Goal: Task Accomplishment & Management: Manage account settings

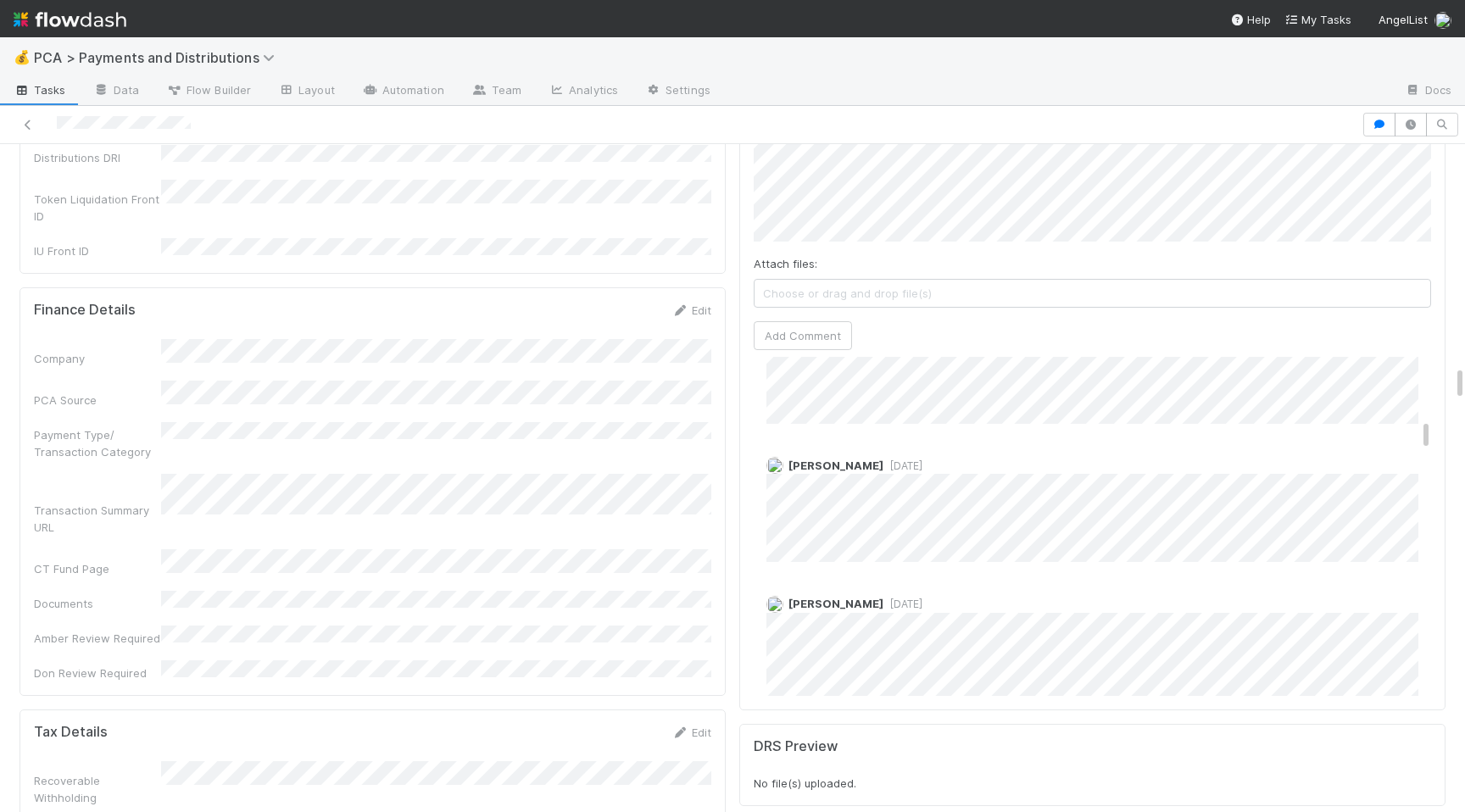
scroll to position [4218, 0]
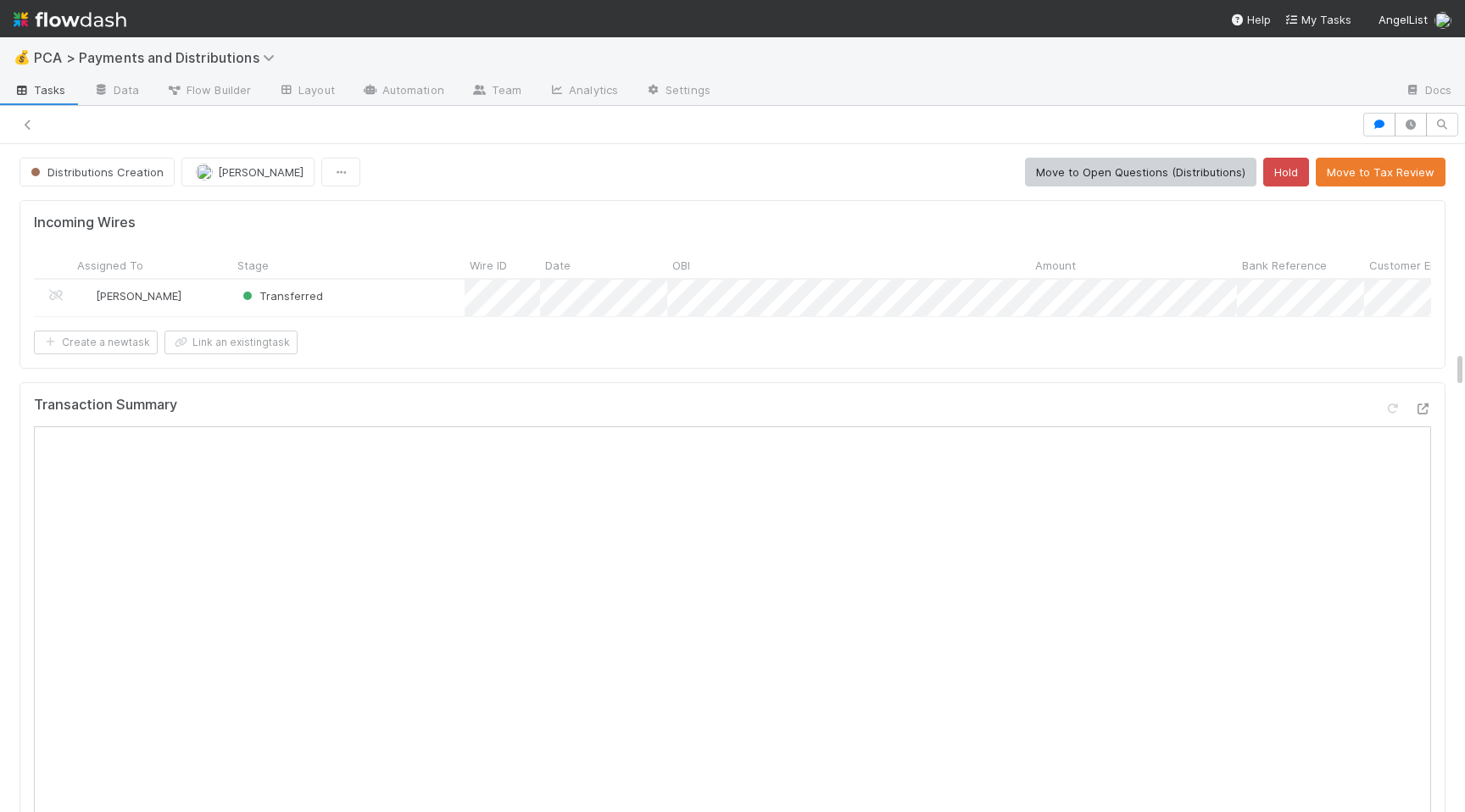
scroll to position [3686, 0]
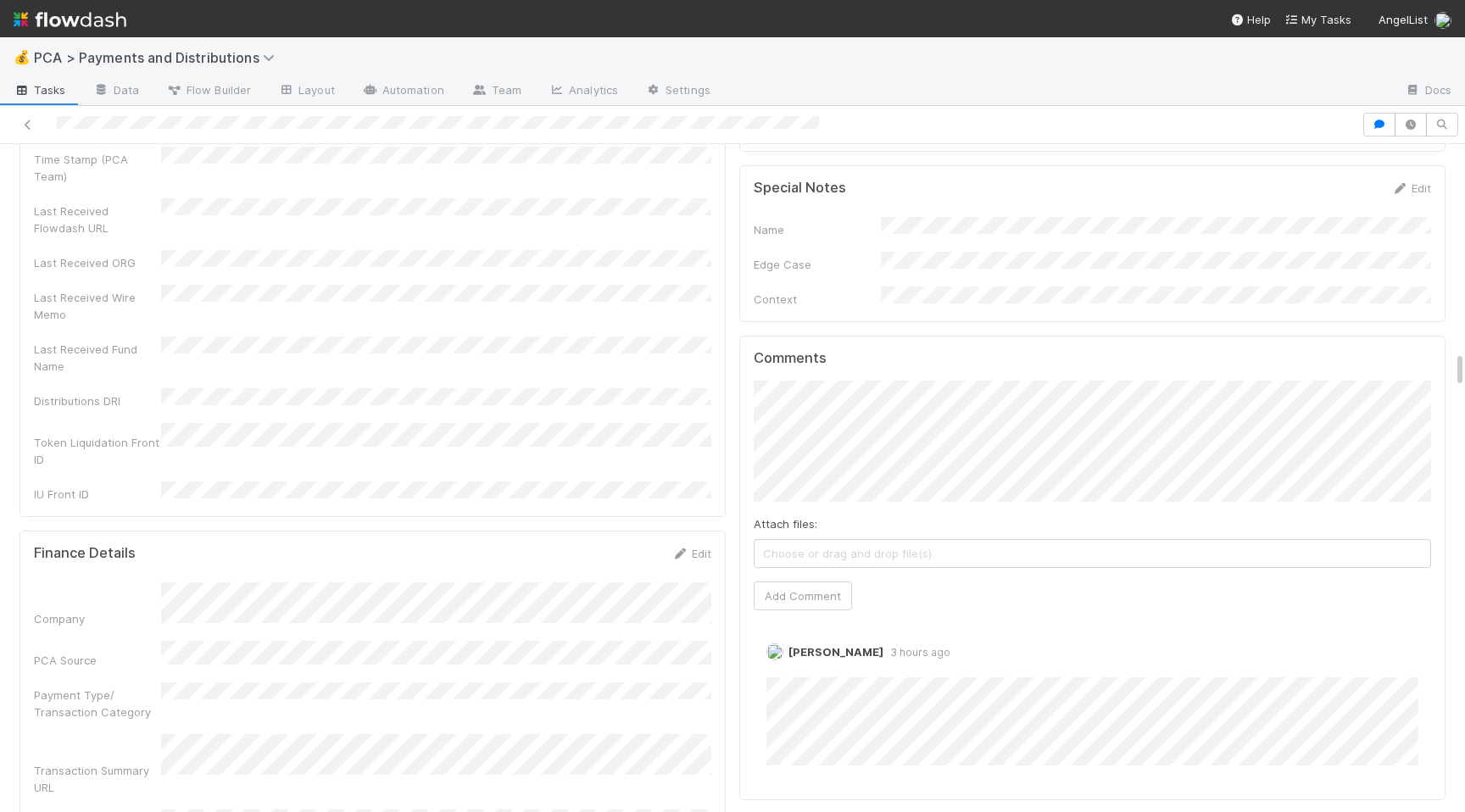
click at [652, 673] on div "Company PCA Source Payment Type/ Transaction Category Transaction Summary URL C…" at bounding box center [373, 759] width 678 height 353
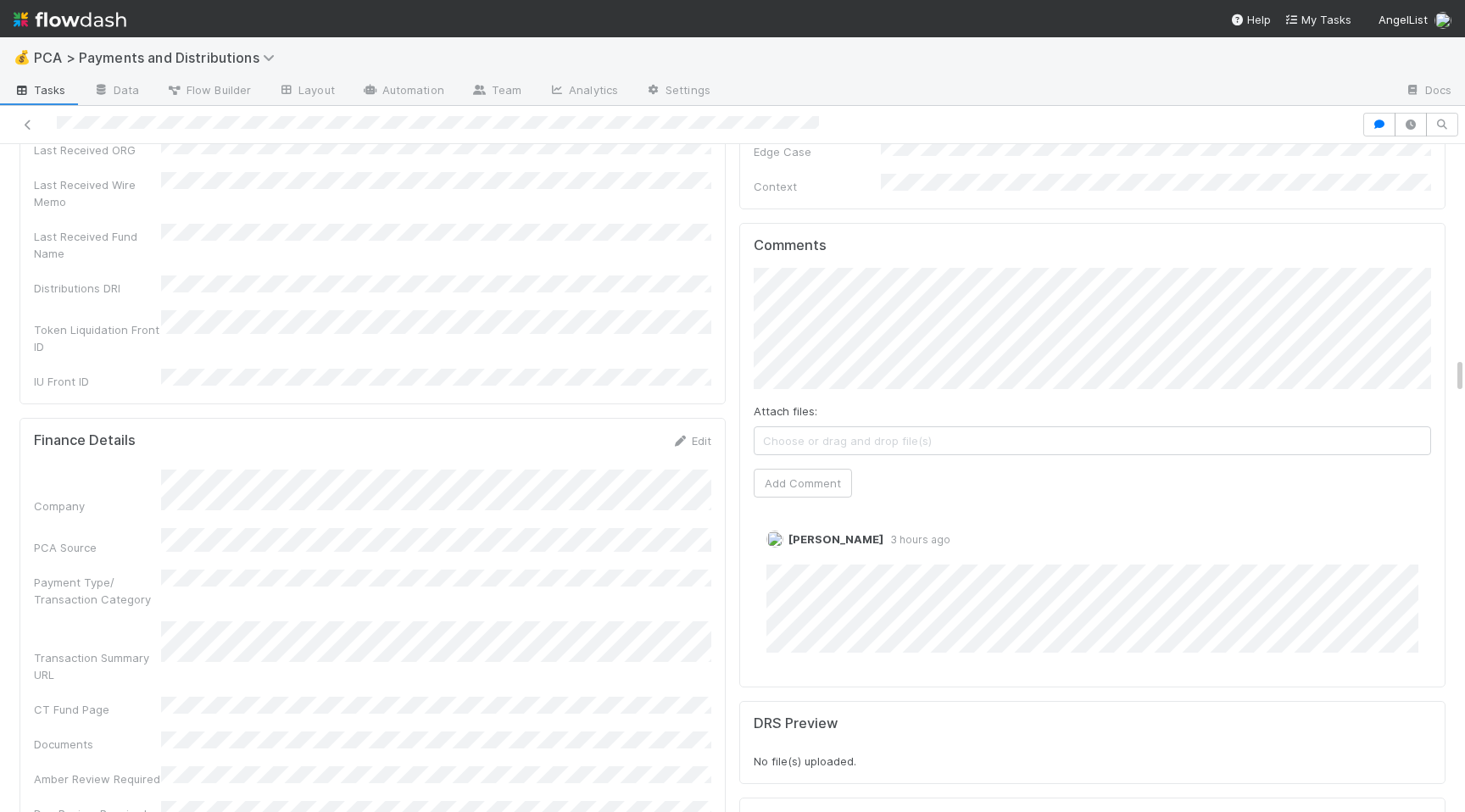
scroll to position [3781, 0]
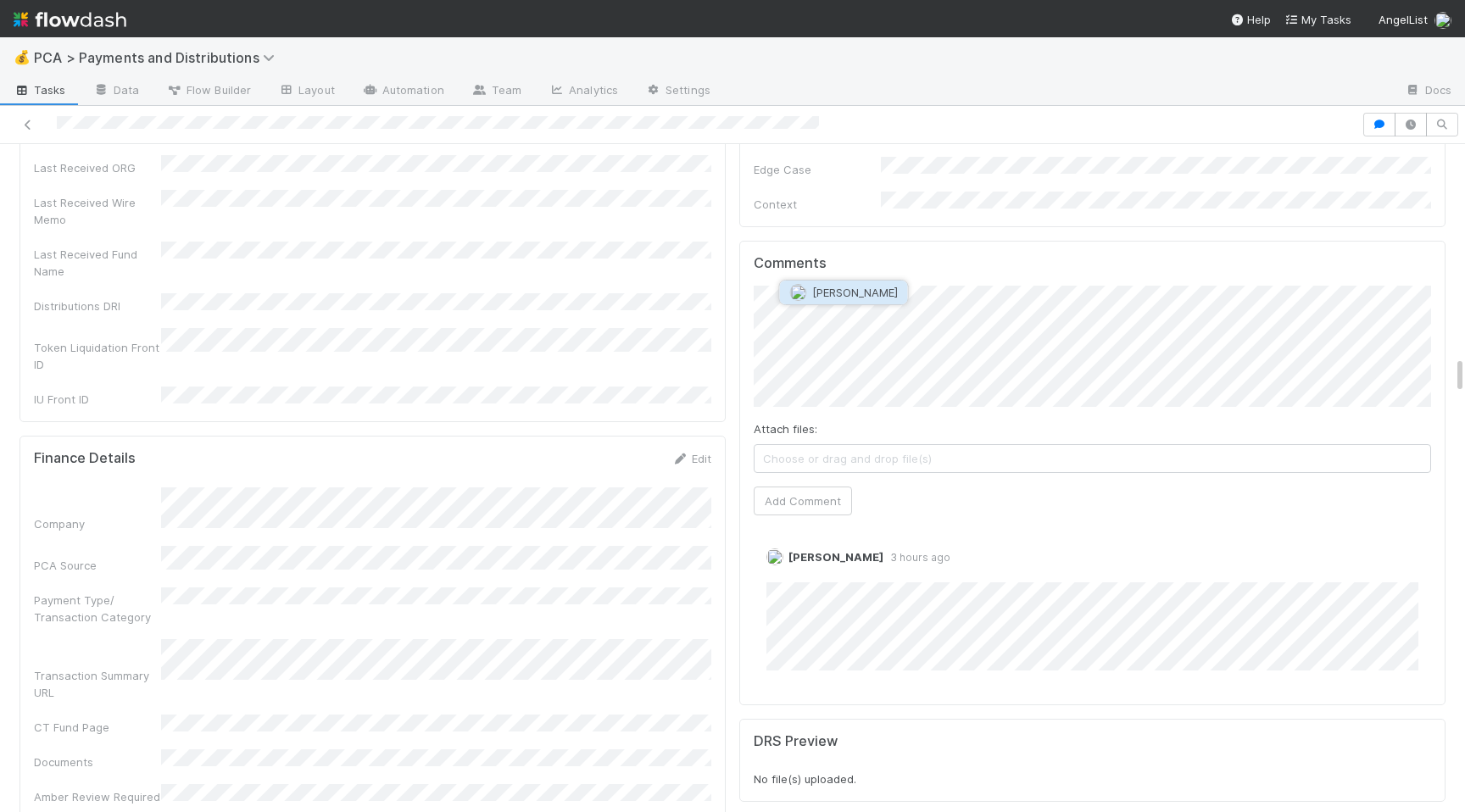
click at [868, 297] on button "[PERSON_NAME]" at bounding box center [844, 292] width 128 height 24
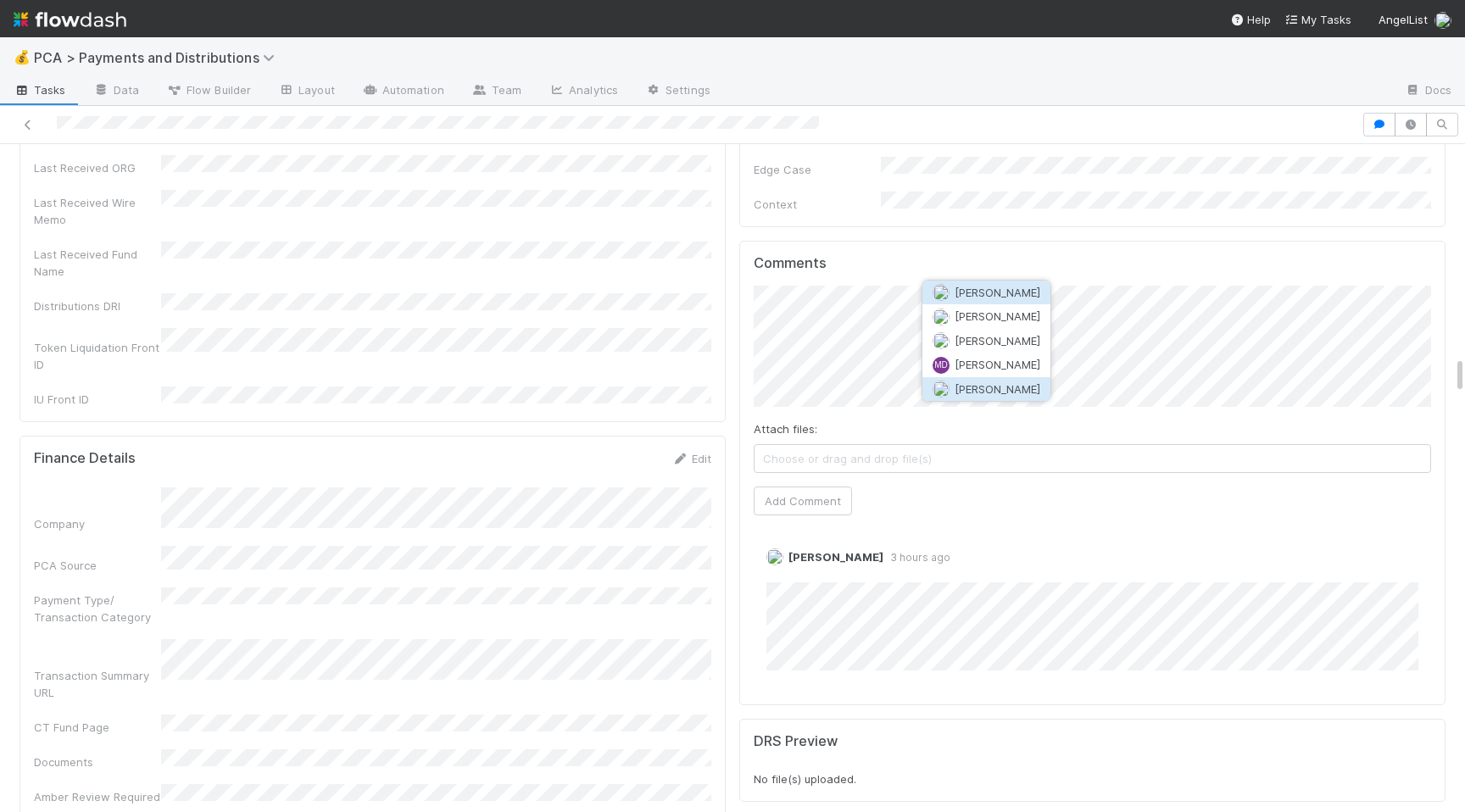
click at [1011, 386] on span "[PERSON_NAME]" at bounding box center [997, 389] width 85 height 14
click at [826, 486] on button "Add Comment" at bounding box center [803, 501] width 98 height 29
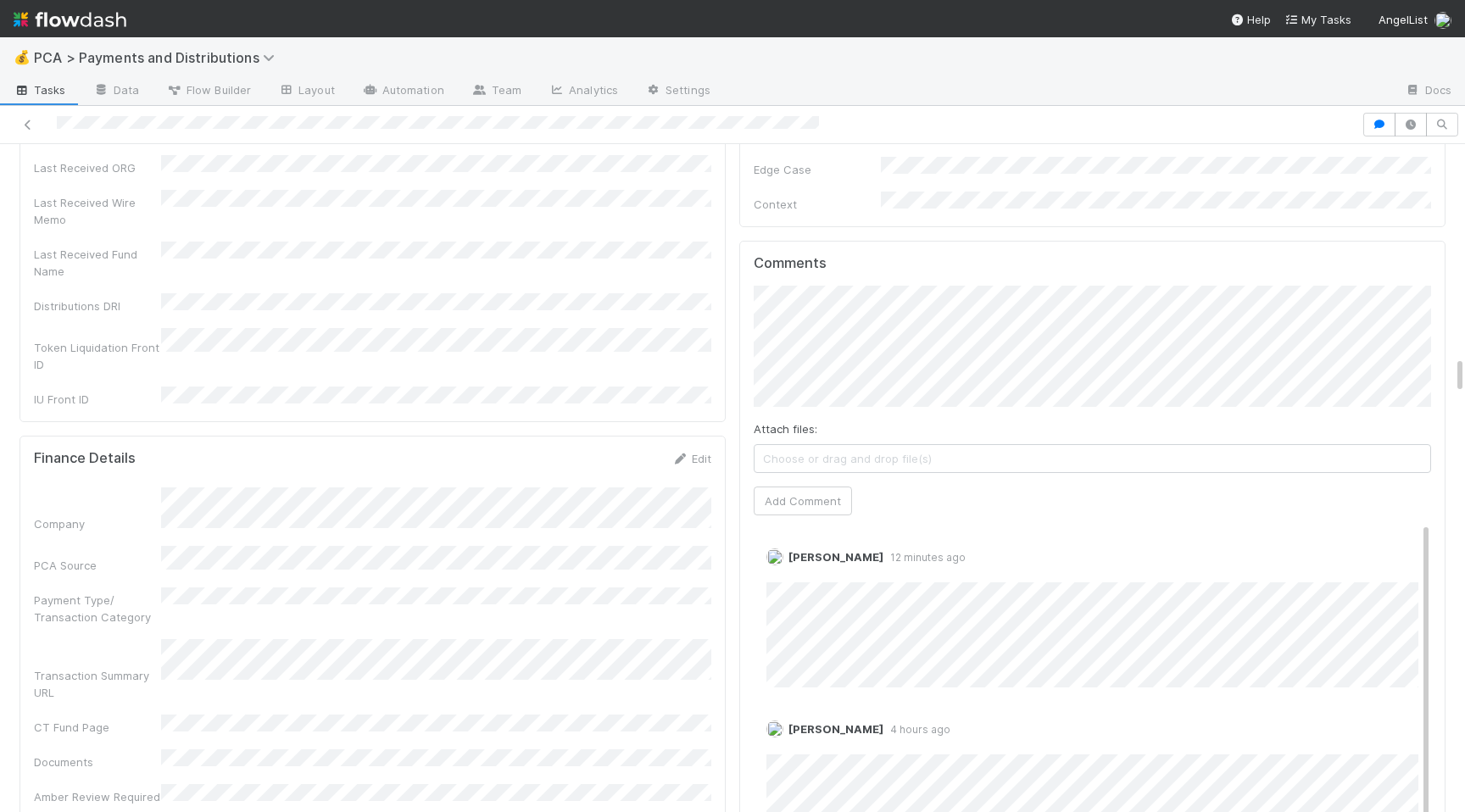
scroll to position [0, 5]
click at [599, 524] on div "Company PCA Source Payment Type/ Transaction Category Transaction Summary URL C…" at bounding box center [368, 663] width 678 height 353
click at [562, 518] on div "Company PCA Source Payment Type/ Transaction Category Transaction Summary URL C…" at bounding box center [368, 663] width 678 height 353
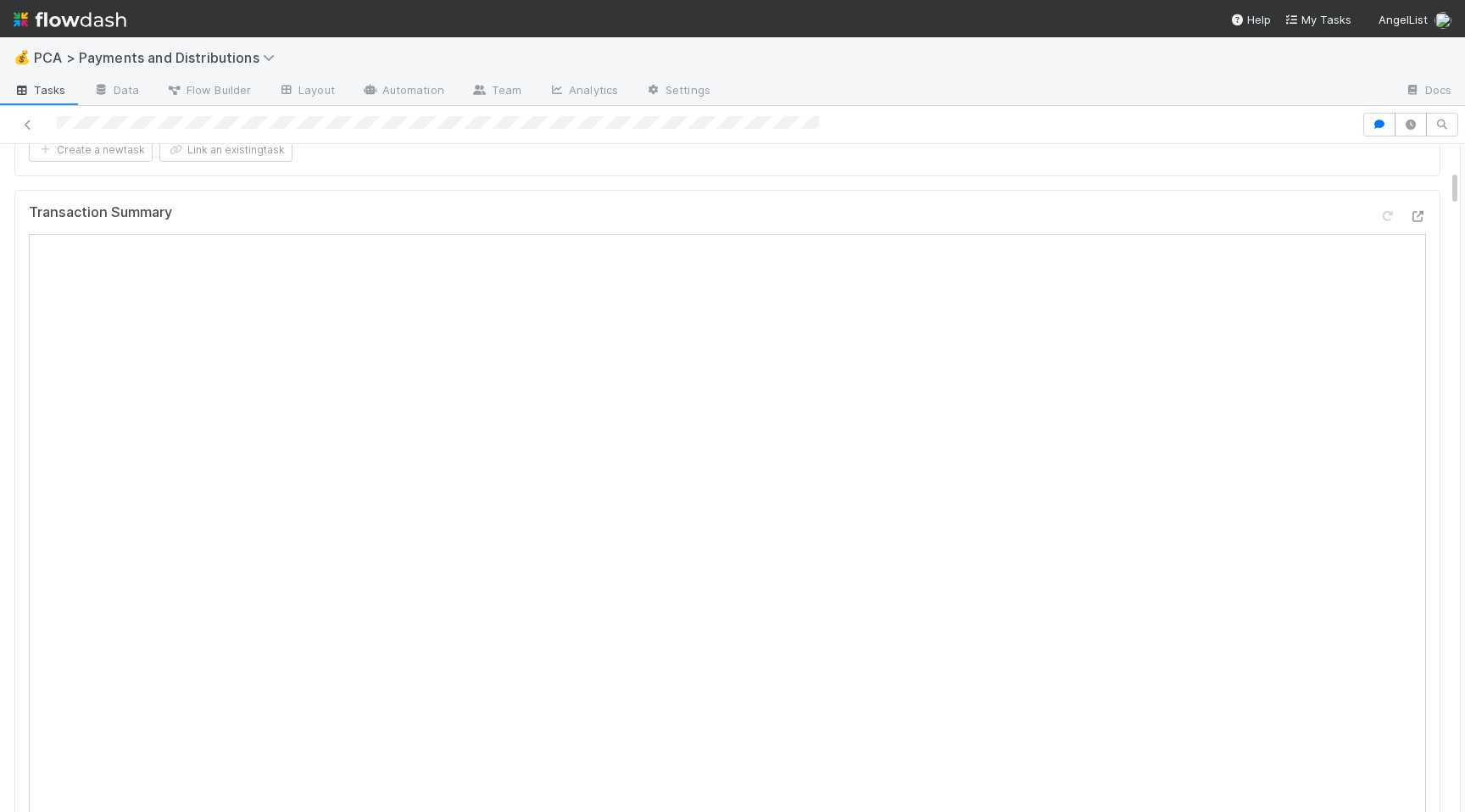
scroll to position [0, 0]
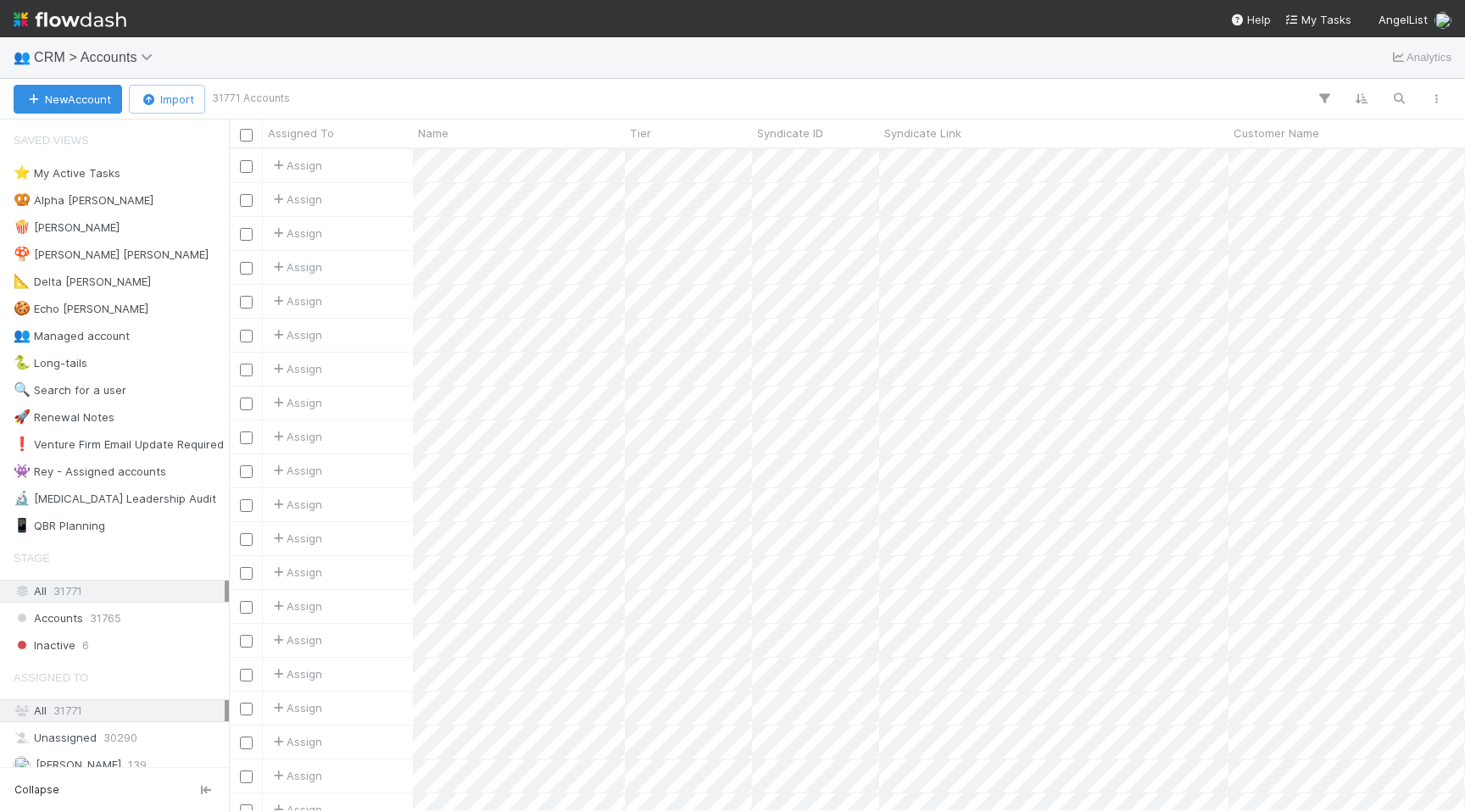
scroll to position [662, 1236]
click at [1401, 99] on icon "button" at bounding box center [1399, 98] width 17 height 15
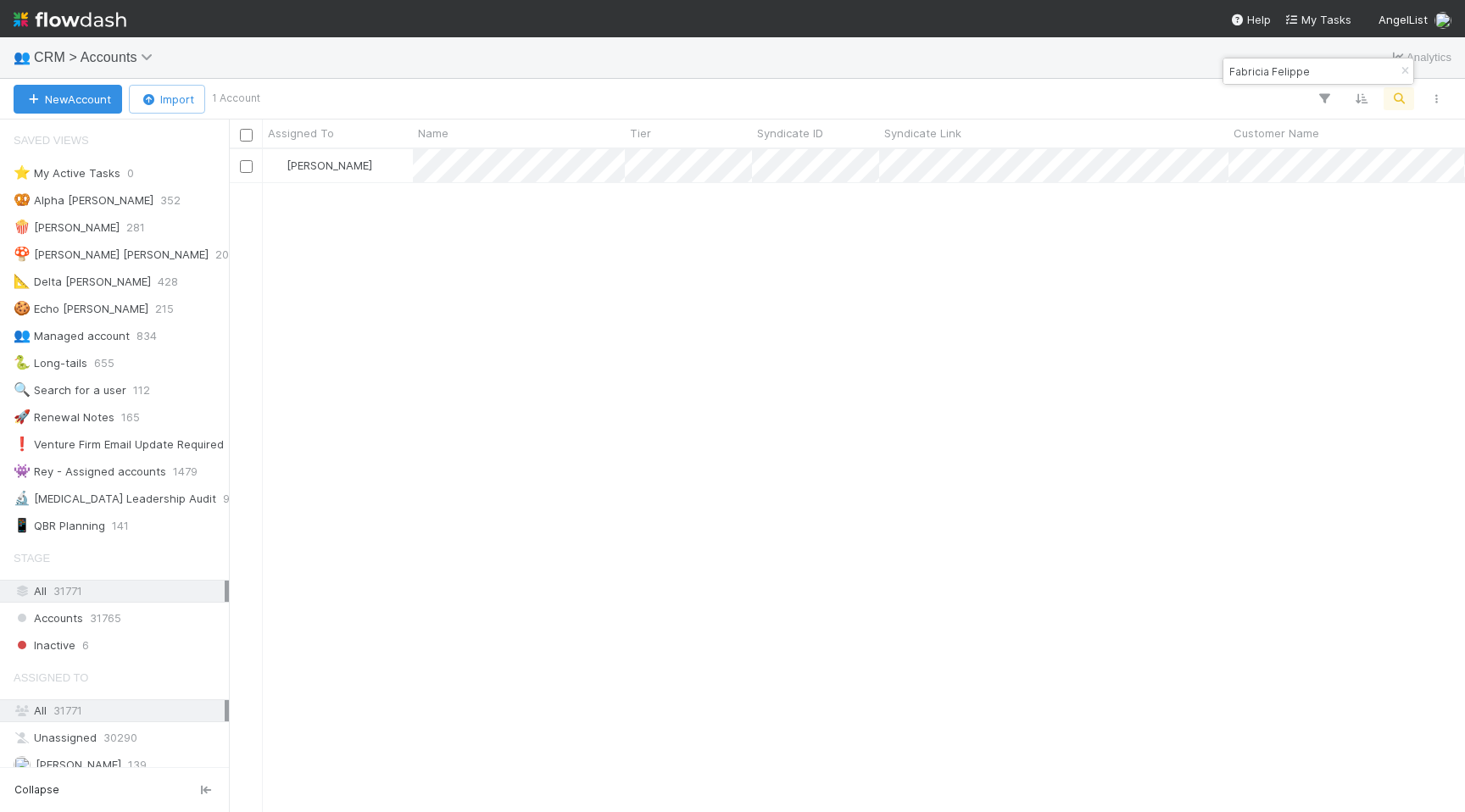
type input "Fabricia Felippe"
click at [584, 221] on div "Amy Saks 69" at bounding box center [847, 480] width 1236 height 662
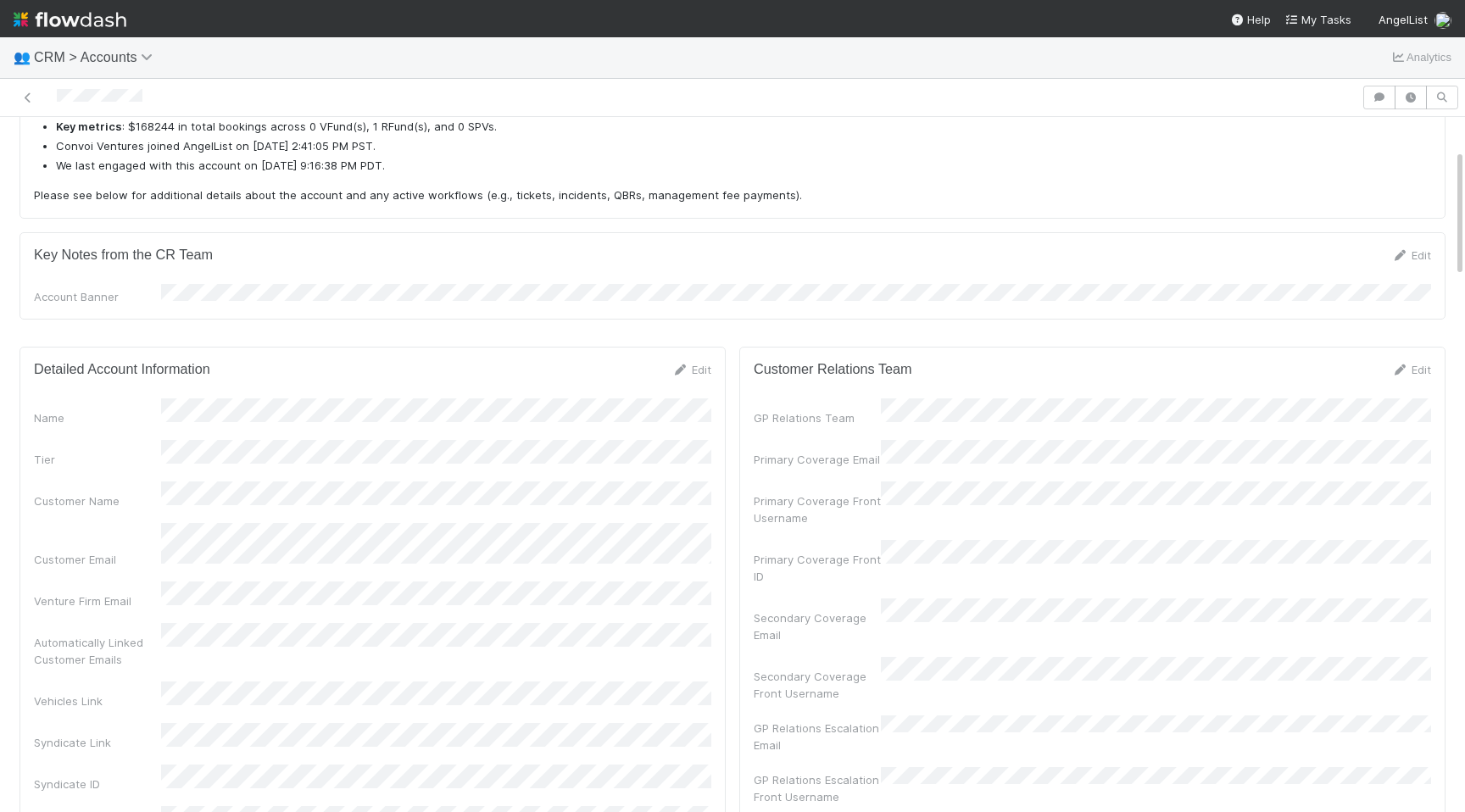
scroll to position [181, 0]
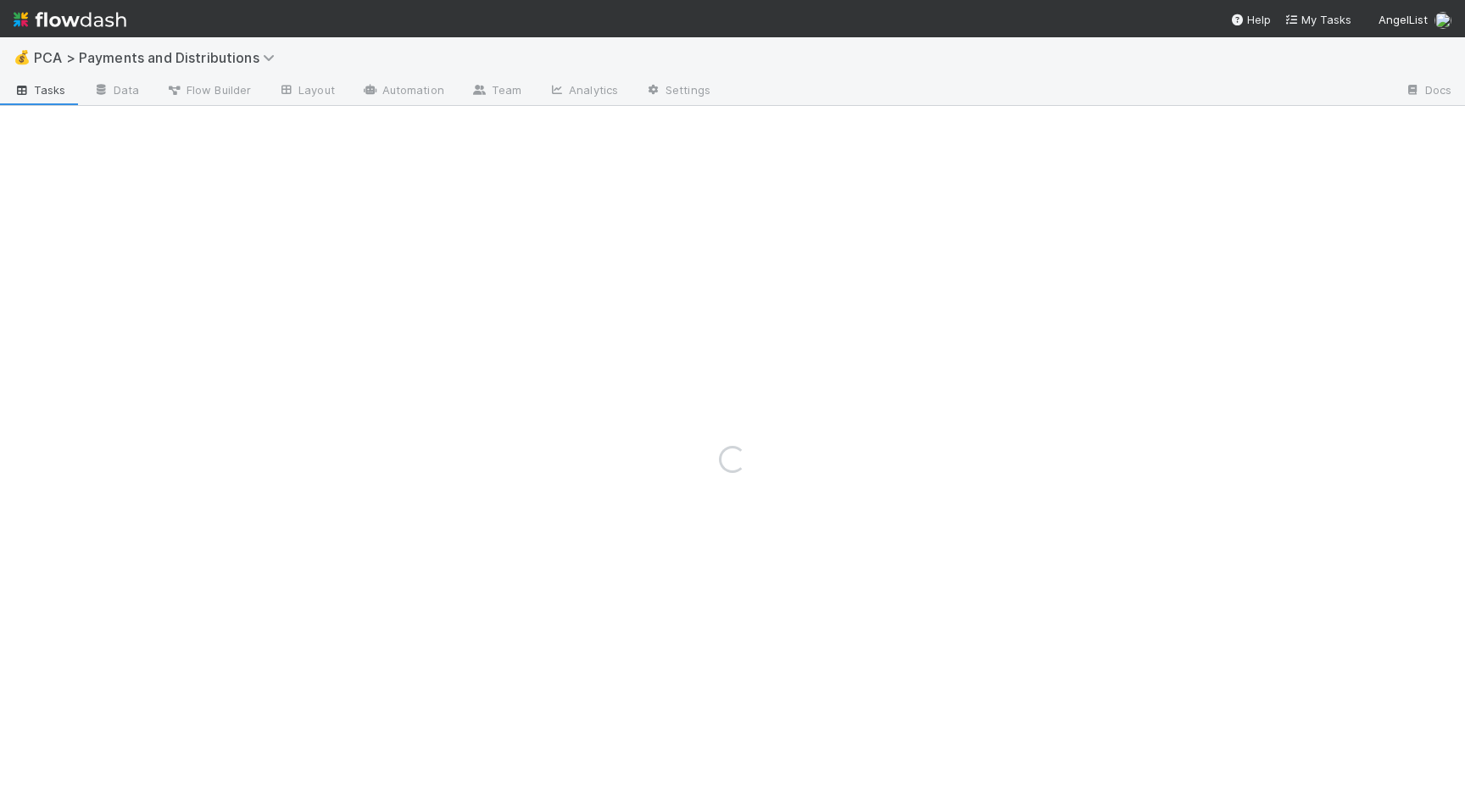
click at [91, 16] on img at bounding box center [70, 20] width 113 height 29
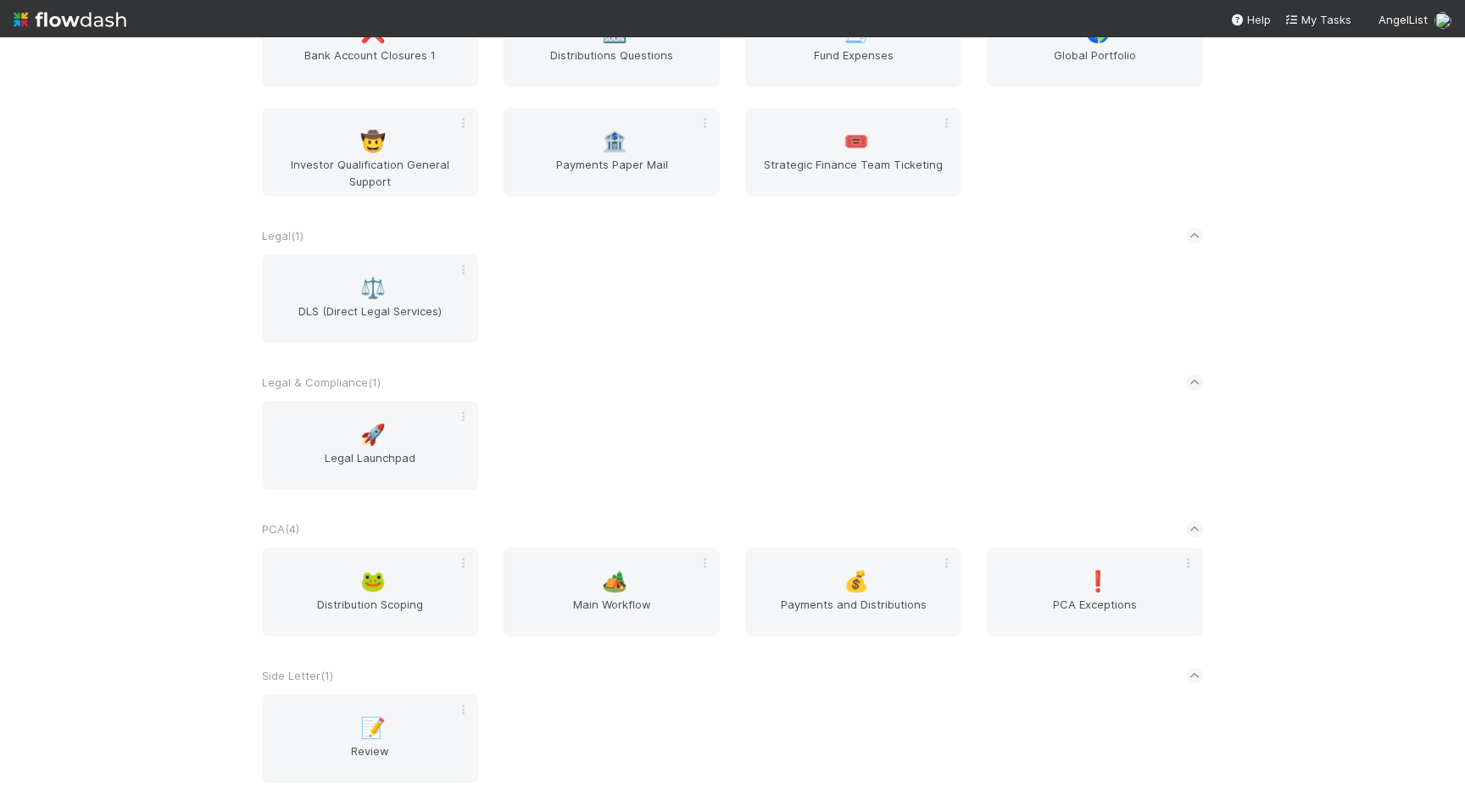
scroll to position [1764, 0]
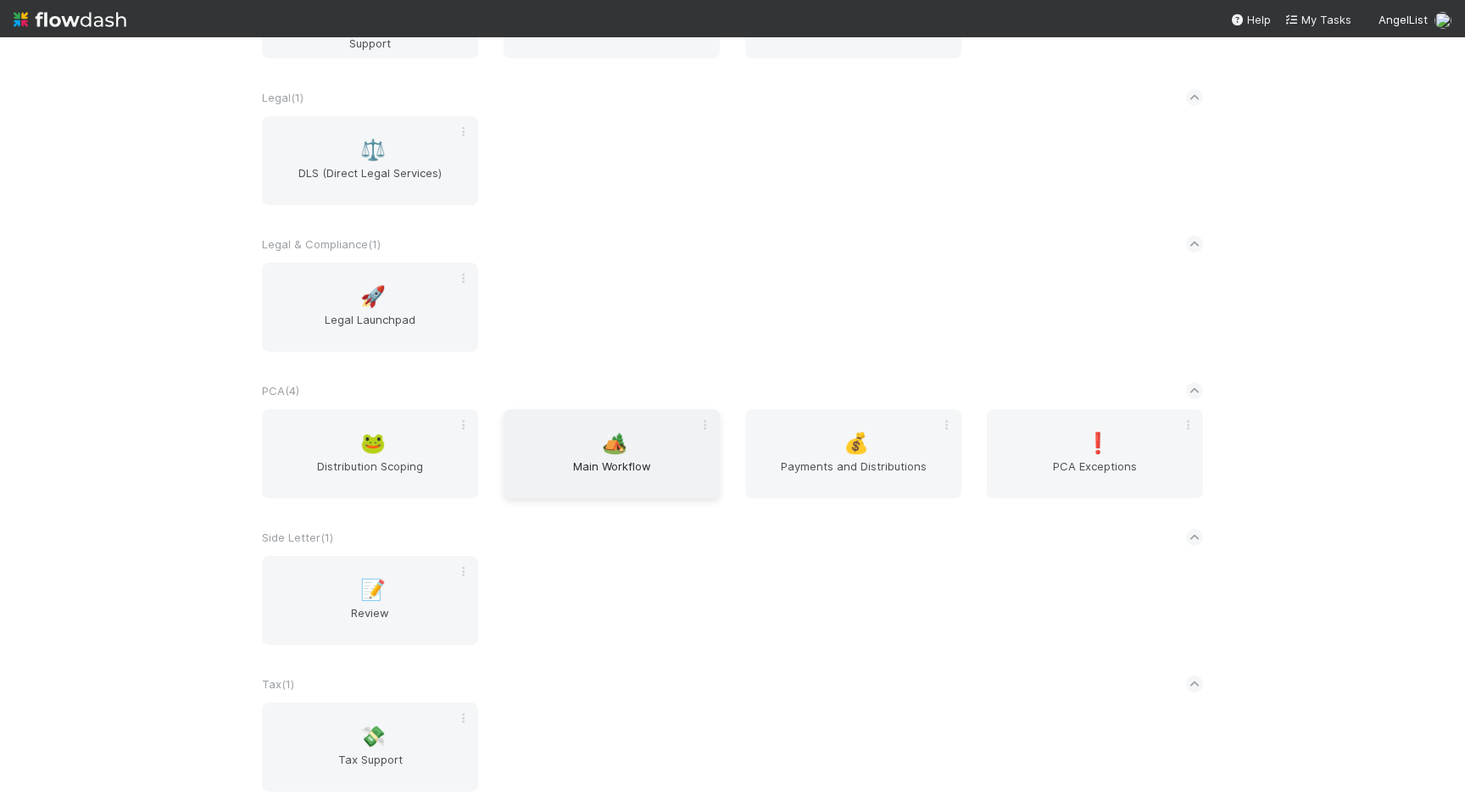
click at [629, 493] on div "🏕️ Main Workflow" at bounding box center [611, 454] width 216 height 89
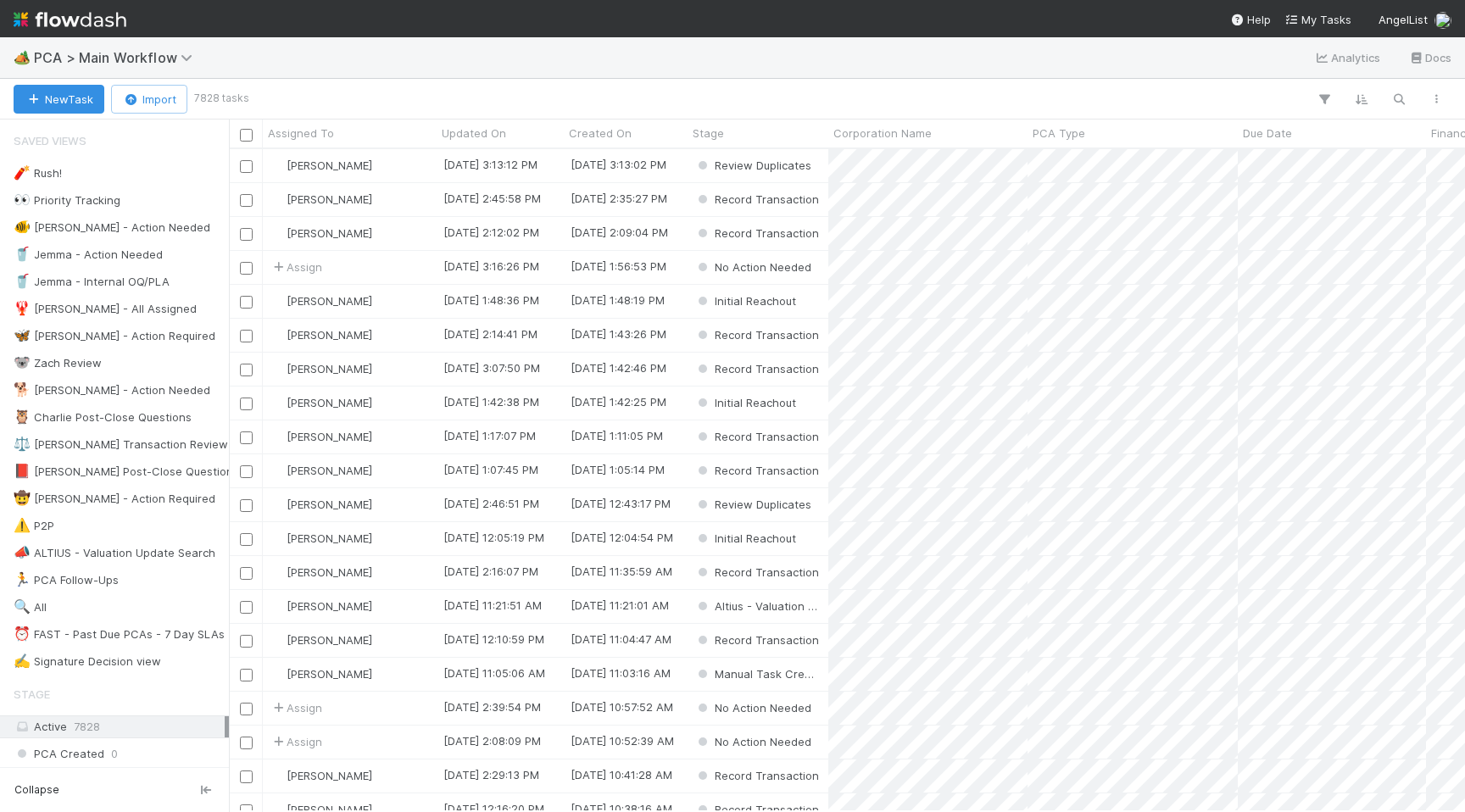
scroll to position [662, 1236]
click at [1405, 101] on icon "button" at bounding box center [1399, 99] width 17 height 15
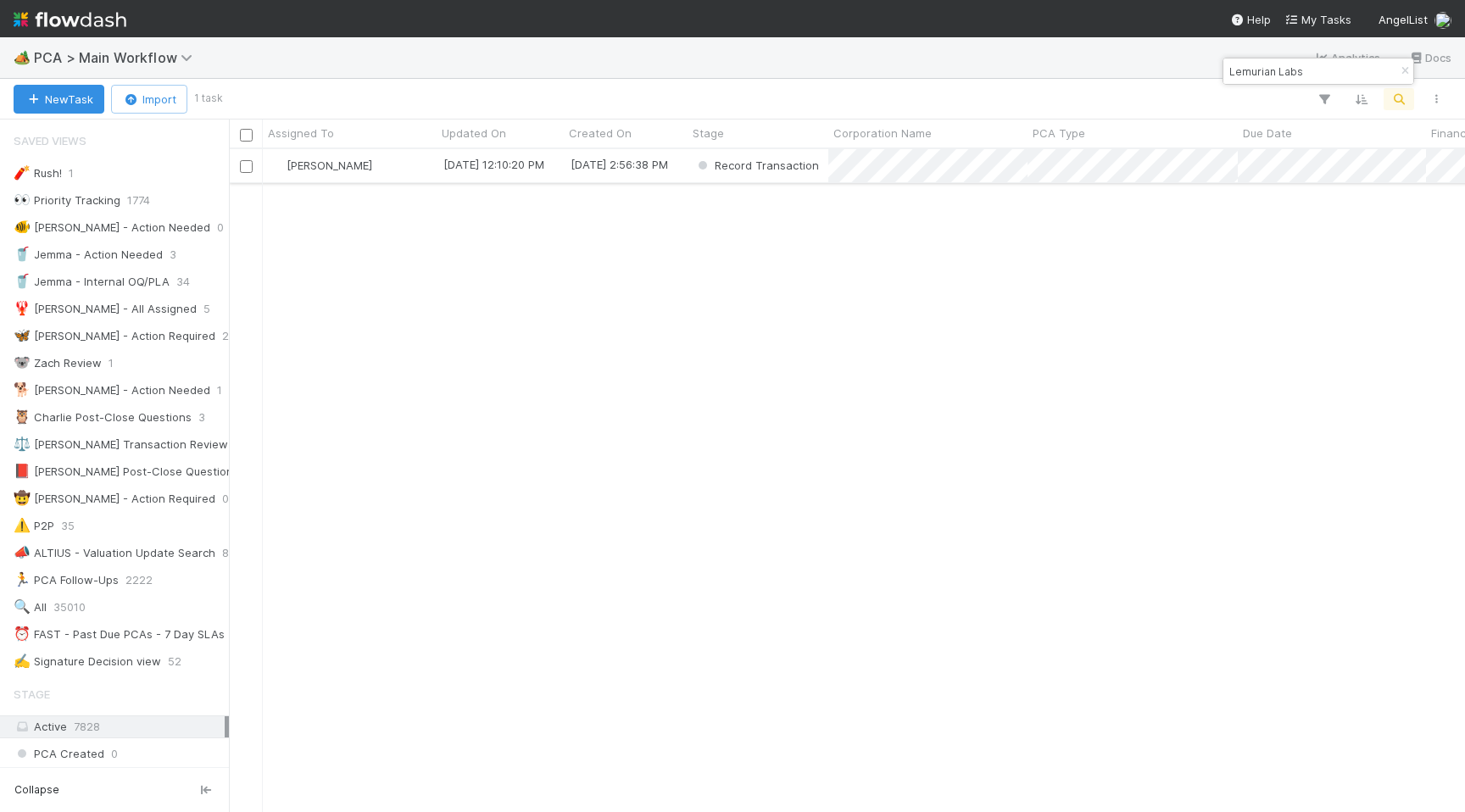
type input "Lemurian Labs"
click at [412, 169] on div "Raven Jacinto" at bounding box center [350, 166] width 174 height 33
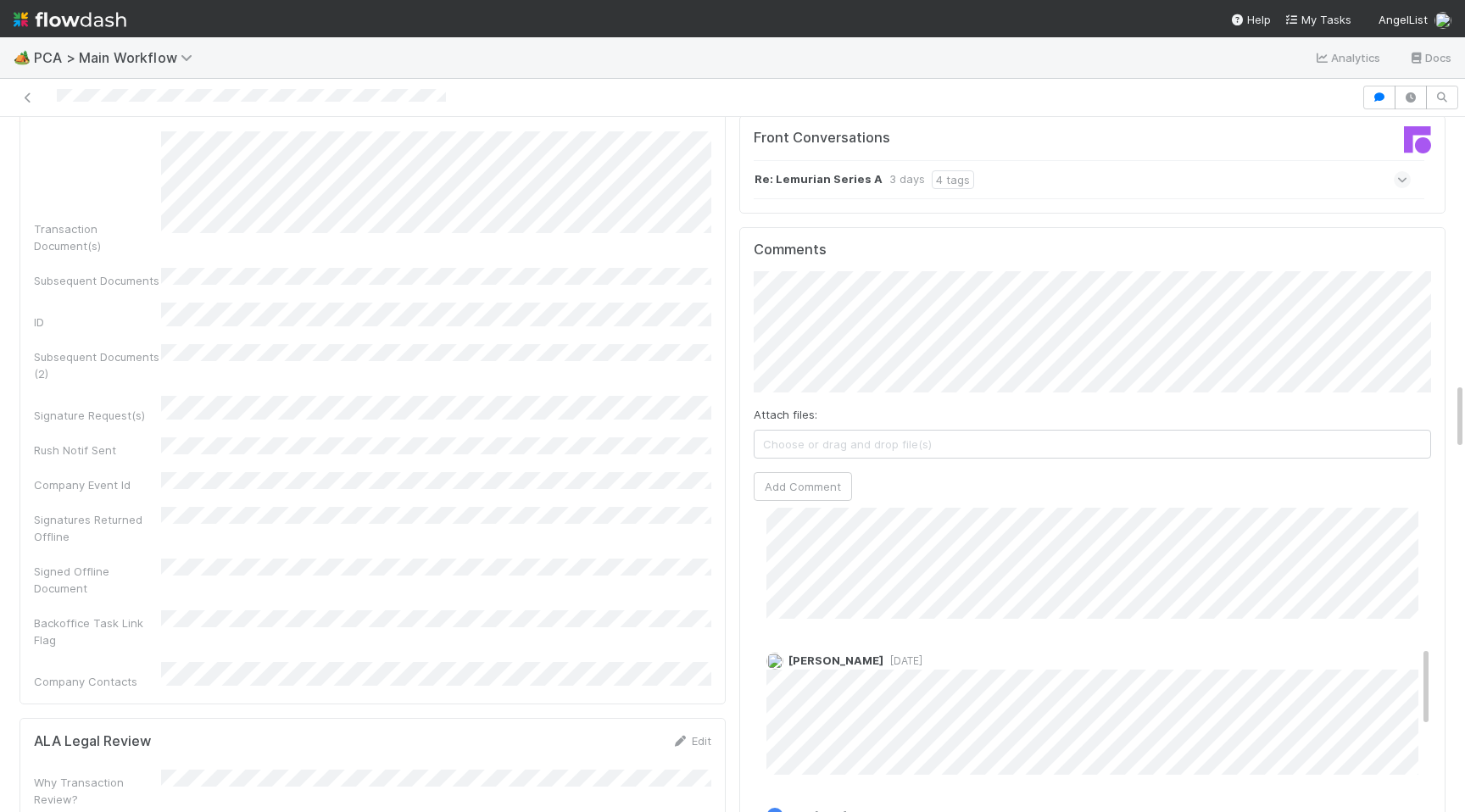
scroll to position [571, 0]
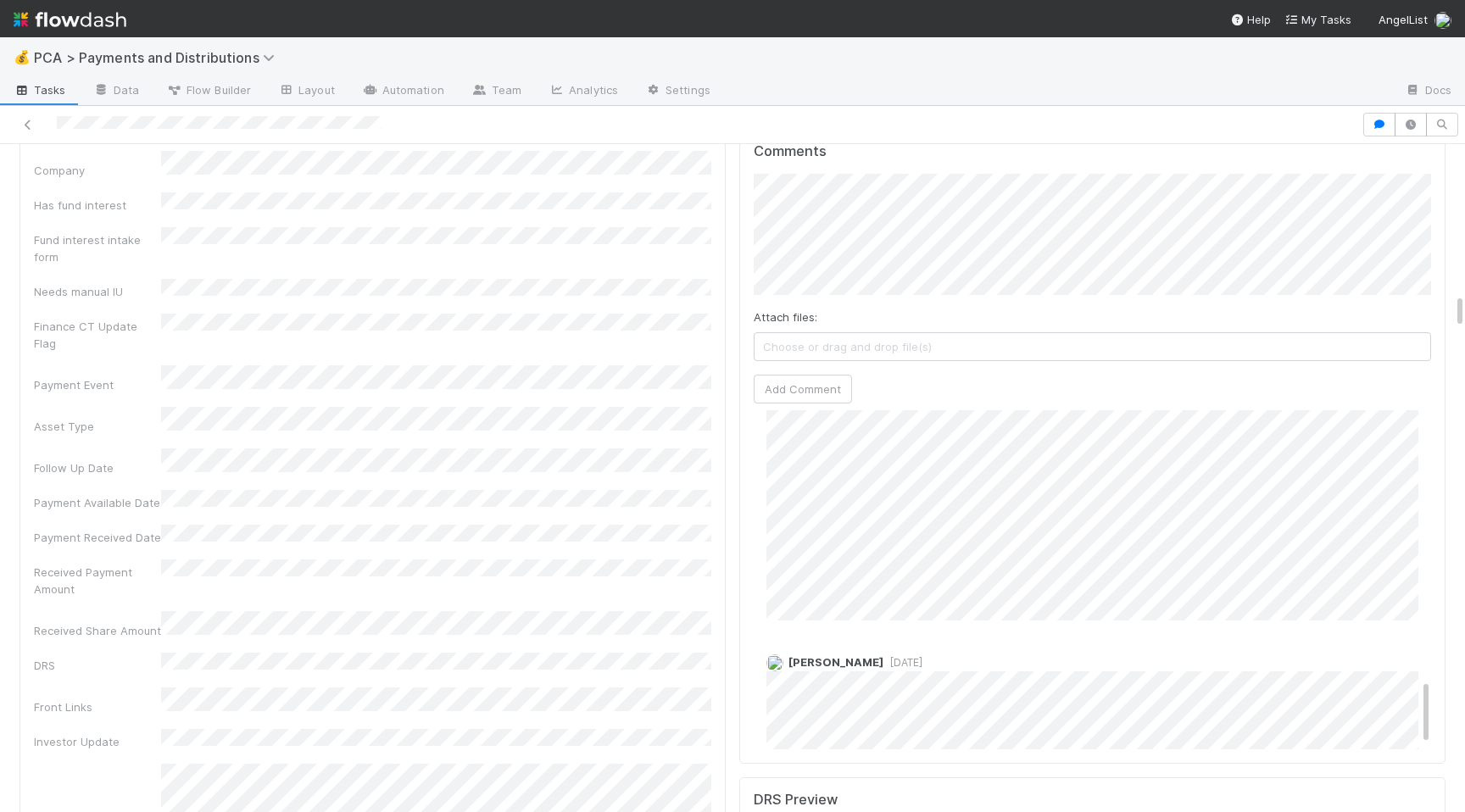
scroll to position [1401, 0]
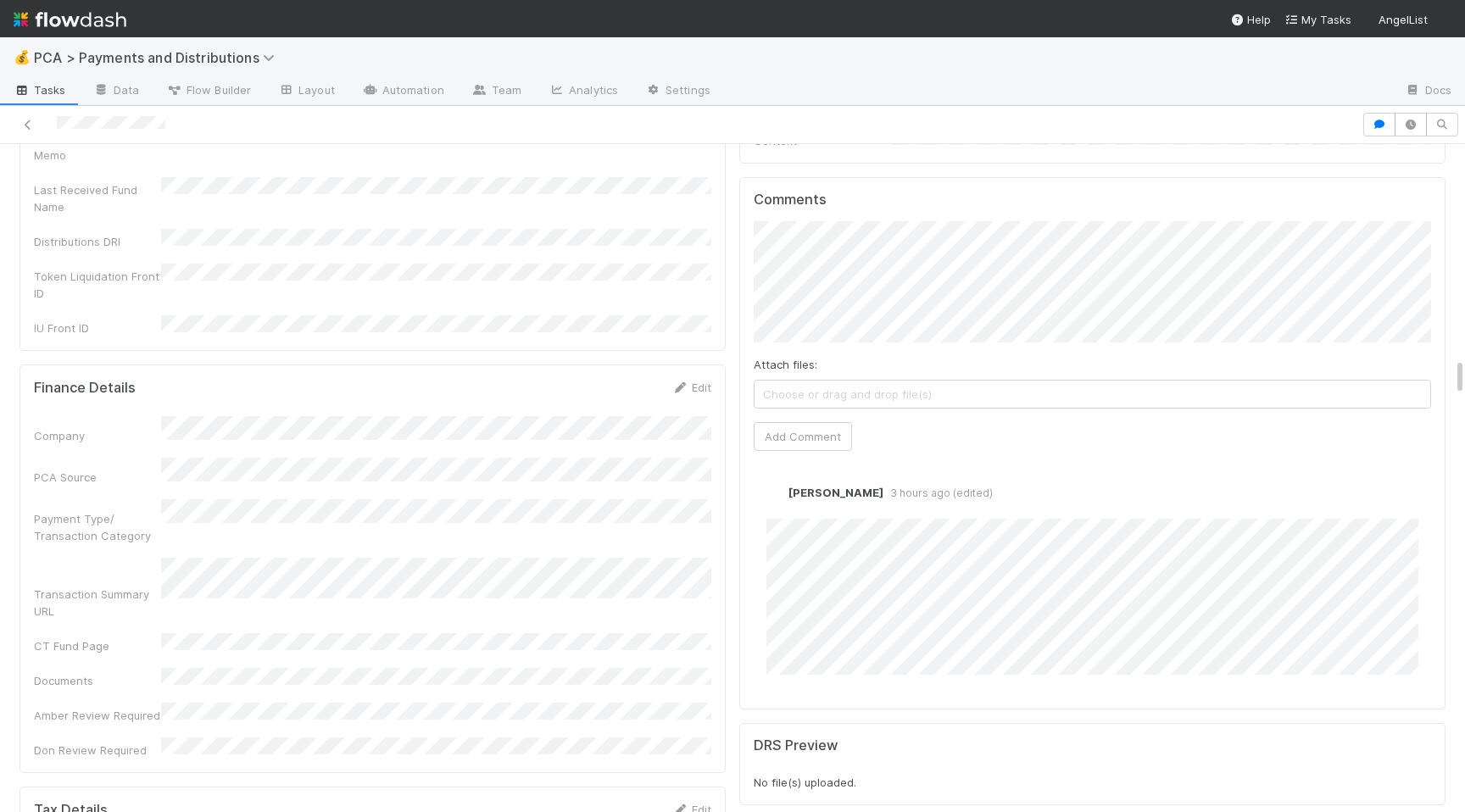
scroll to position [3735, 0]
click at [851, 233] on span "[PERSON_NAME]" at bounding box center [840, 231] width 85 height 14
click at [1218, 474] on div "[PERSON_NAME] 3 hours ago (edited) Edit Delete" at bounding box center [1092, 574] width 678 height 203
click at [1097, 474] on div "[PERSON_NAME] 3 hours ago (edited) Edit Delete" at bounding box center [1092, 574] width 678 height 203
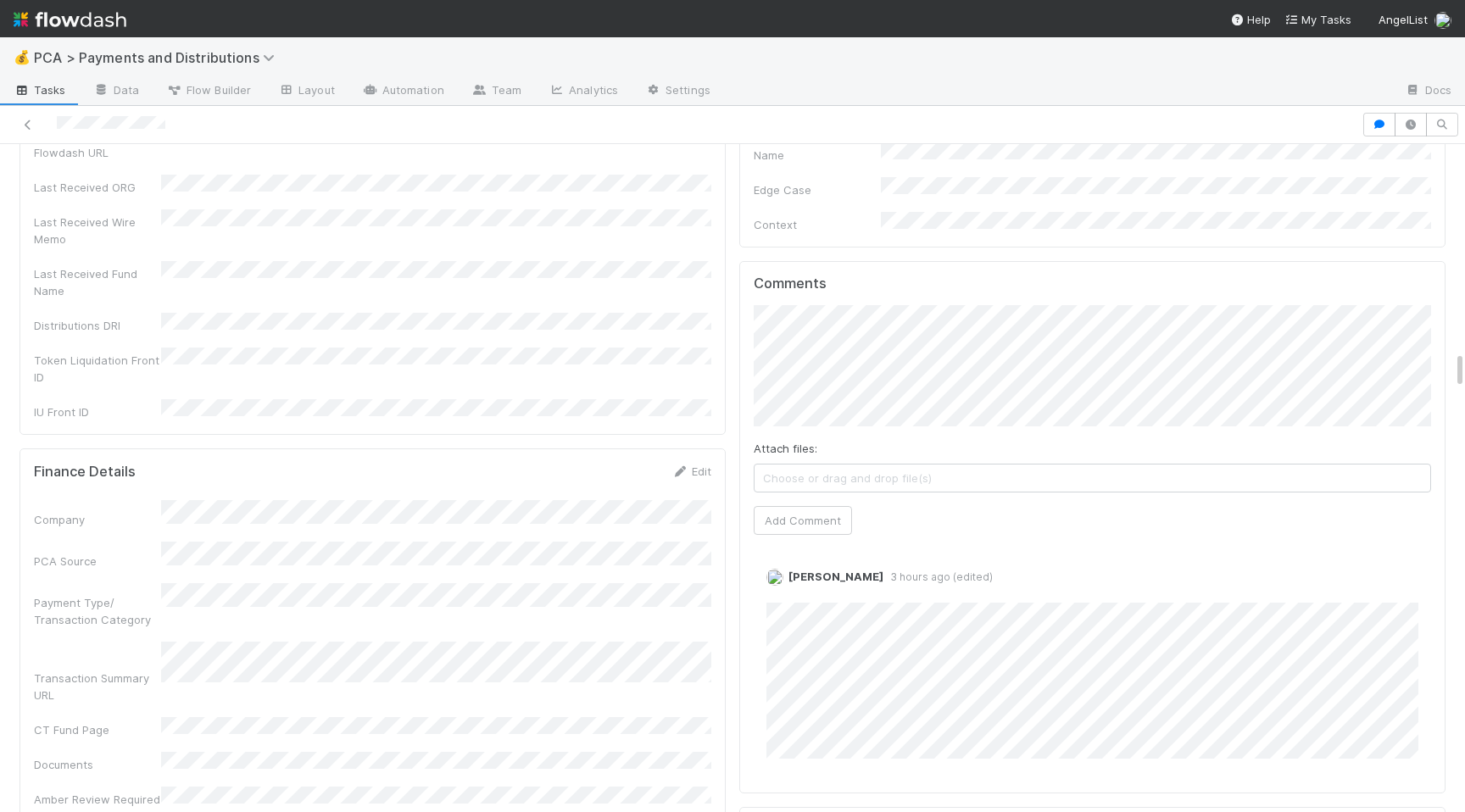
scroll to position [3618, 0]
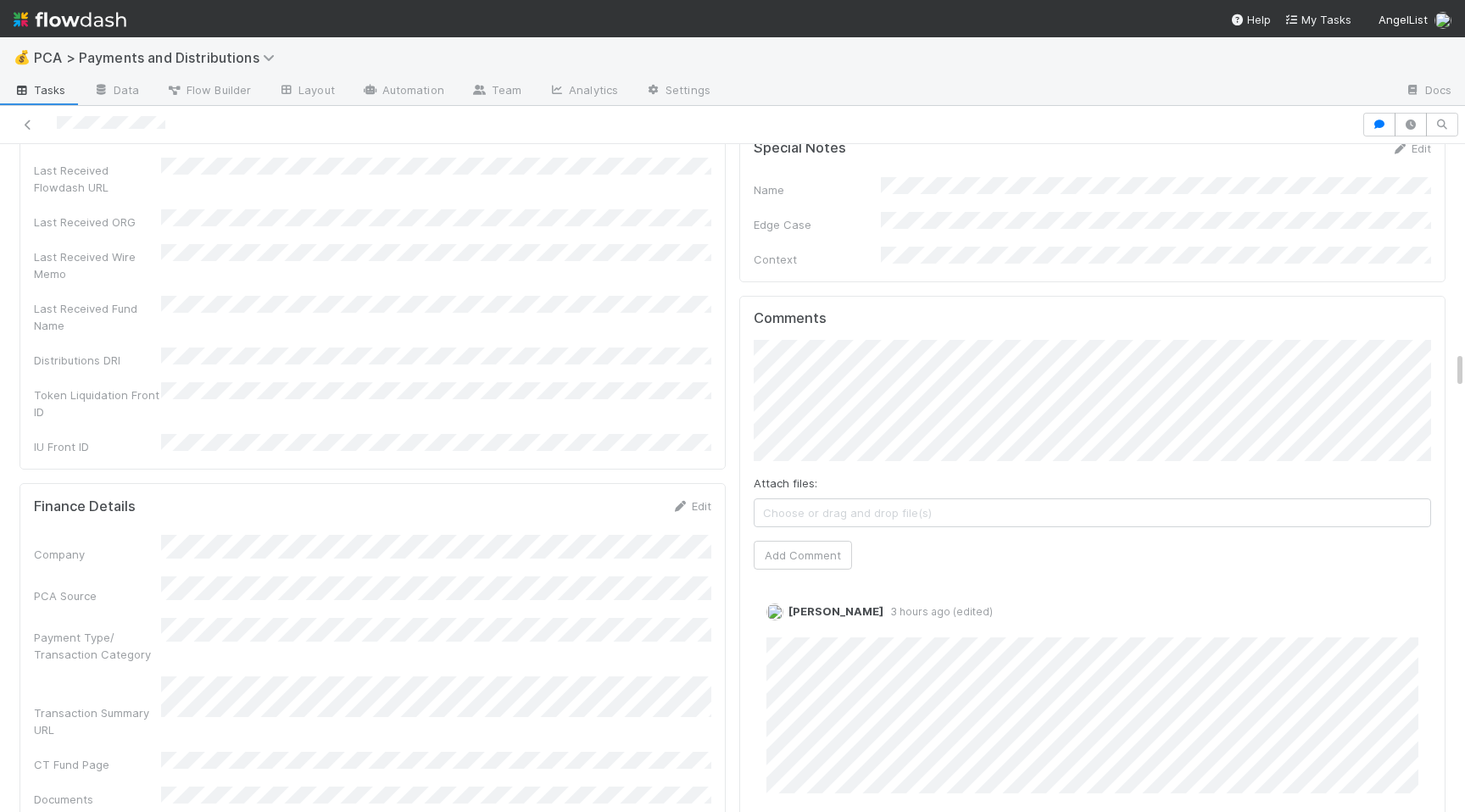
click at [92, 125] on div at bounding box center [680, 125] width 1348 height 24
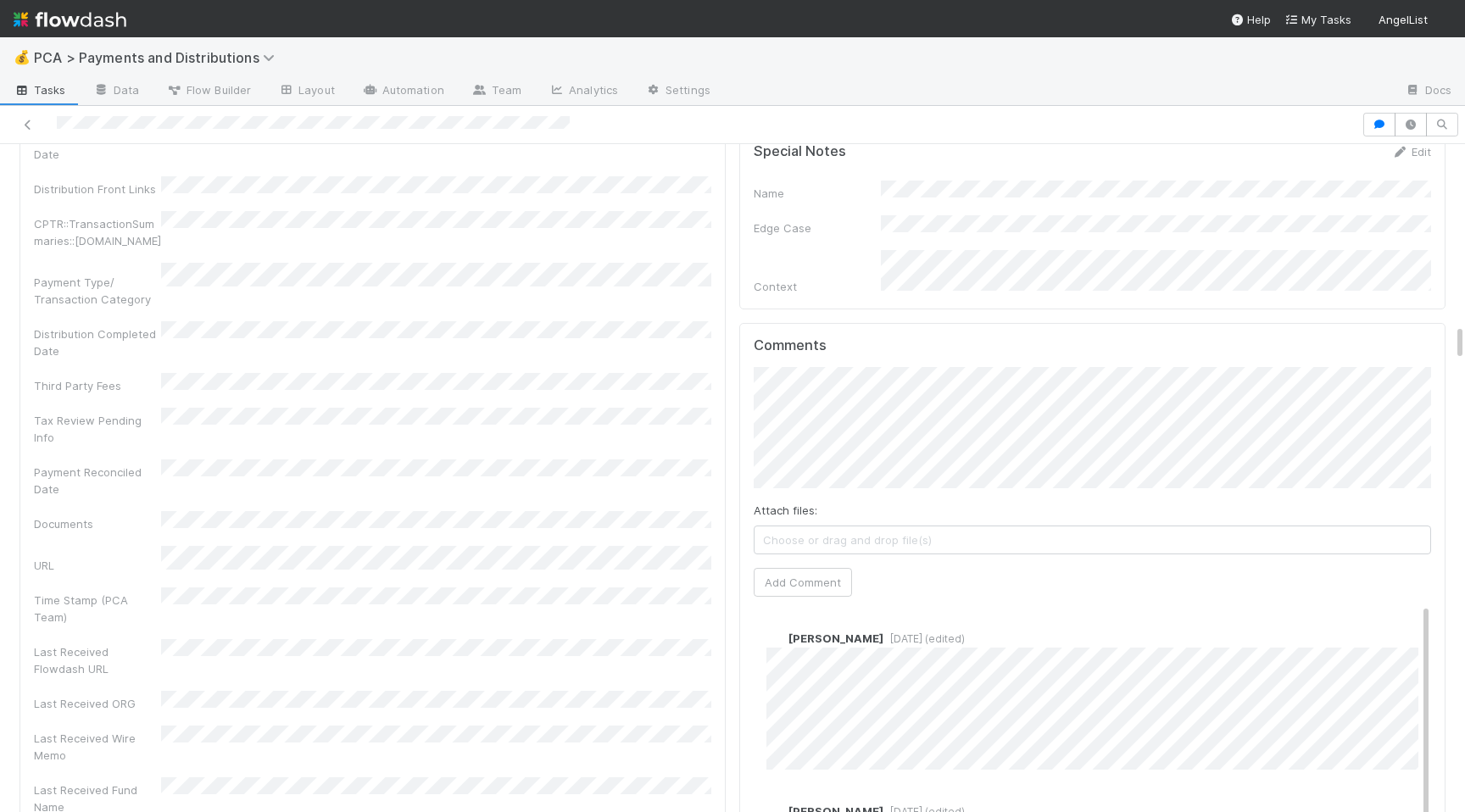
scroll to position [3221, 0]
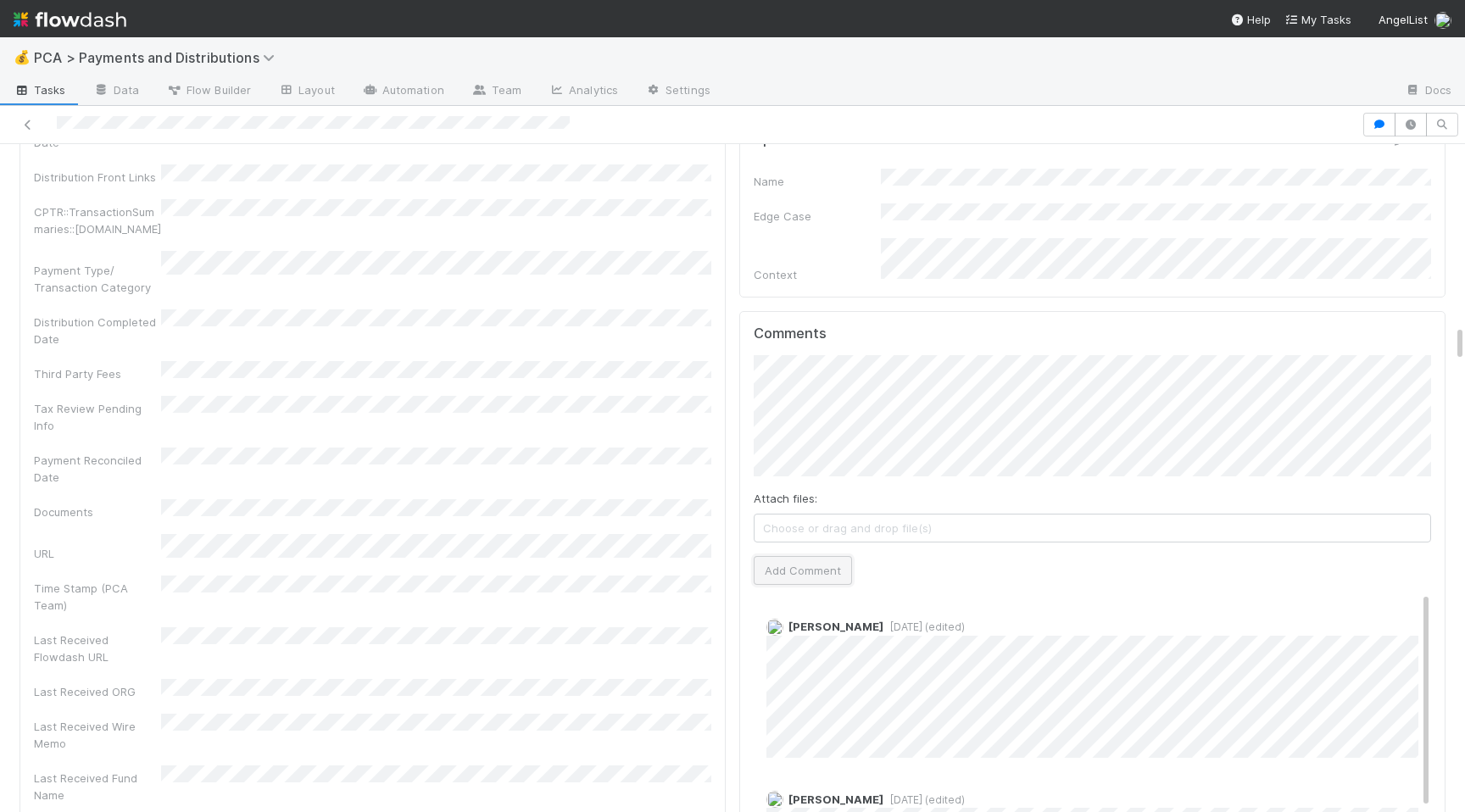
click at [816, 556] on button "Add Comment" at bounding box center [803, 571] width 98 height 29
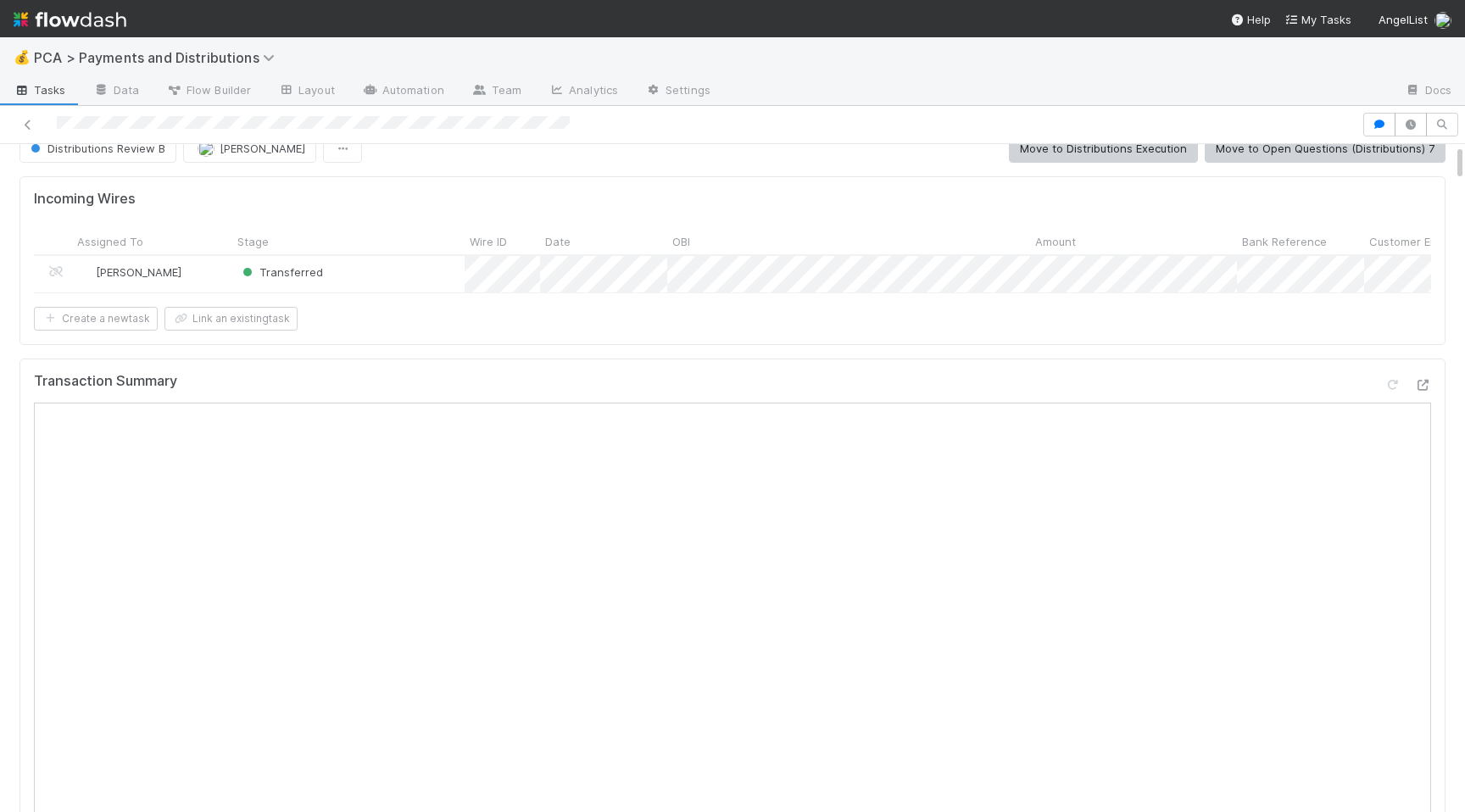
scroll to position [0, 0]
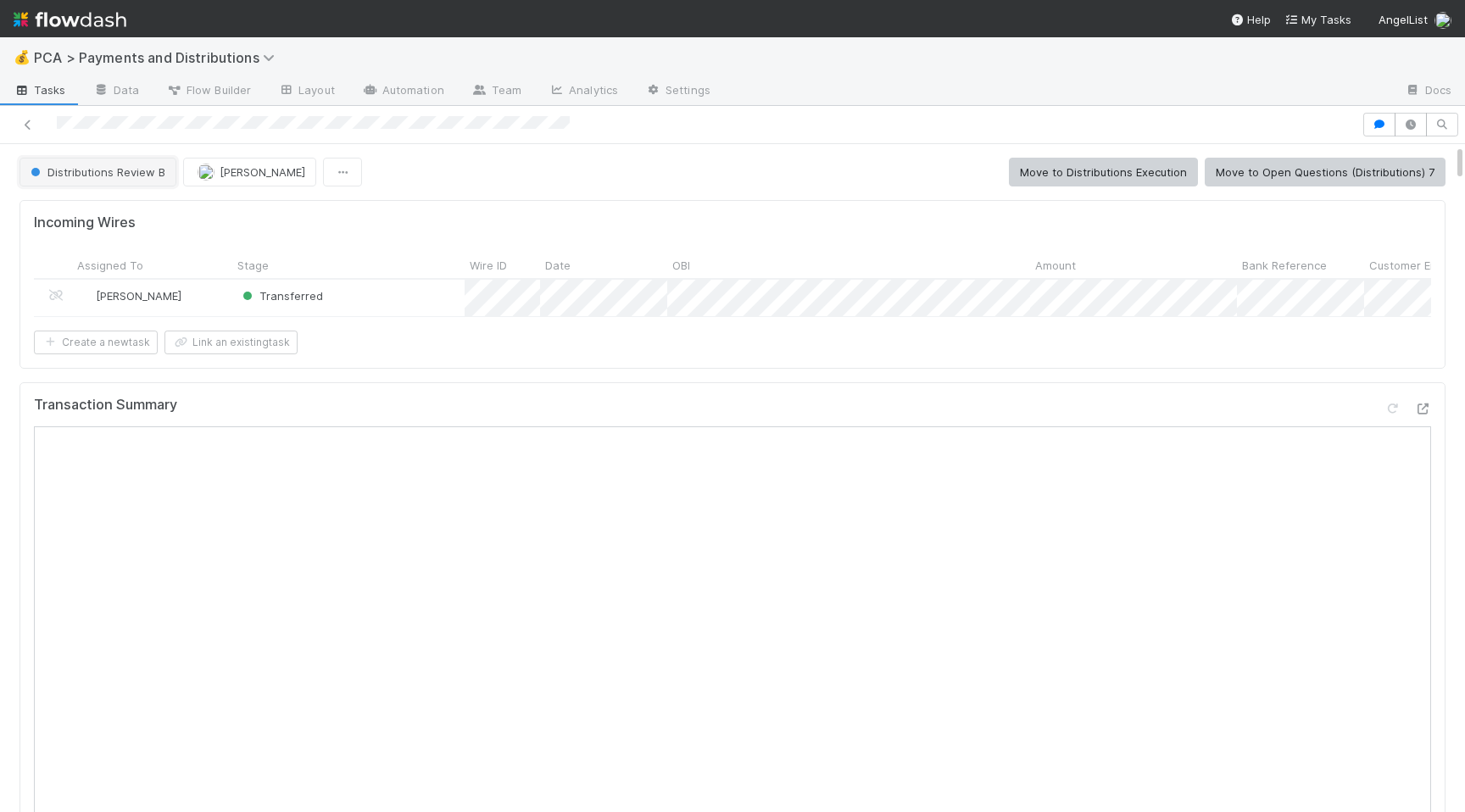
click at [162, 179] on button "Distributions Review B" at bounding box center [98, 173] width 157 height 29
click at [148, 214] on span "Distributions Execution" at bounding box center [94, 215] width 141 height 14
click at [122, 123] on div at bounding box center [680, 125] width 1348 height 24
click at [733, 185] on div "Distributions Execution Cierra Catarino Move to Open Questions (Distributions) …" at bounding box center [732, 173] width 1427 height 29
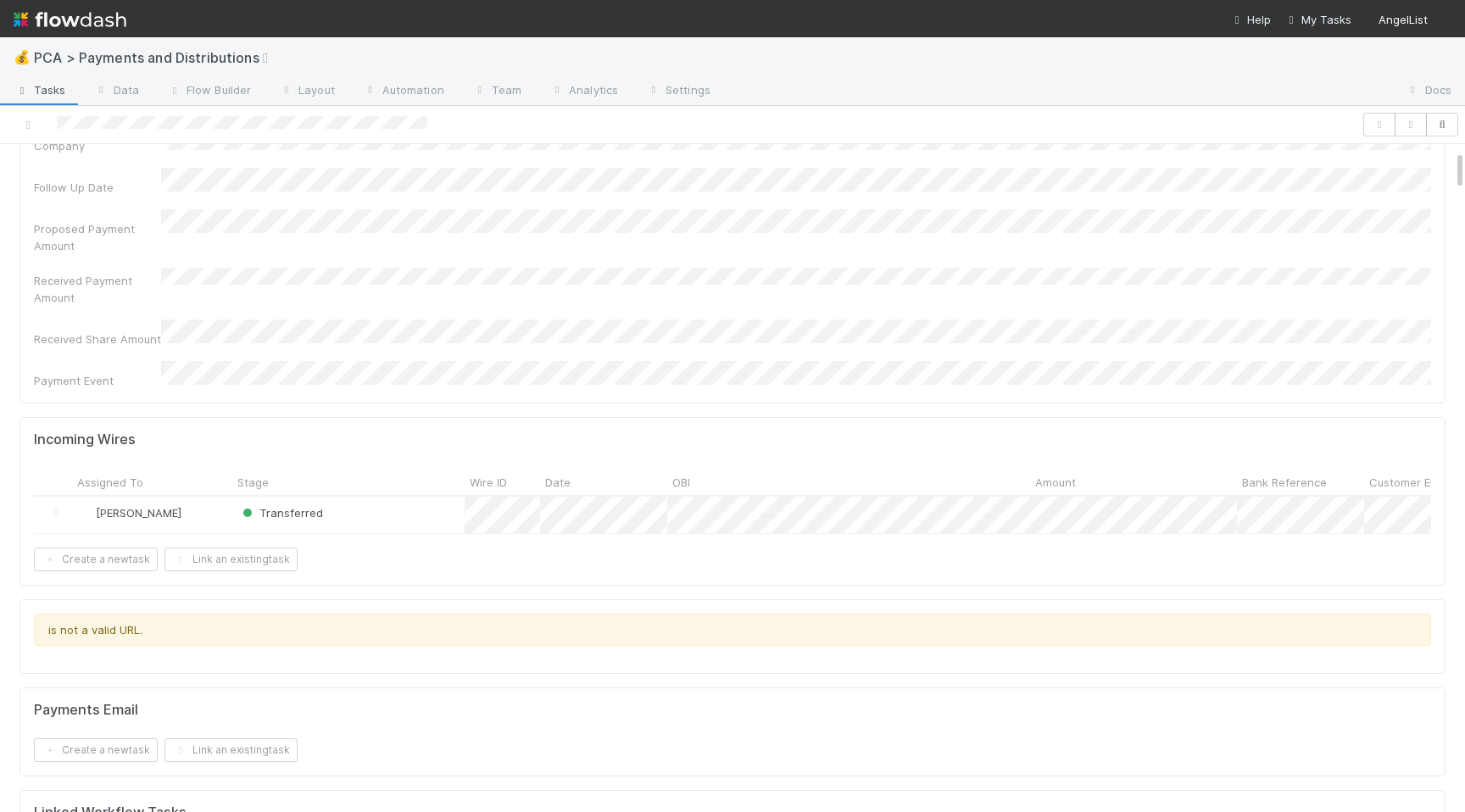
scroll to position [128, 0]
click at [847, 556] on div at bounding box center [732, 406] width 1465 height 812
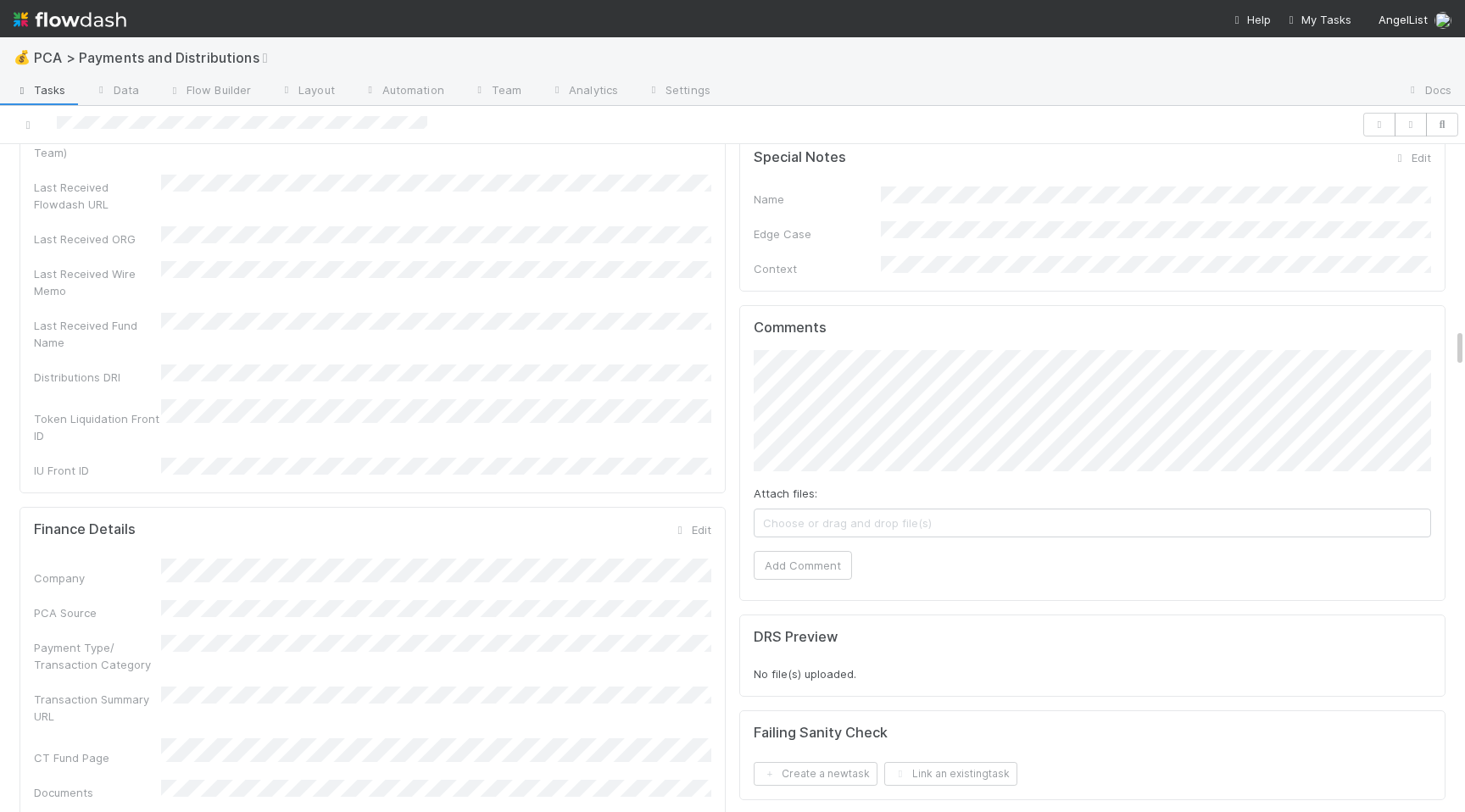
scroll to position [3063, 0]
click at [703, 517] on link "Edit" at bounding box center [691, 524] width 40 height 14
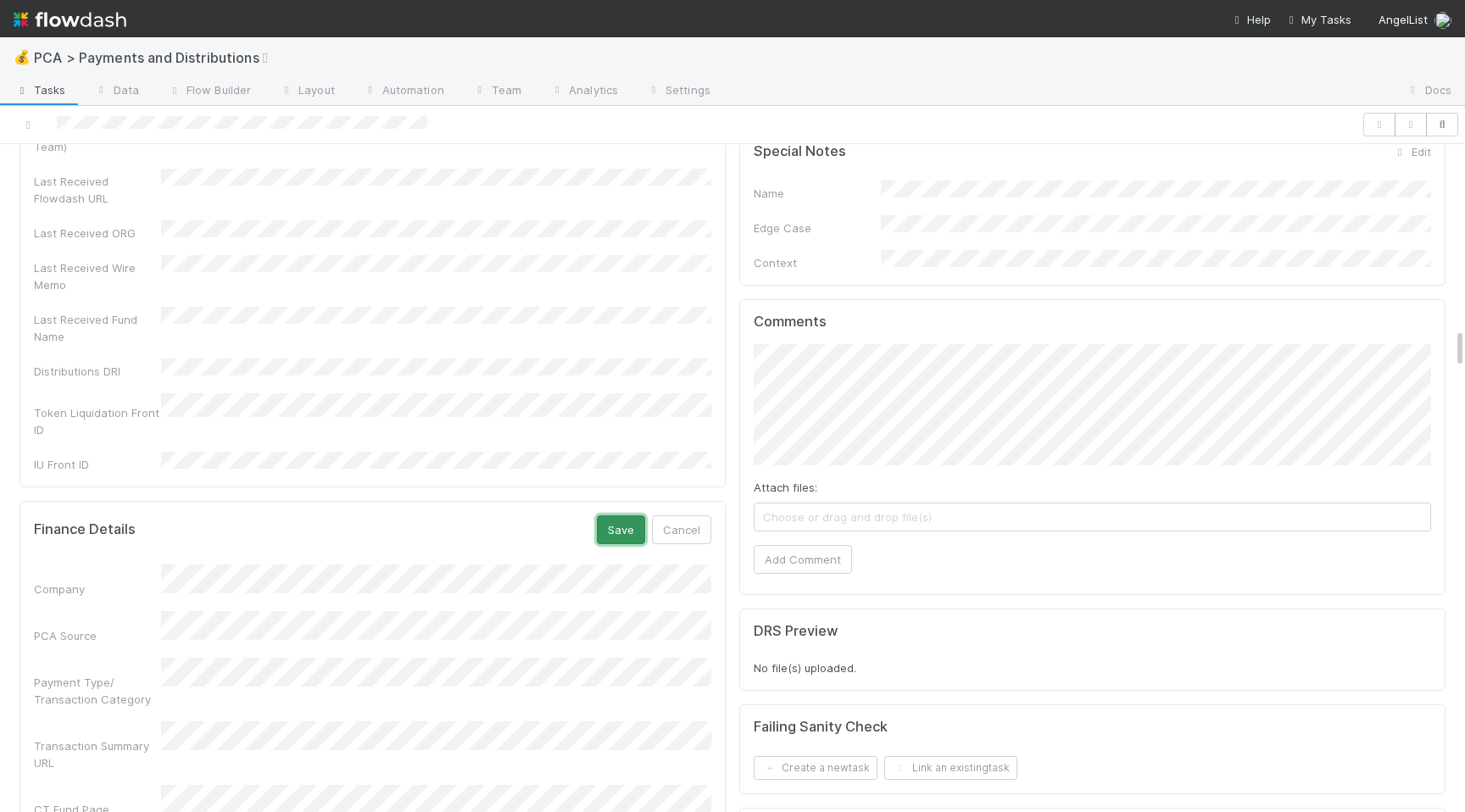
click at [616, 515] on button "Save" at bounding box center [621, 530] width 49 height 29
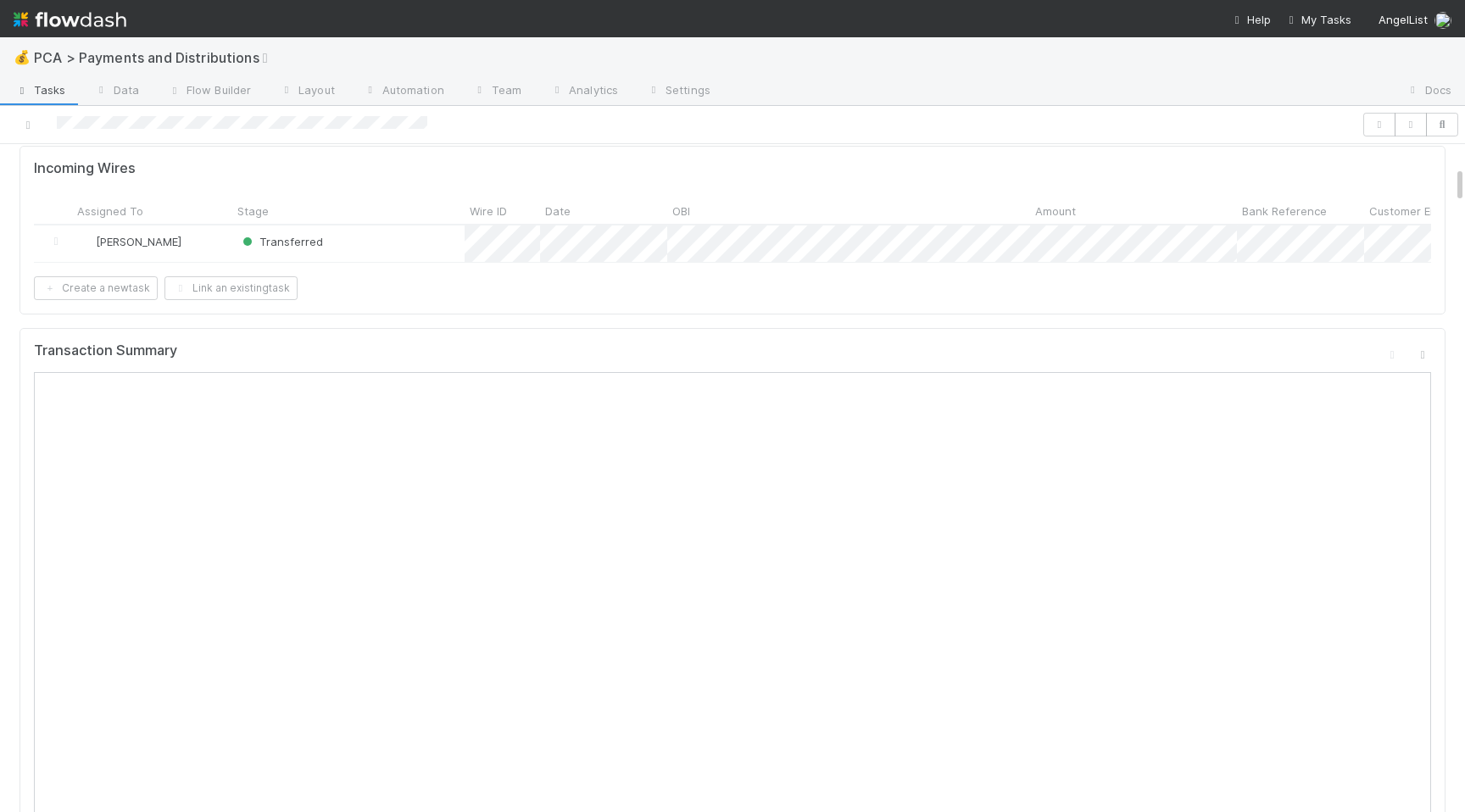
scroll to position [382, 0]
click at [480, 480] on div at bounding box center [732, 406] width 1465 height 812
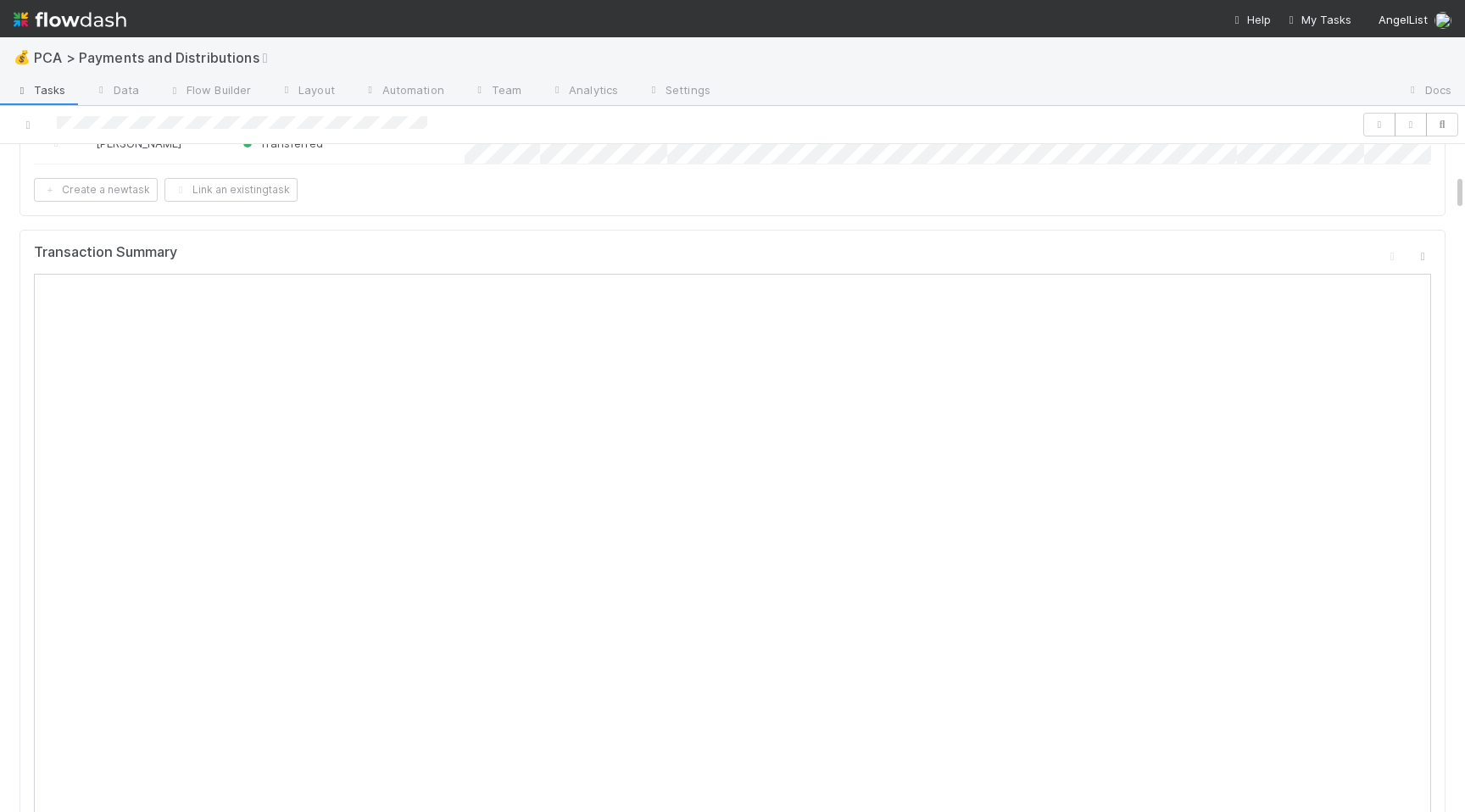
scroll to position [479, 0]
click at [1427, 267] on icon at bounding box center [1423, 272] width 17 height 11
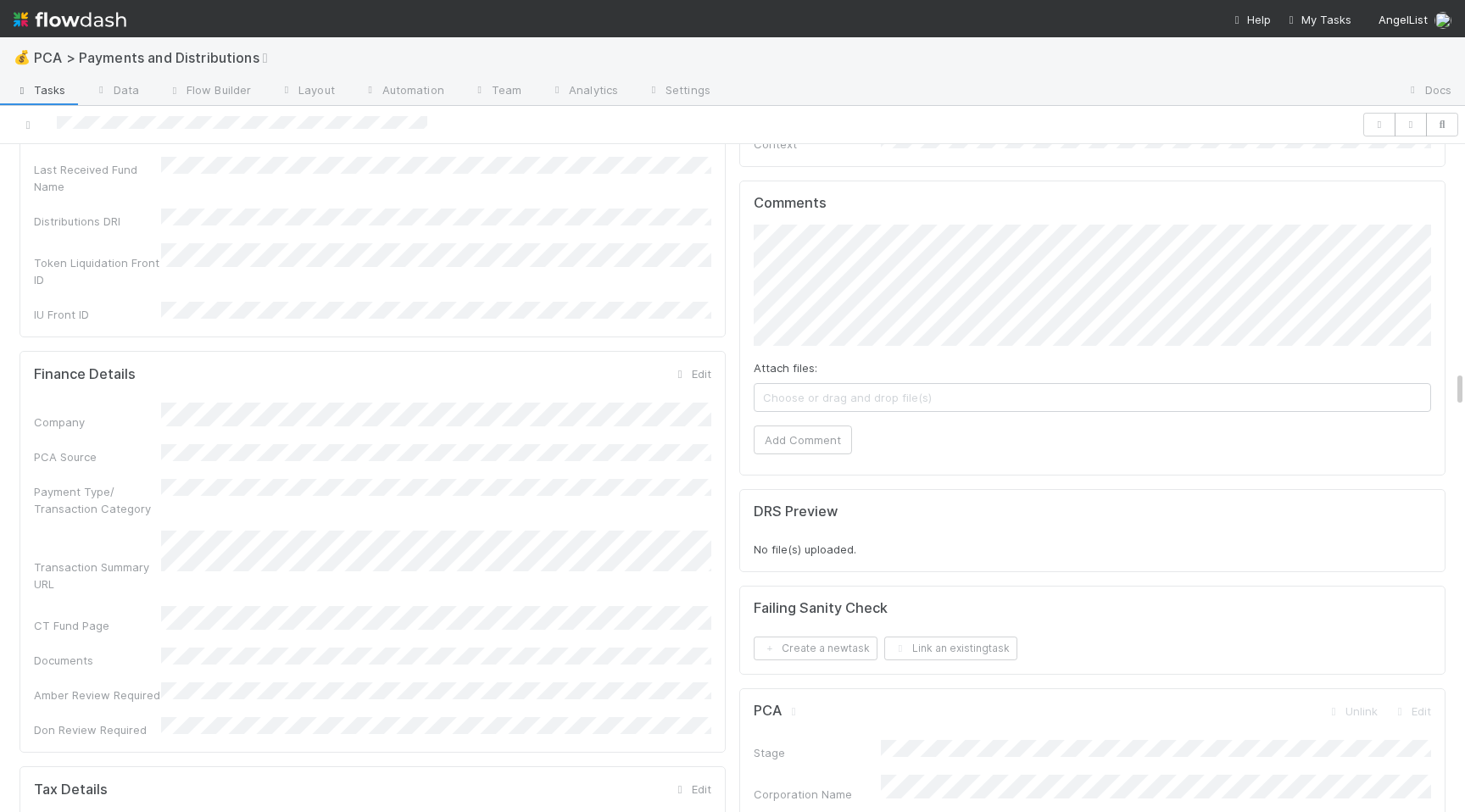
scroll to position [4045, 0]
click at [873, 228] on div "Ronalie Nova" at bounding box center [836, 241] width 114 height 26
click at [868, 235] on span "Ronalie Nova" at bounding box center [846, 241] width 69 height 14
click at [832, 430] on button "Add Comment" at bounding box center [803, 444] width 98 height 29
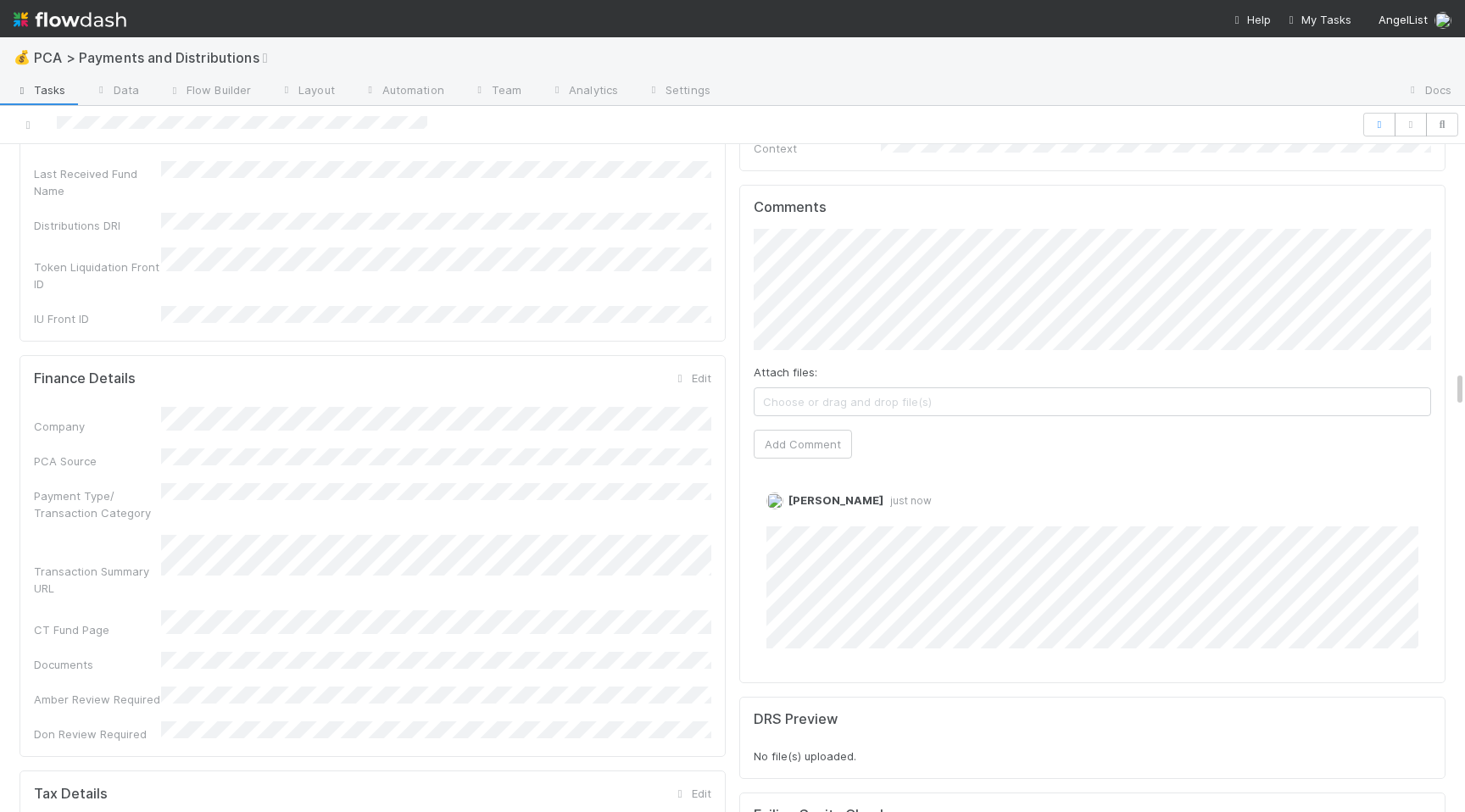
click at [574, 494] on div "Finance Details Edit Company PCA Source Payment Type/ Transaction Category Tran…" at bounding box center [373, 556] width 706 height 402
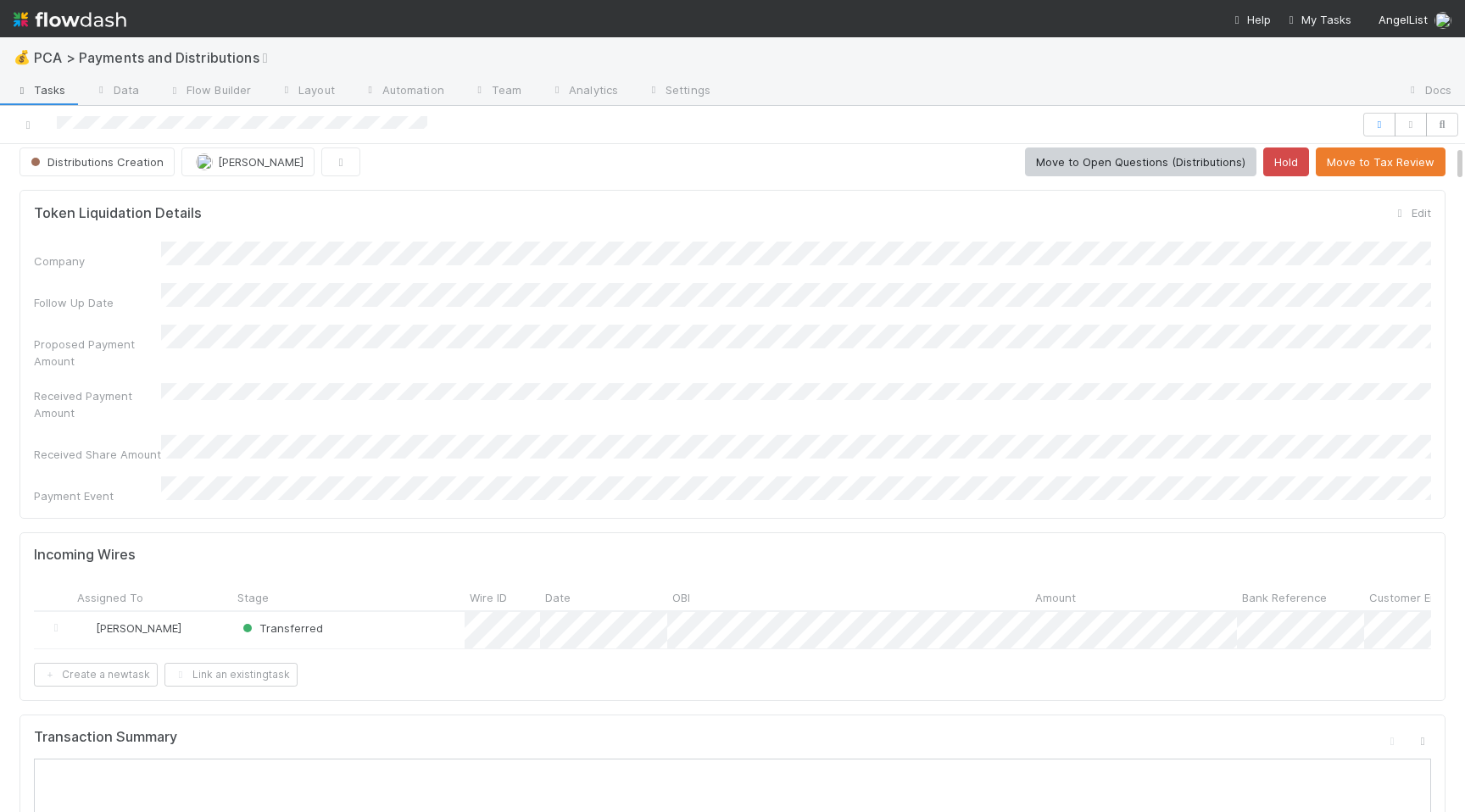
scroll to position [0, 0]
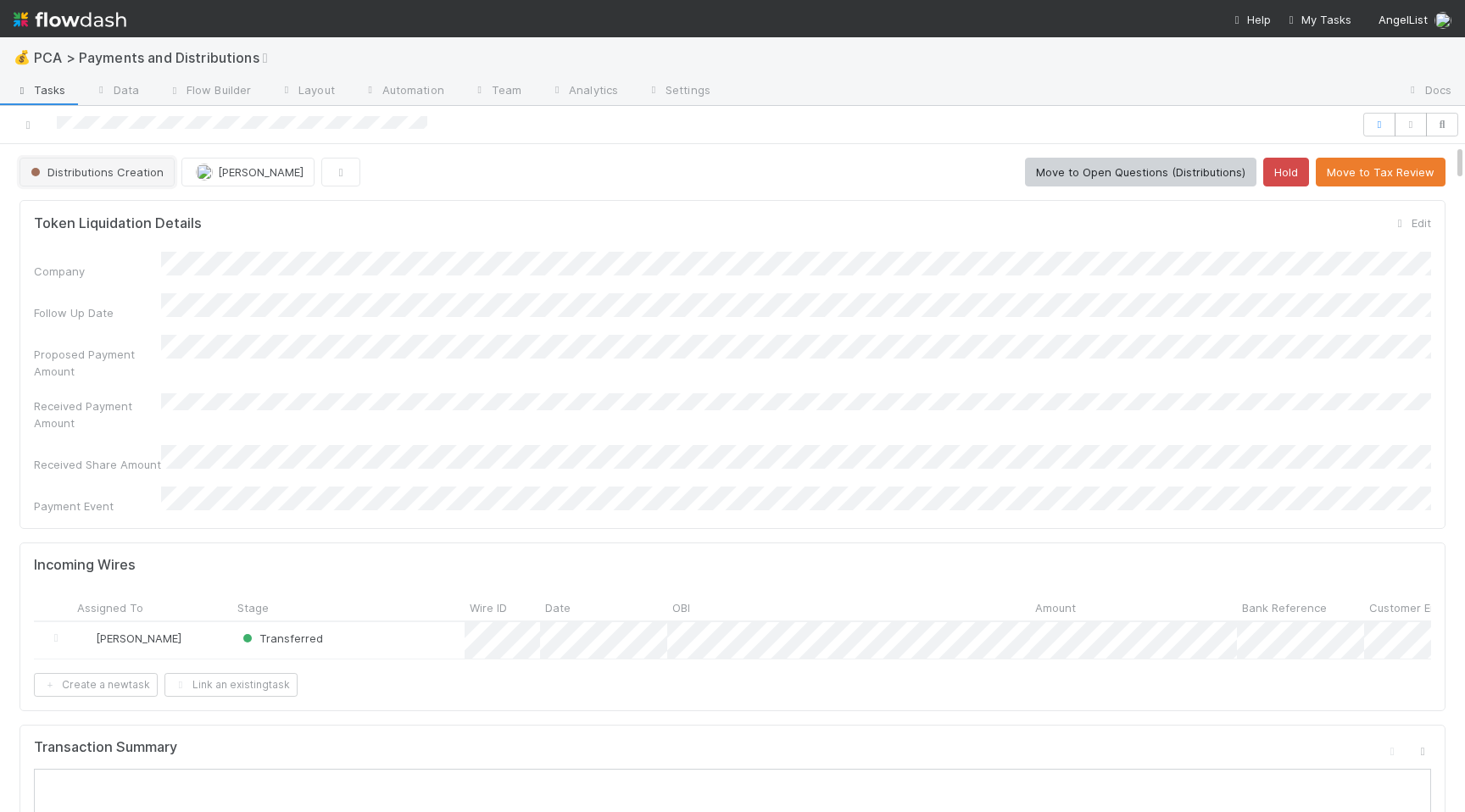
click at [126, 181] on button "Distributions Creation" at bounding box center [97, 173] width 156 height 29
click at [165, 214] on div "Finance ECC Creation" at bounding box center [133, 215] width 239 height 31
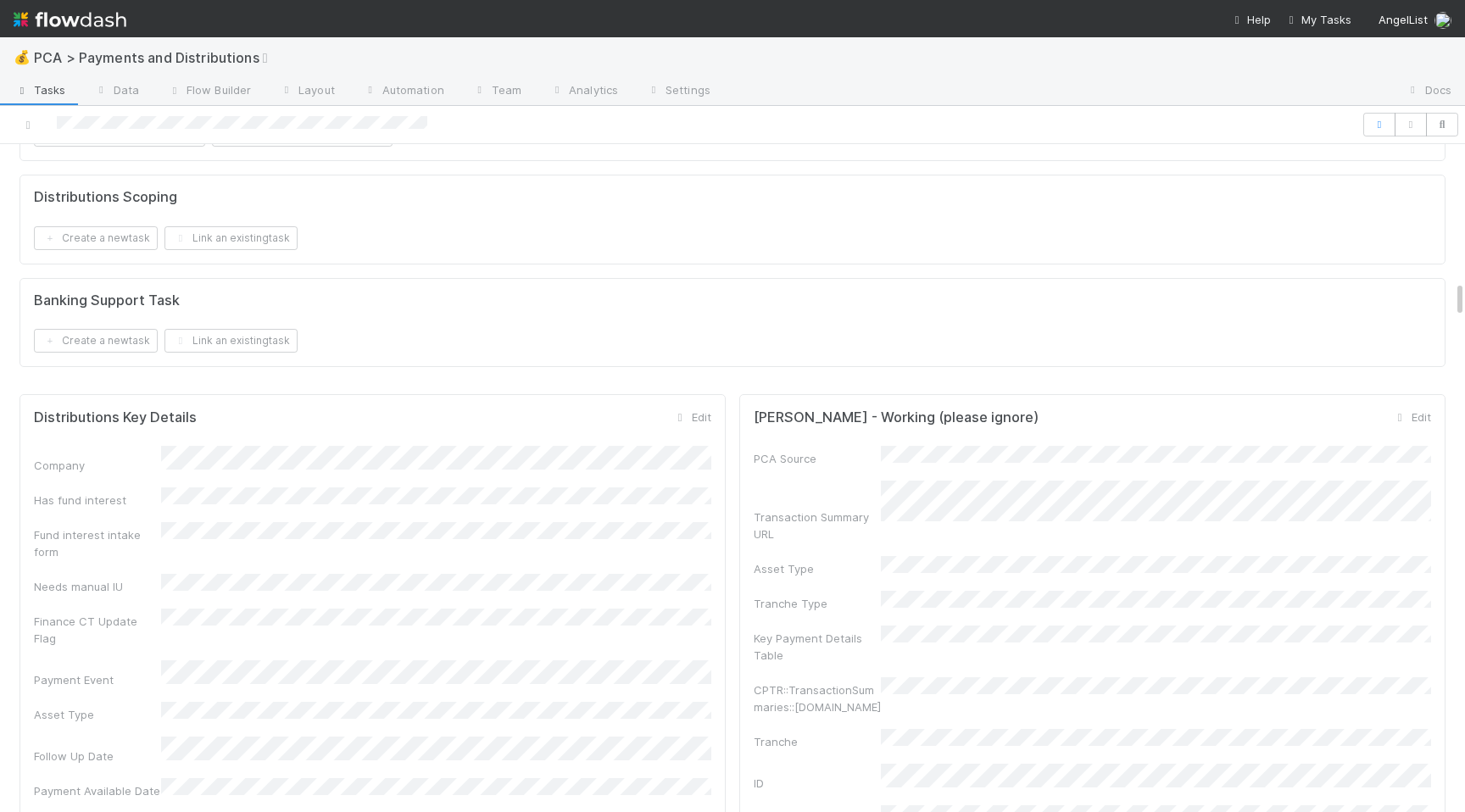
scroll to position [2468, 0]
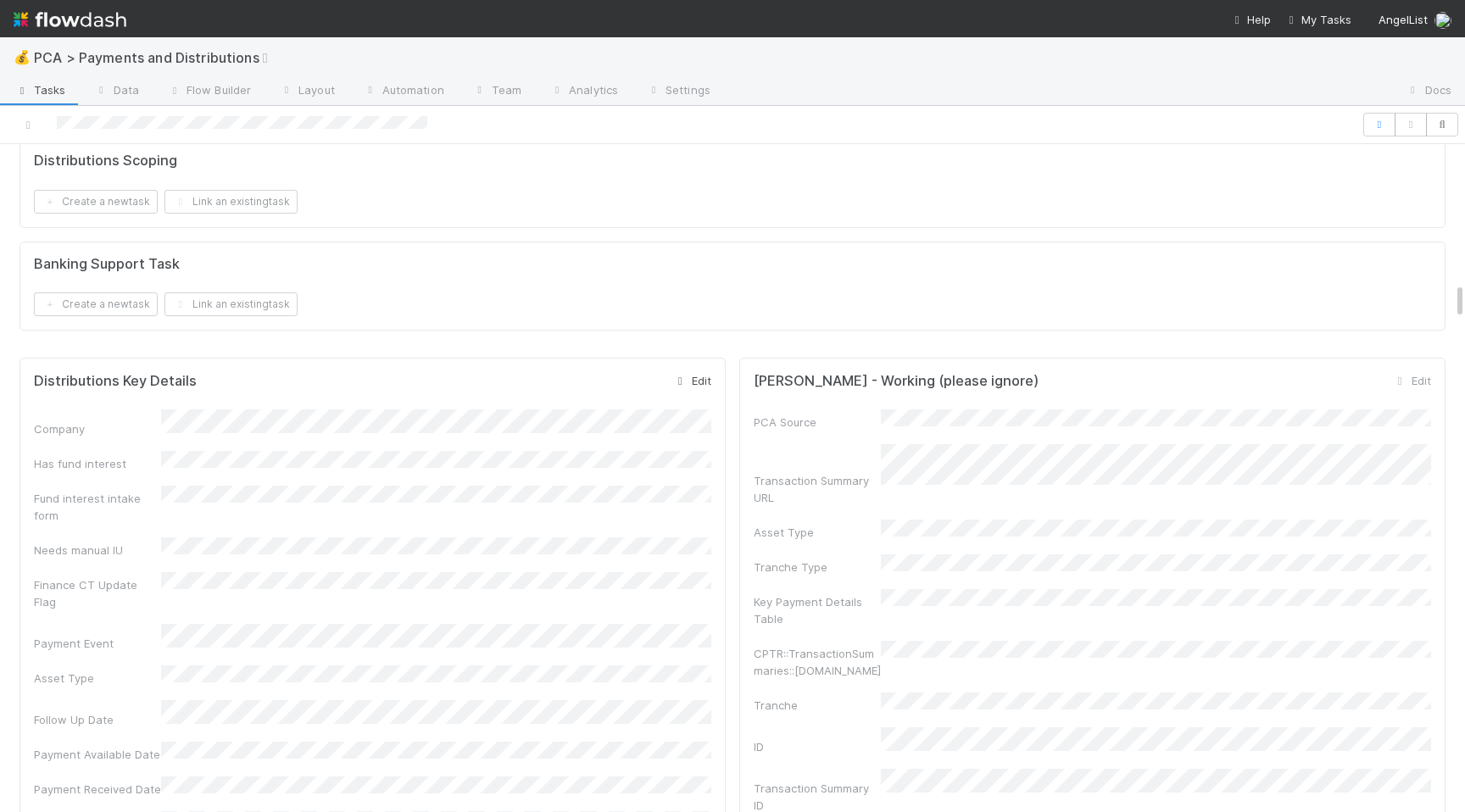
click at [695, 374] on link "Edit" at bounding box center [691, 380] width 40 height 14
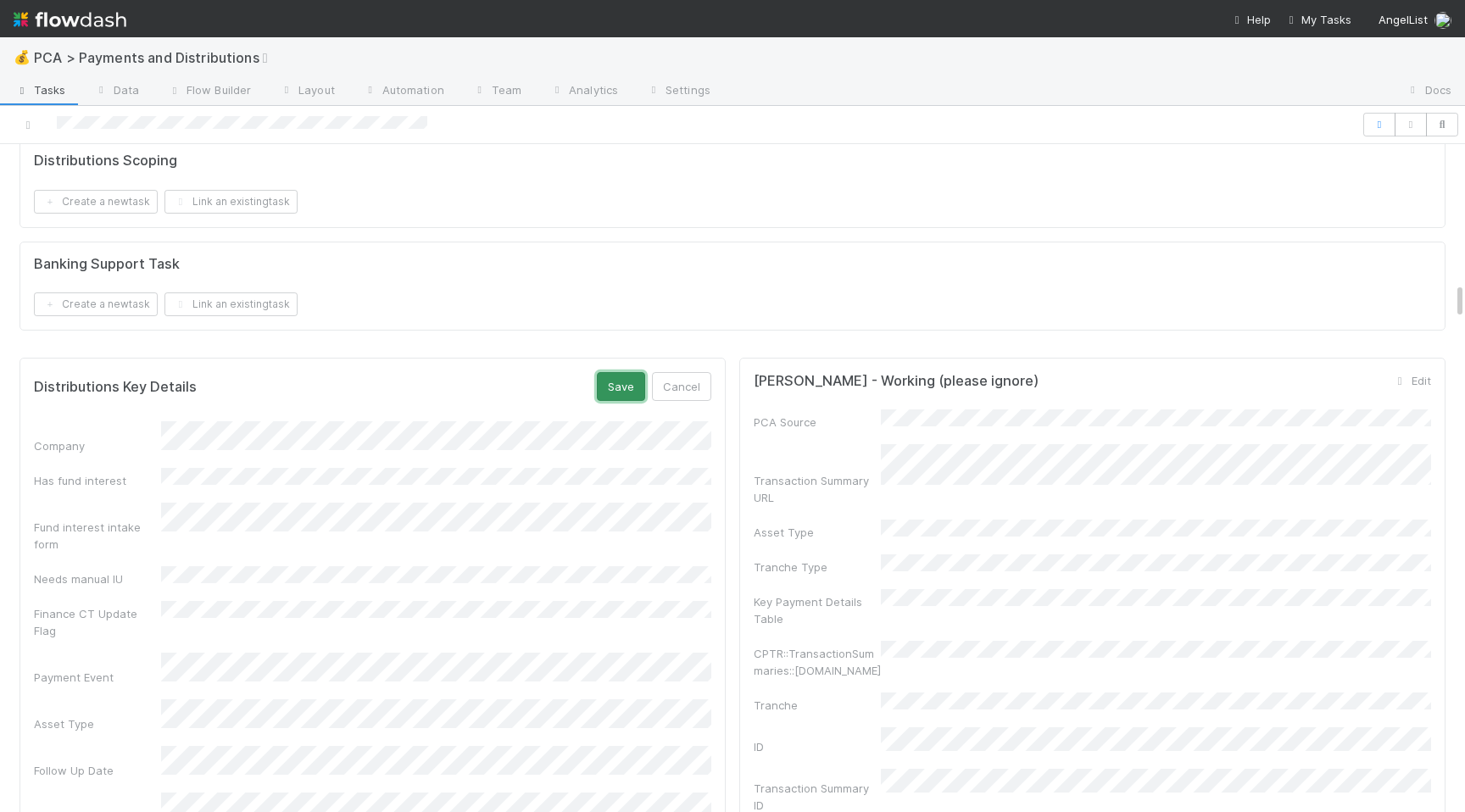
click at [624, 372] on button "Save" at bounding box center [621, 386] width 49 height 29
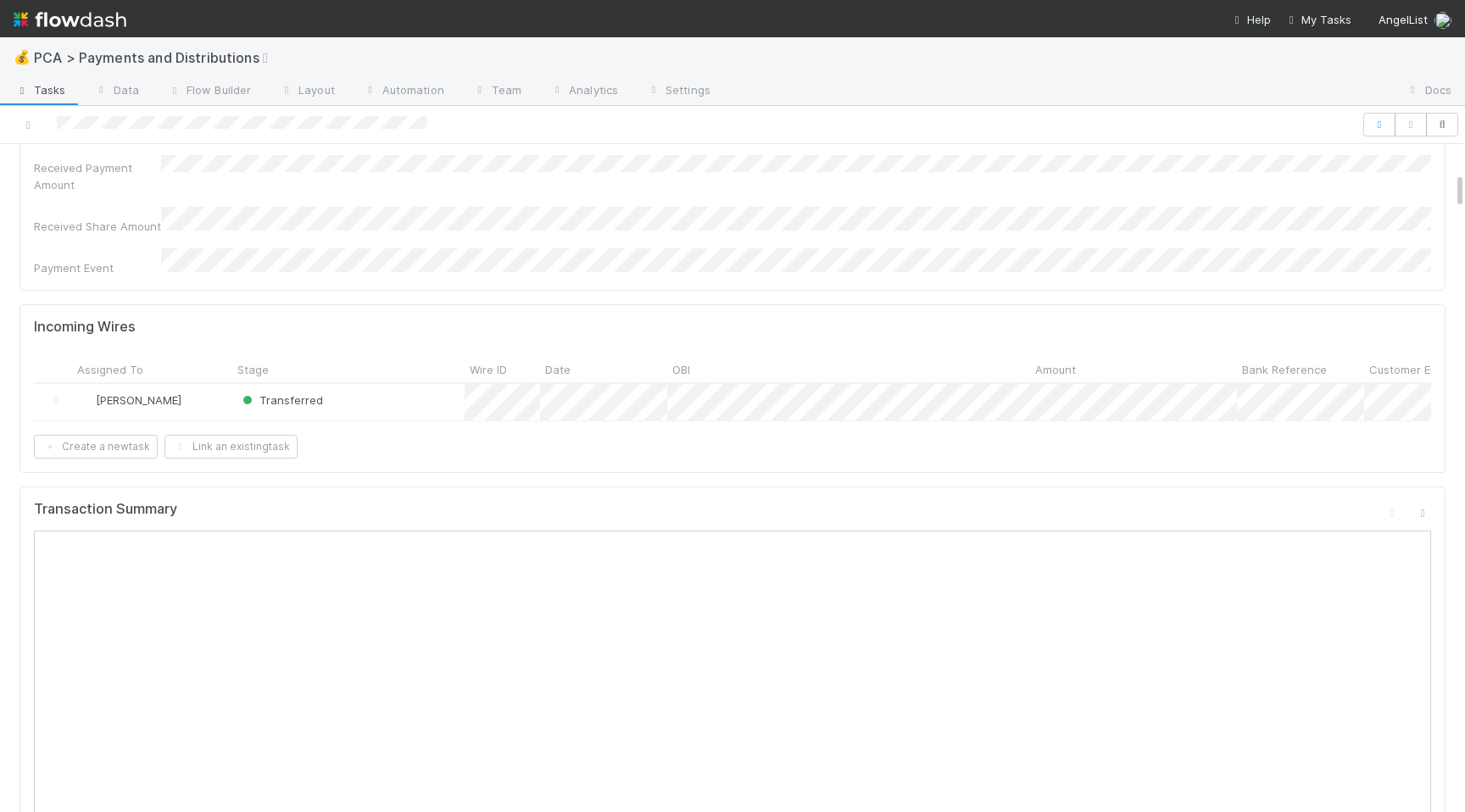
scroll to position [0, 0]
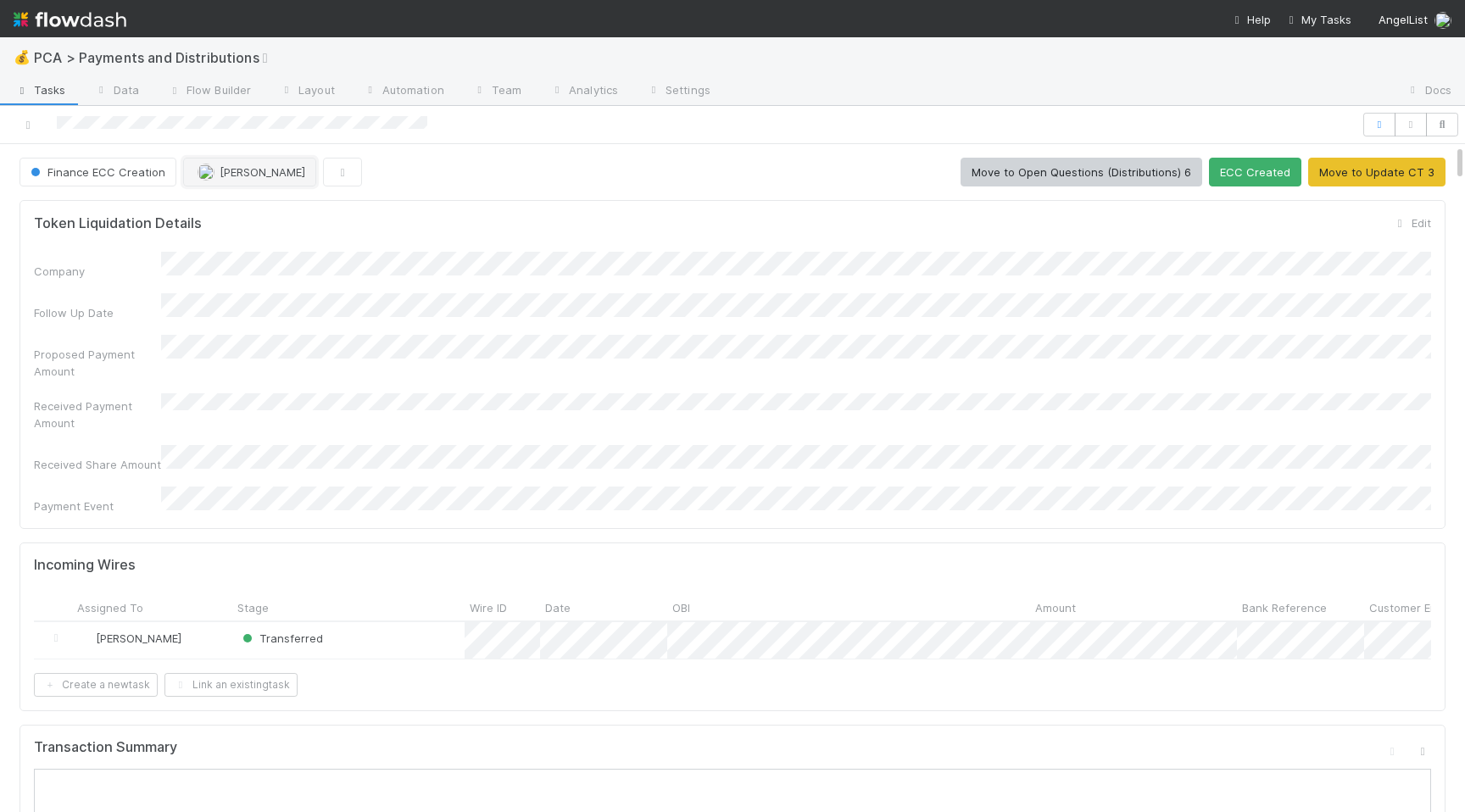
click at [261, 178] on button "[PERSON_NAME]" at bounding box center [250, 173] width 133 height 29
click at [256, 226] on div "Ronalie Nova" at bounding box center [292, 215] width 239 height 31
click at [479, 136] on div at bounding box center [680, 125] width 1348 height 24
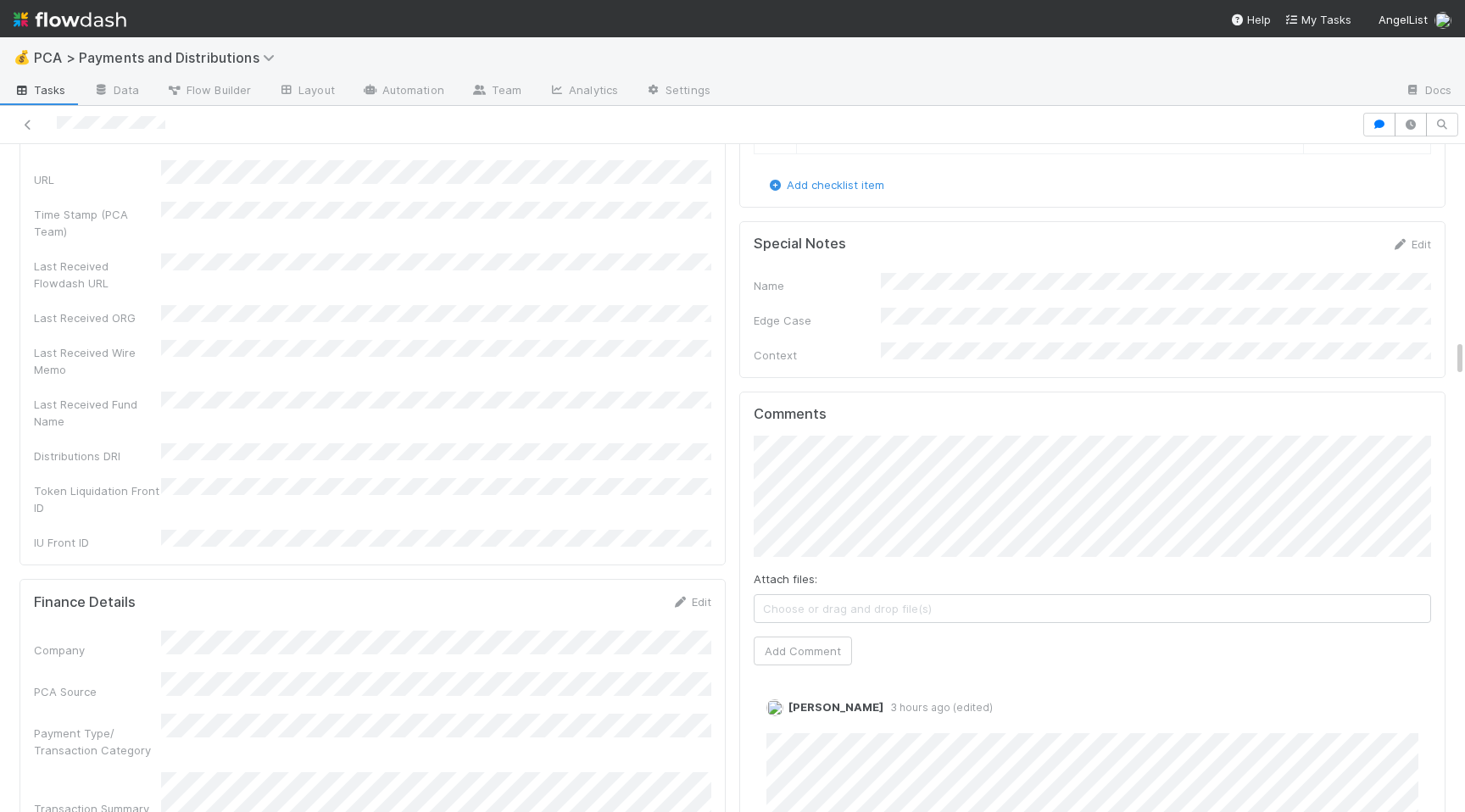
scroll to position [3592, 0]
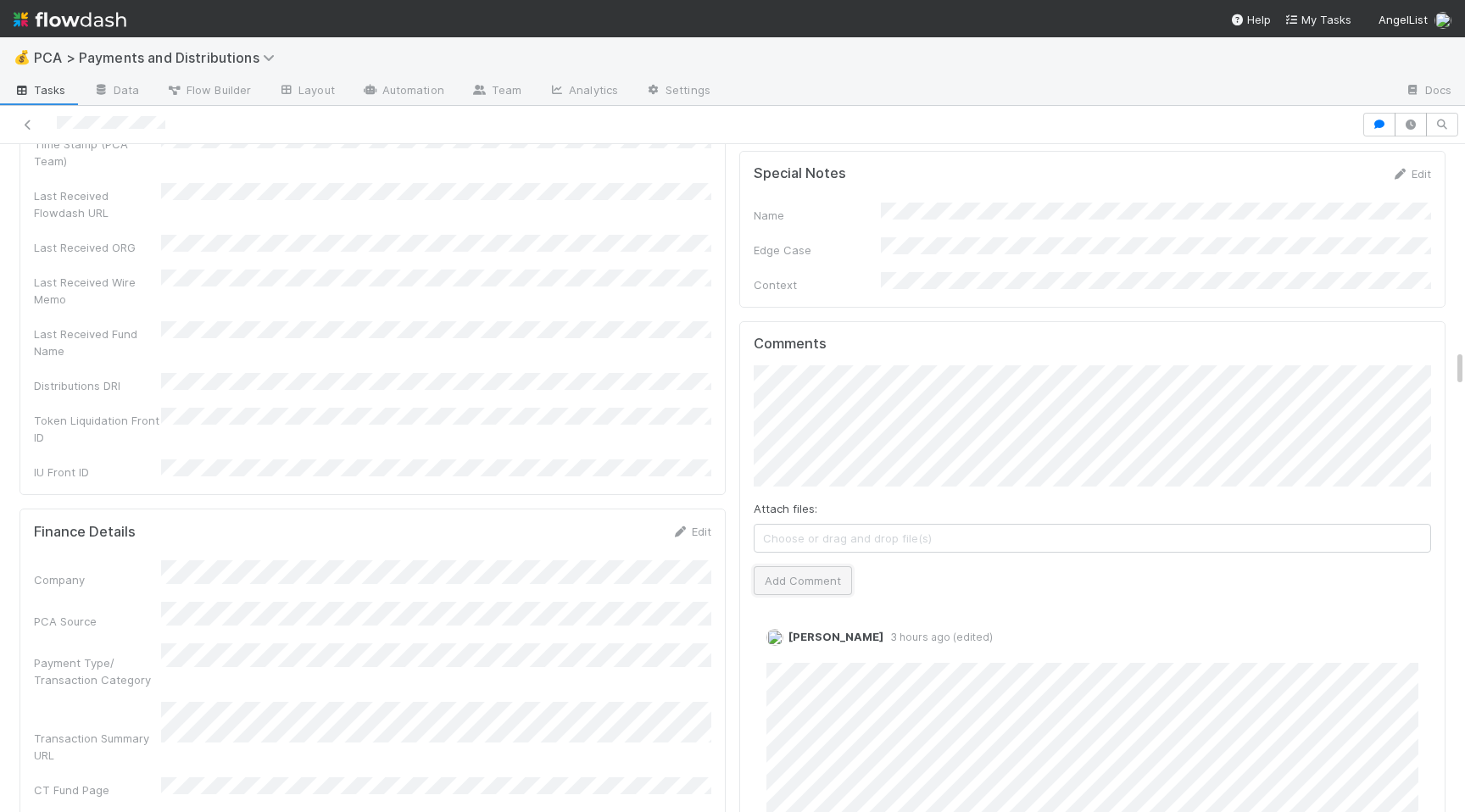
click at [821, 567] on button "Add Comment" at bounding box center [803, 581] width 98 height 29
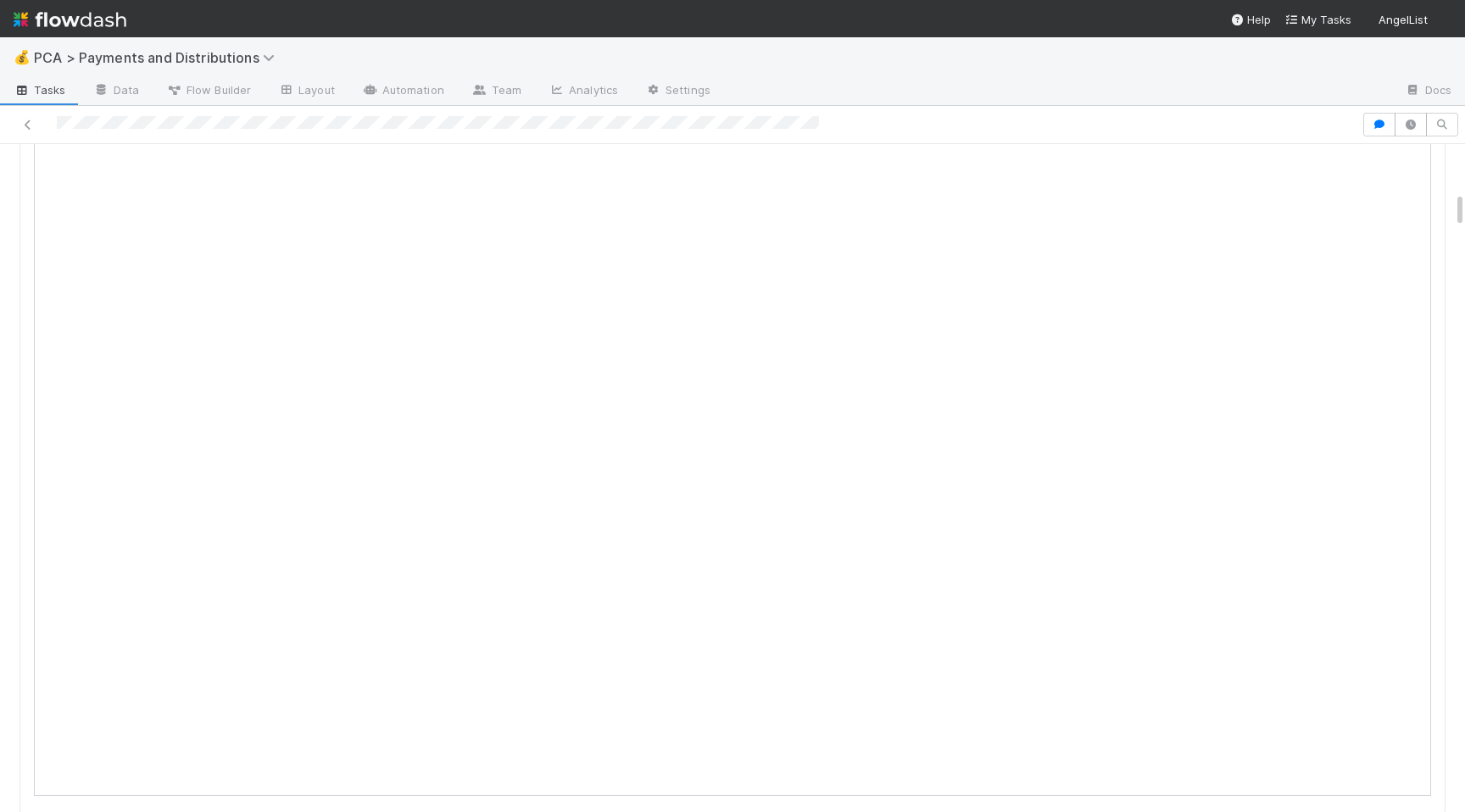
scroll to position [877, 0]
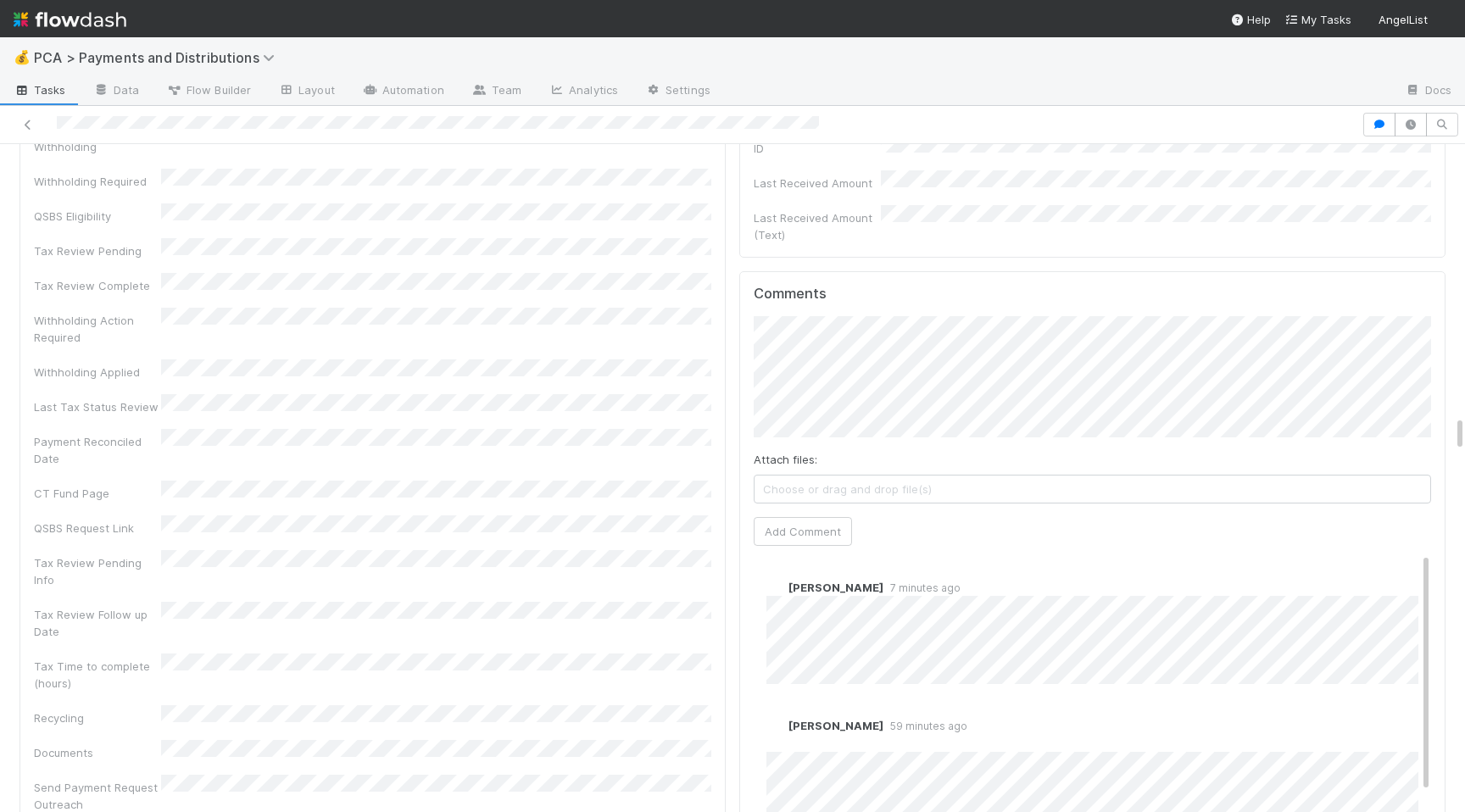
scroll to position [5003, 0]
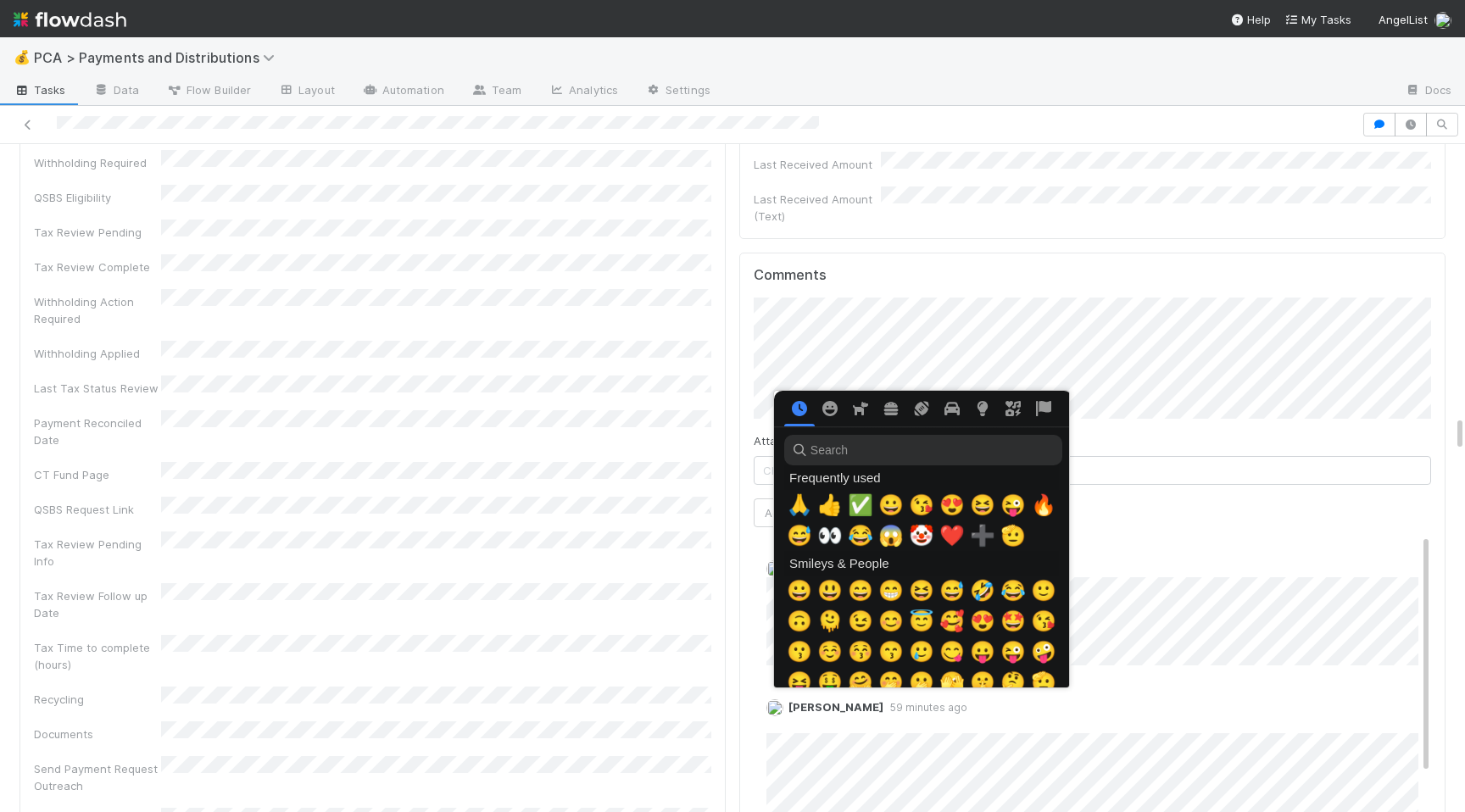
click at [664, 473] on div at bounding box center [732, 406] width 1465 height 812
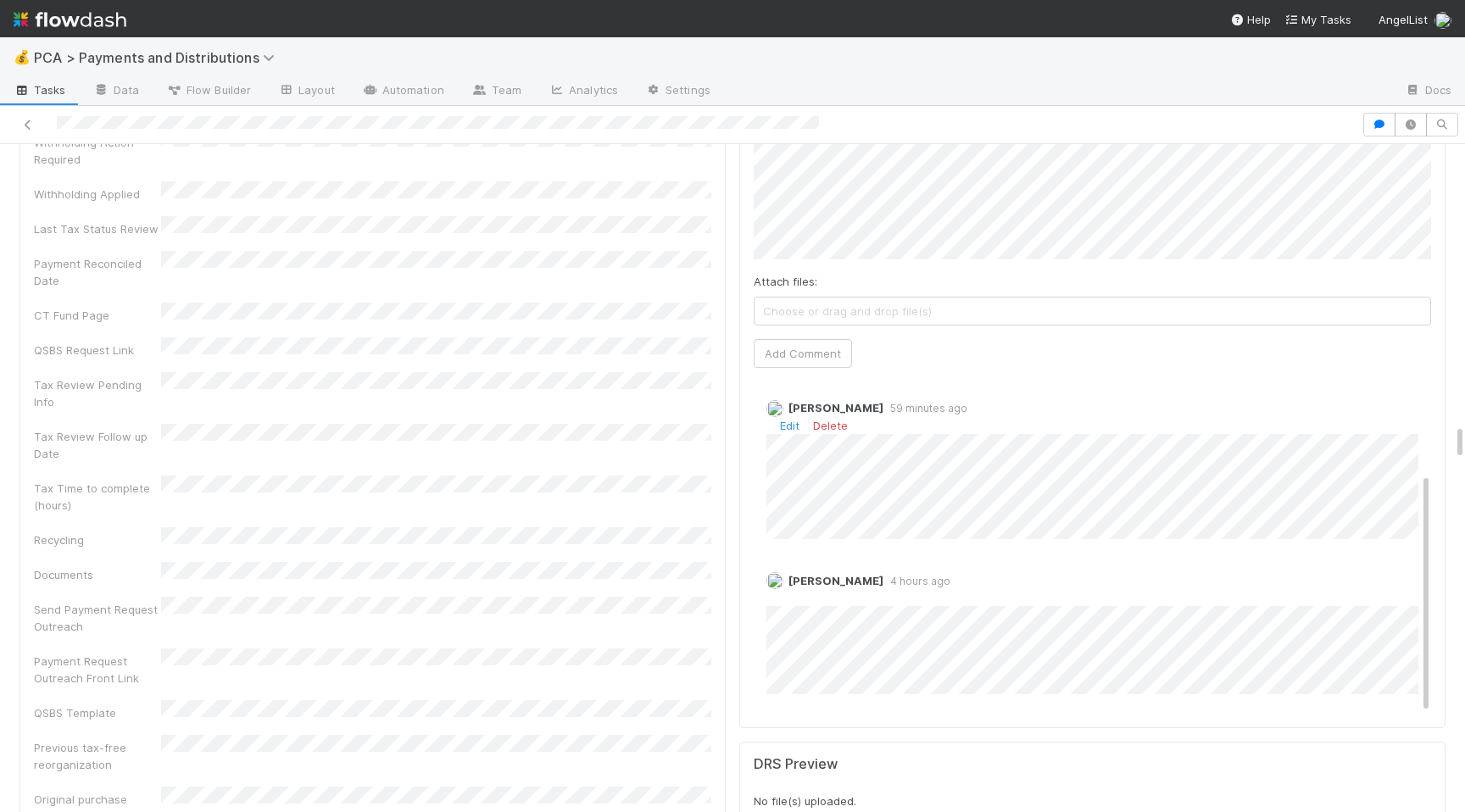
scroll to position [5163, 0]
click at [643, 648] on div "Payment Request Outreach Front Link" at bounding box center [373, 667] width 678 height 38
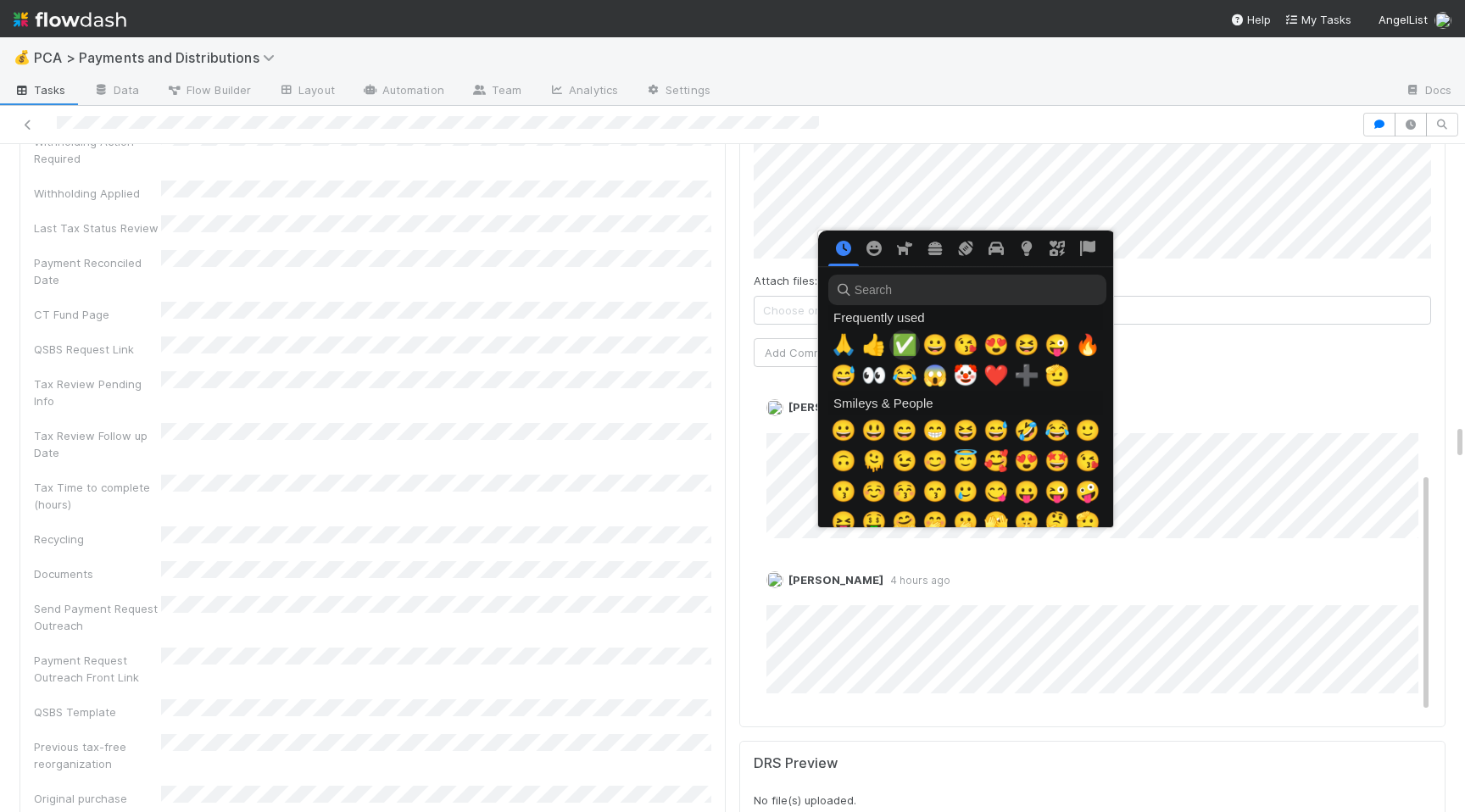
click at [899, 340] on span "✅" at bounding box center [905, 345] width 26 height 24
click at [901, 350] on span "✅" at bounding box center [905, 345] width 26 height 24
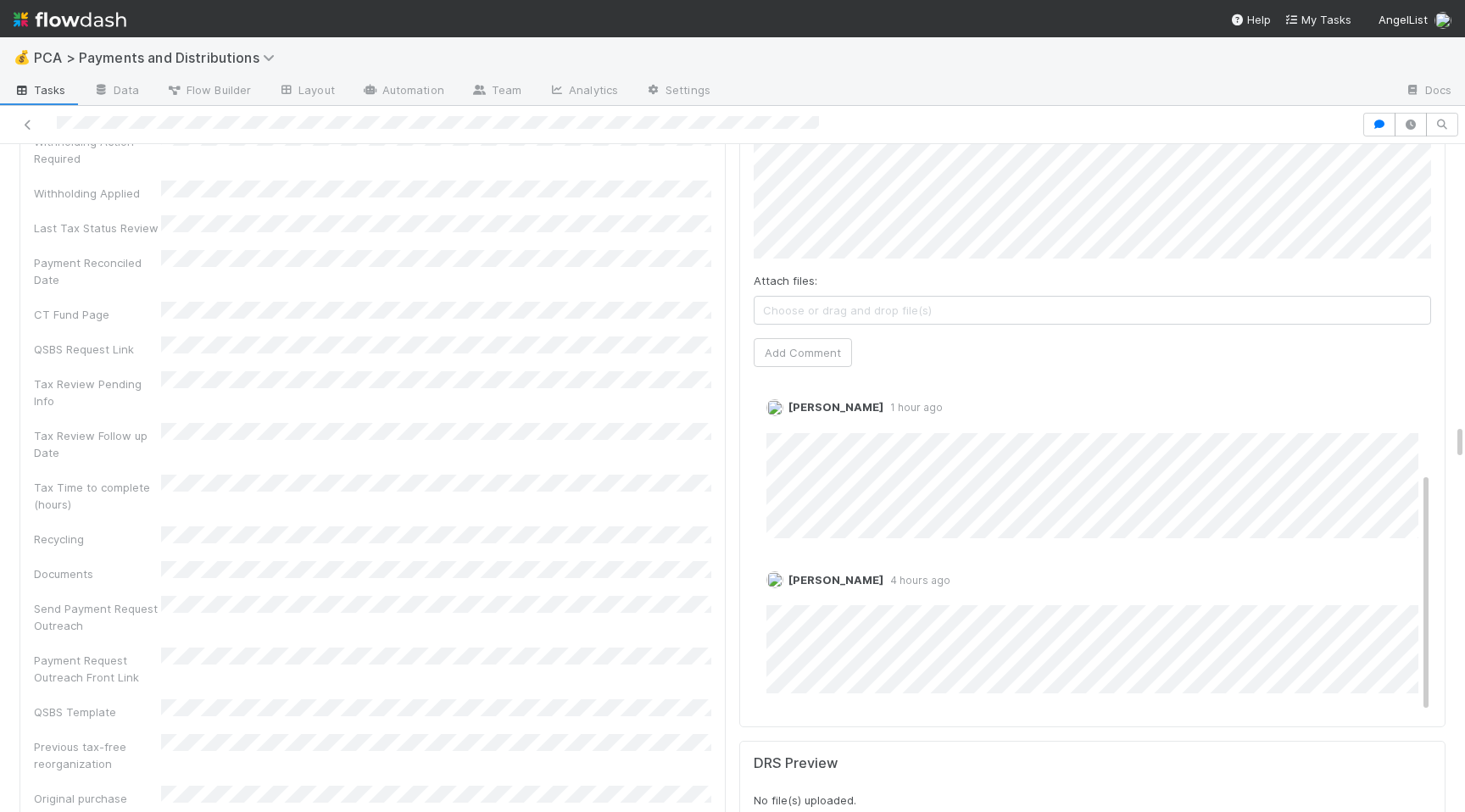
click at [532, 648] on div "Payment Request Outreach Front Link" at bounding box center [373, 667] width 678 height 38
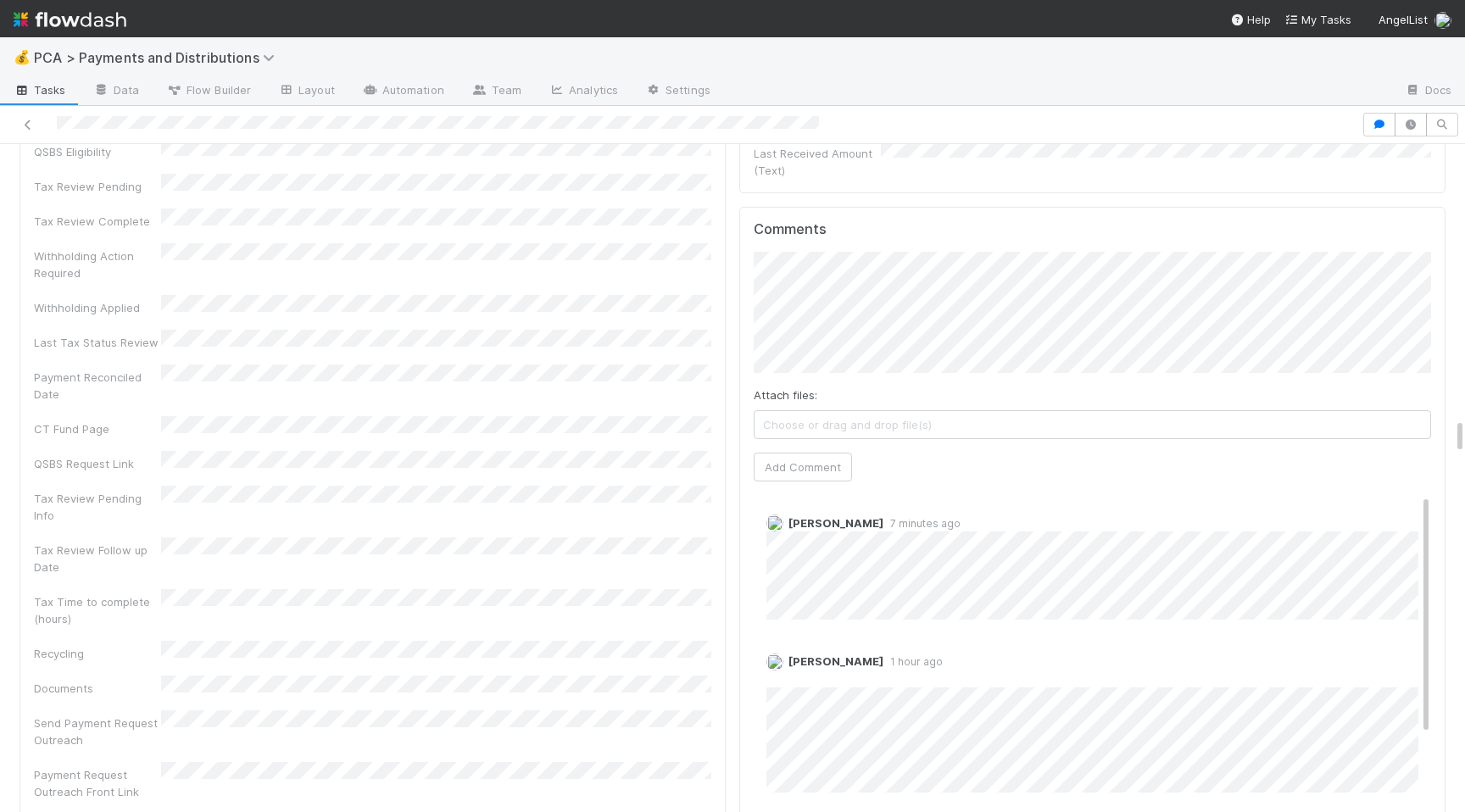
scroll to position [10, 0]
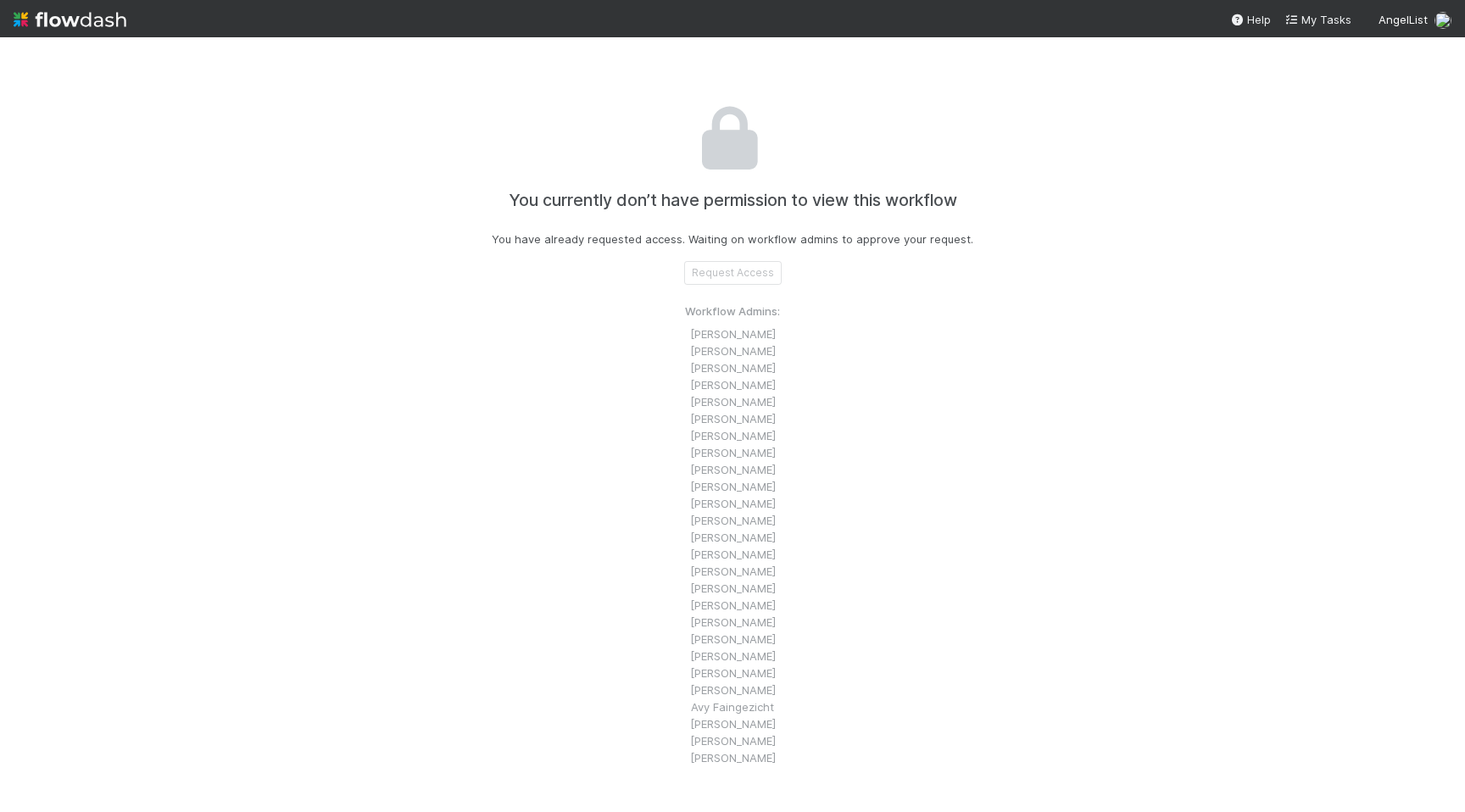
click at [652, 266] on div "You currently don’t have permission to view this workflow You have already requ…" at bounding box center [732, 444] width 941 height 812
click at [525, 326] on div "You currently don’t have permission to view this workflow You have already requ…" at bounding box center [732, 444] width 941 height 812
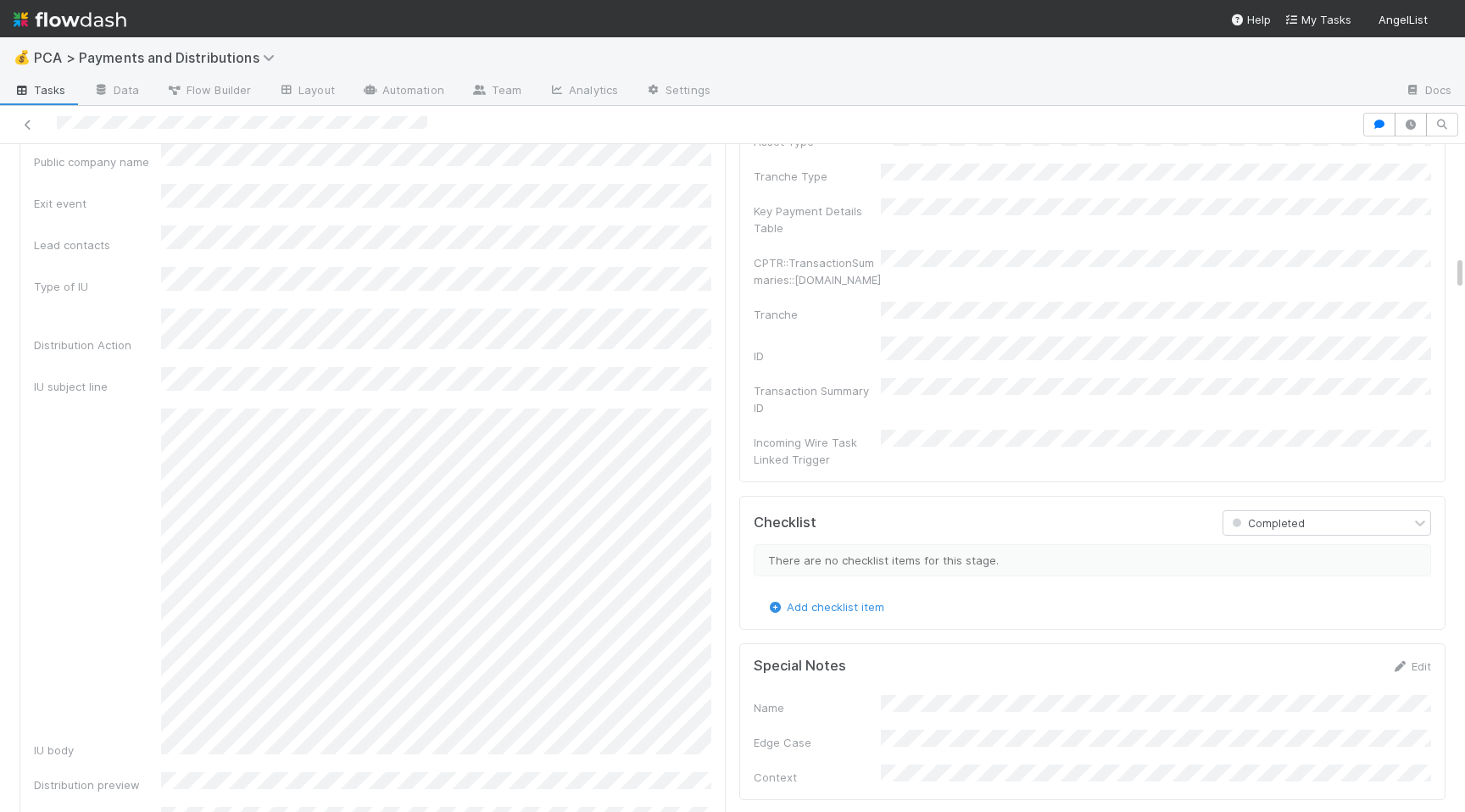
scroll to position [2119, 0]
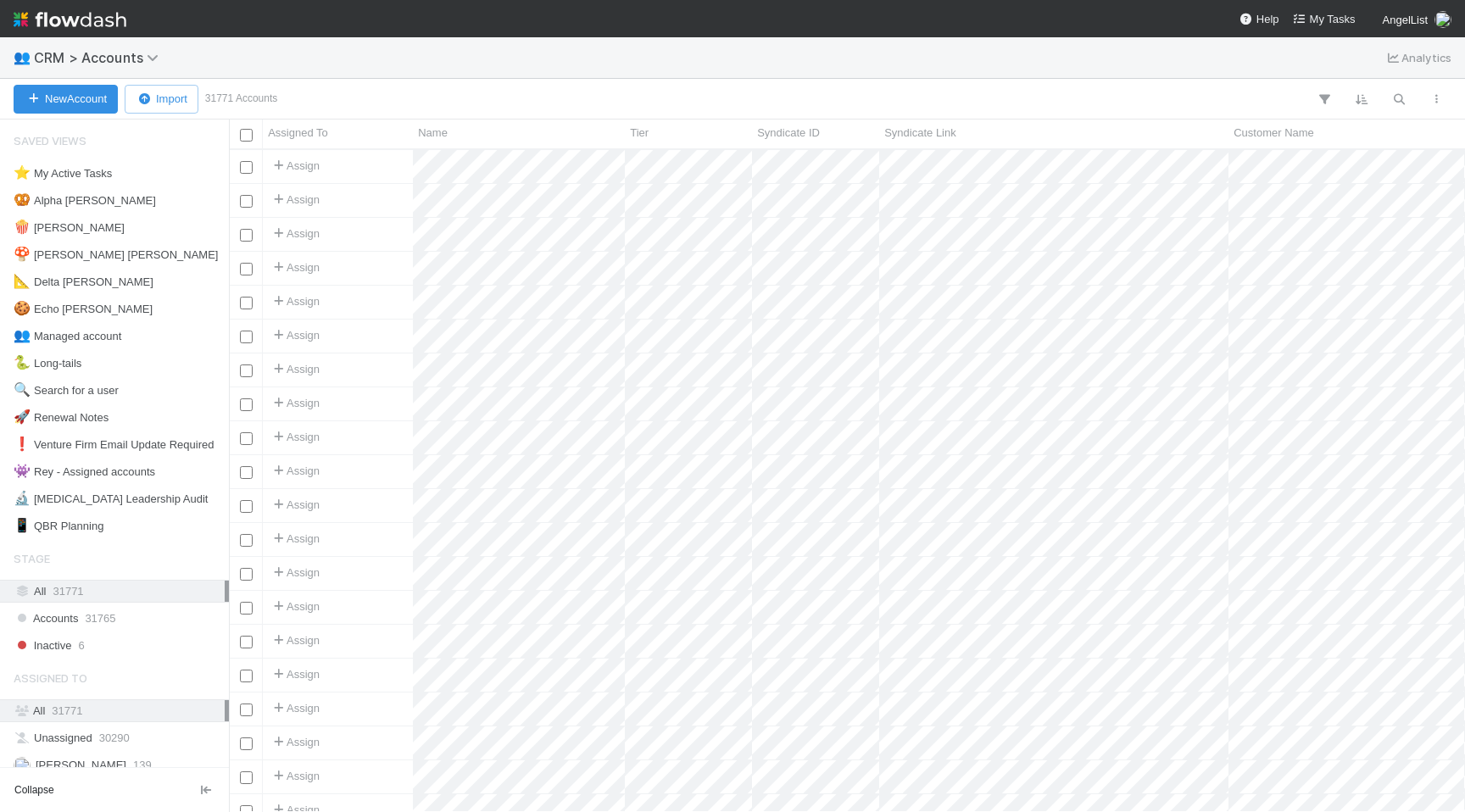
scroll to position [662, 1236]
click at [1410, 102] on button "button" at bounding box center [1399, 99] width 31 height 22
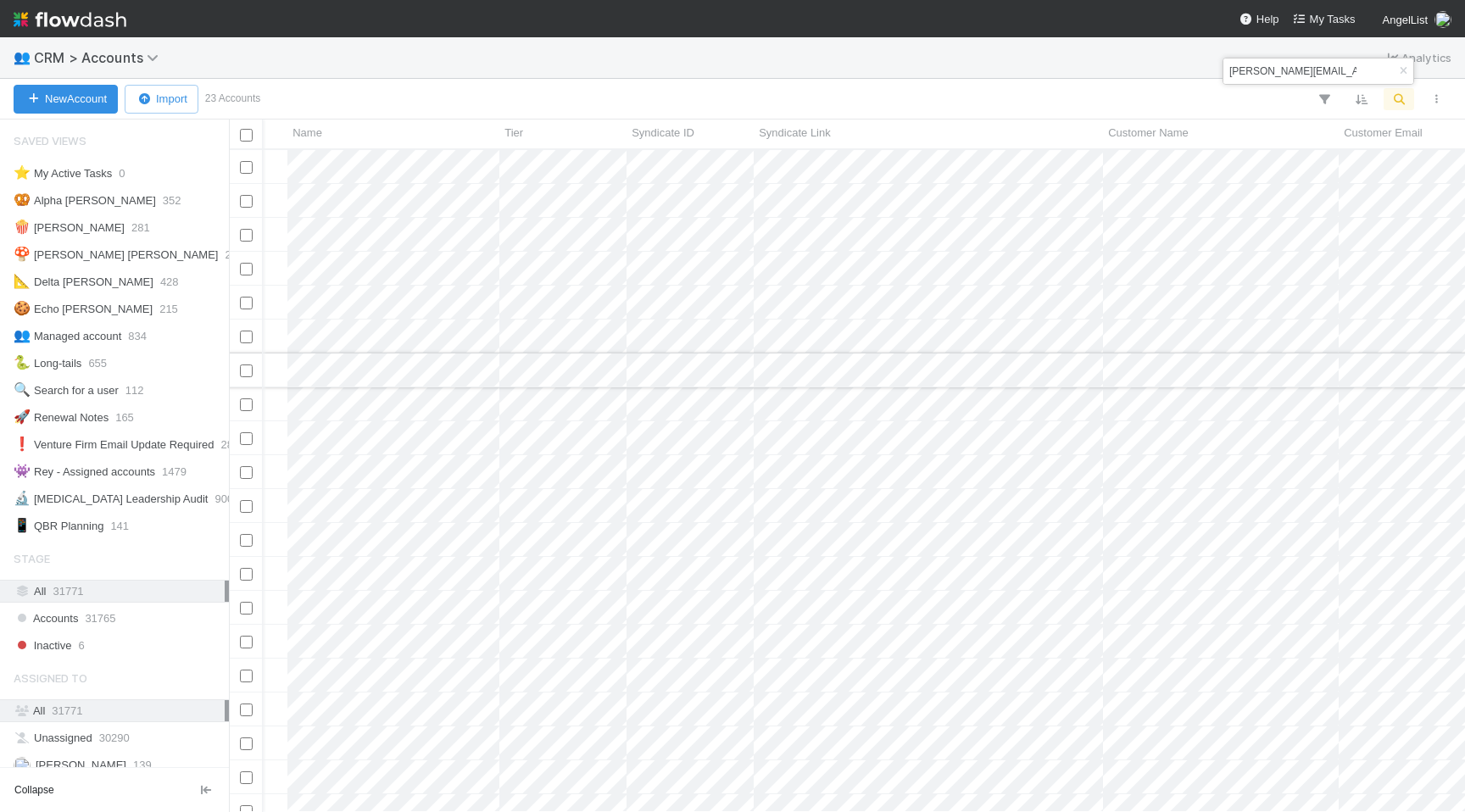
scroll to position [0, 0]
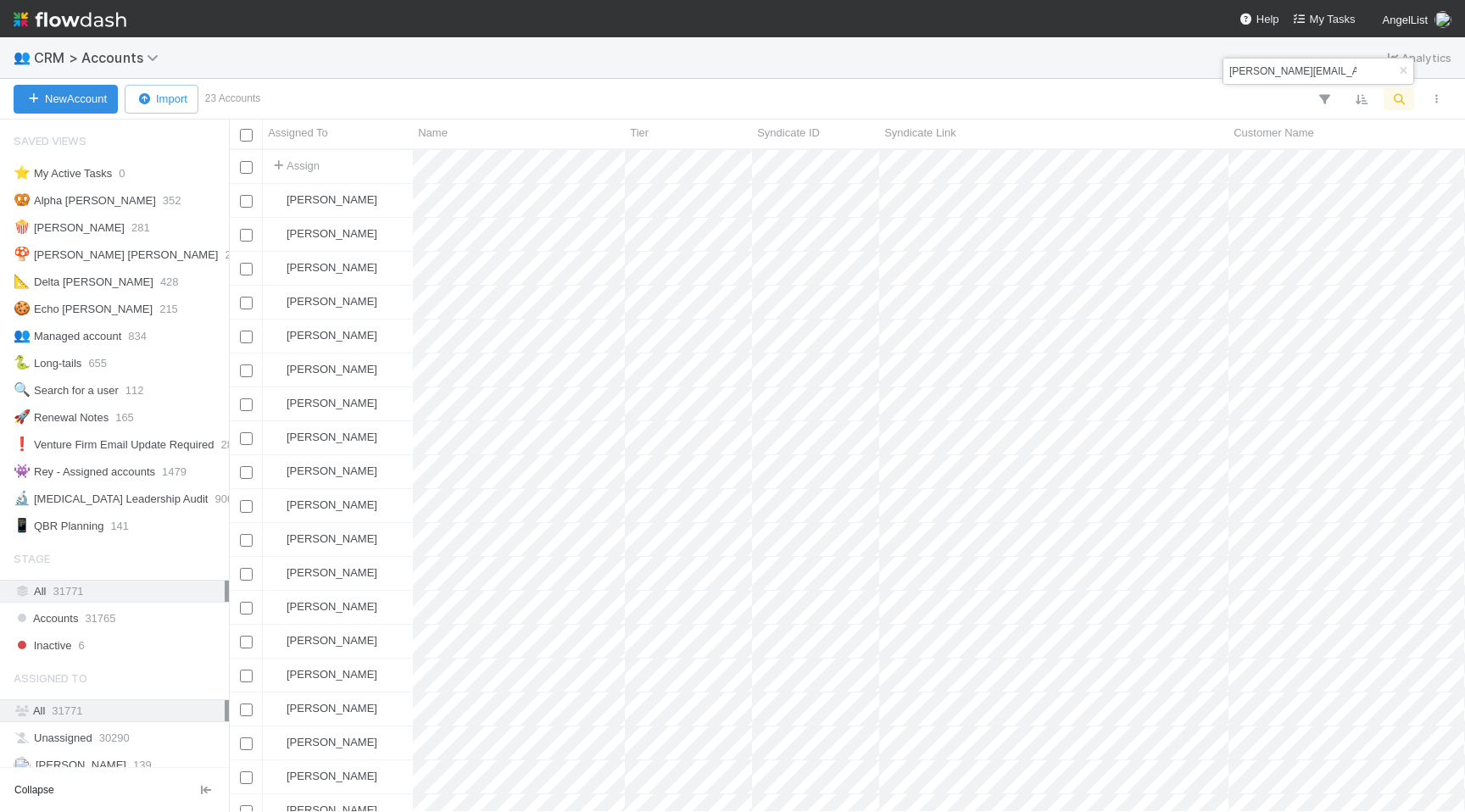
type input "[PERSON_NAME][EMAIL_ADDRESS][DOMAIN_NAME]"
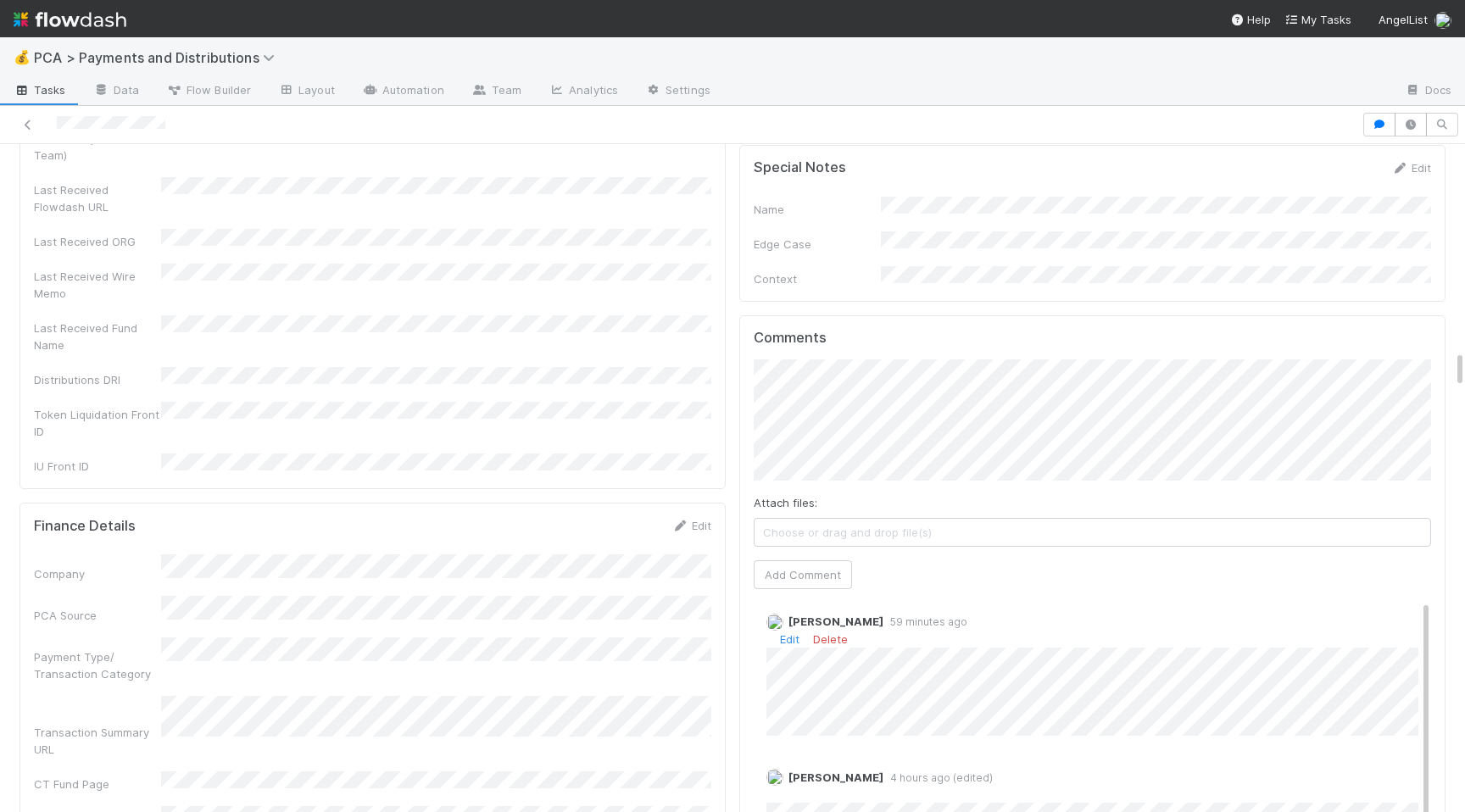
scroll to position [4, 0]
click at [797, 638] on link "Edit" at bounding box center [790, 644] width 20 height 14
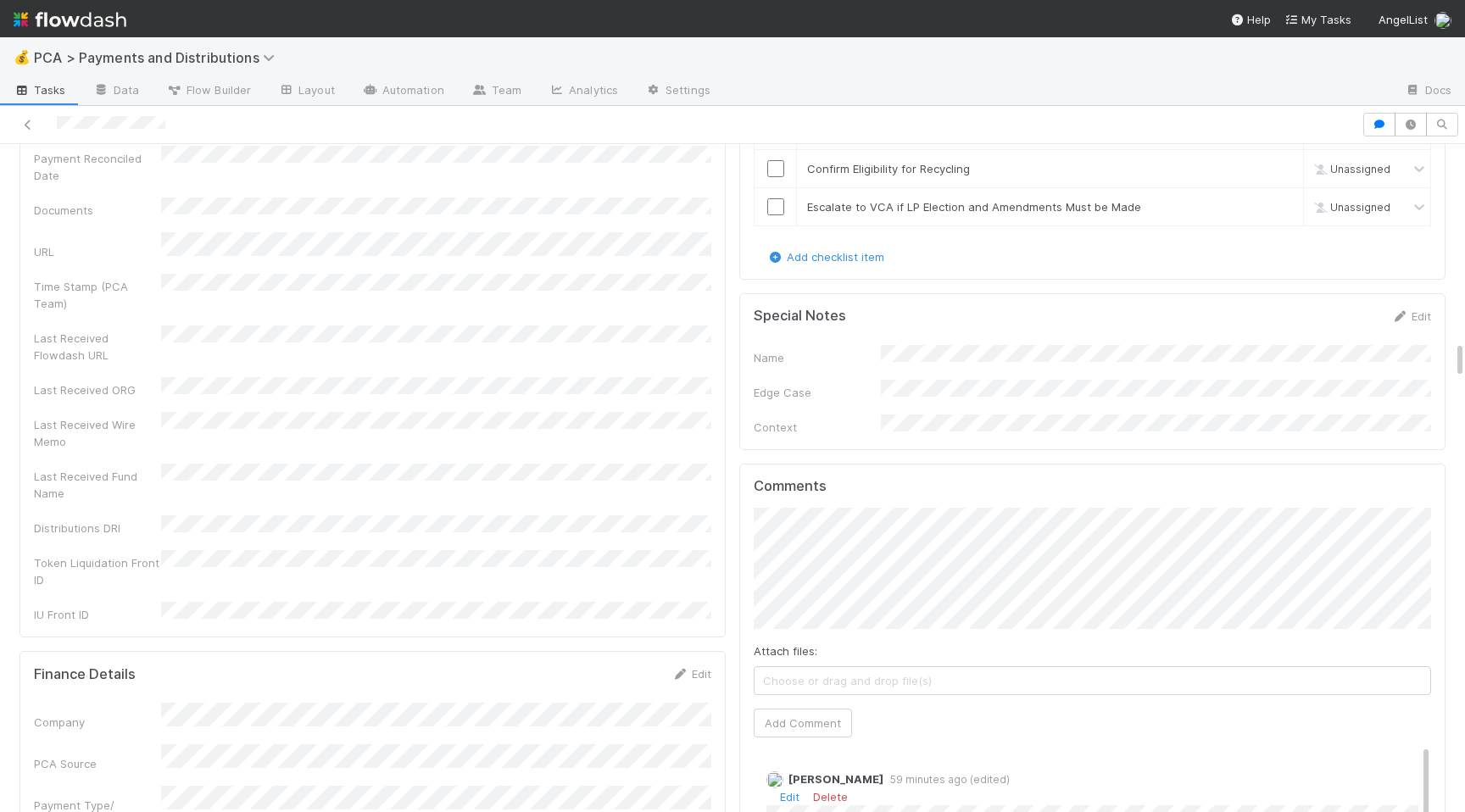
scroll to position [3445, 0]
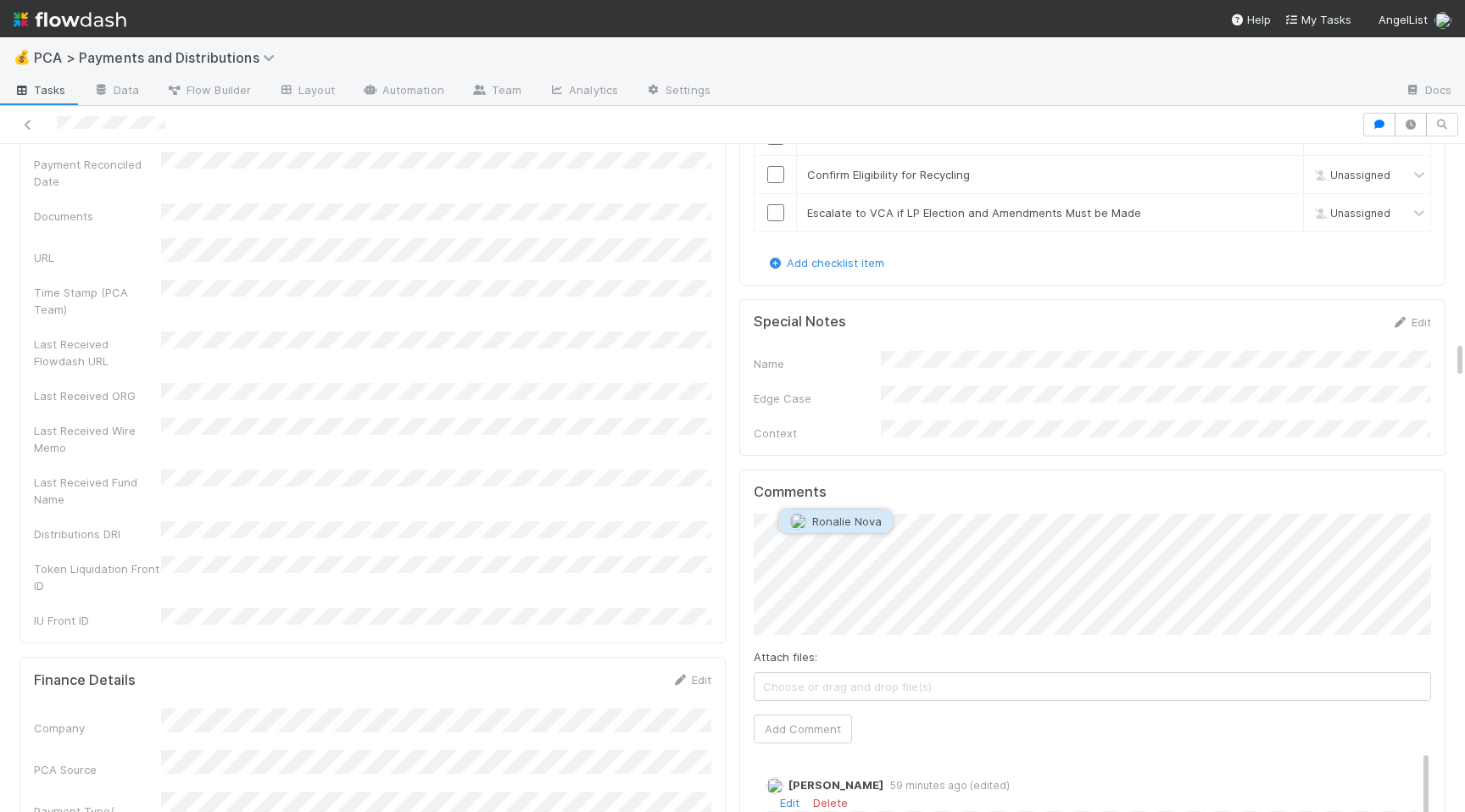
click at [824, 524] on span "Ronalie Nova" at bounding box center [846, 521] width 69 height 14
click at [776, 715] on button "Add Comment" at bounding box center [803, 729] width 98 height 29
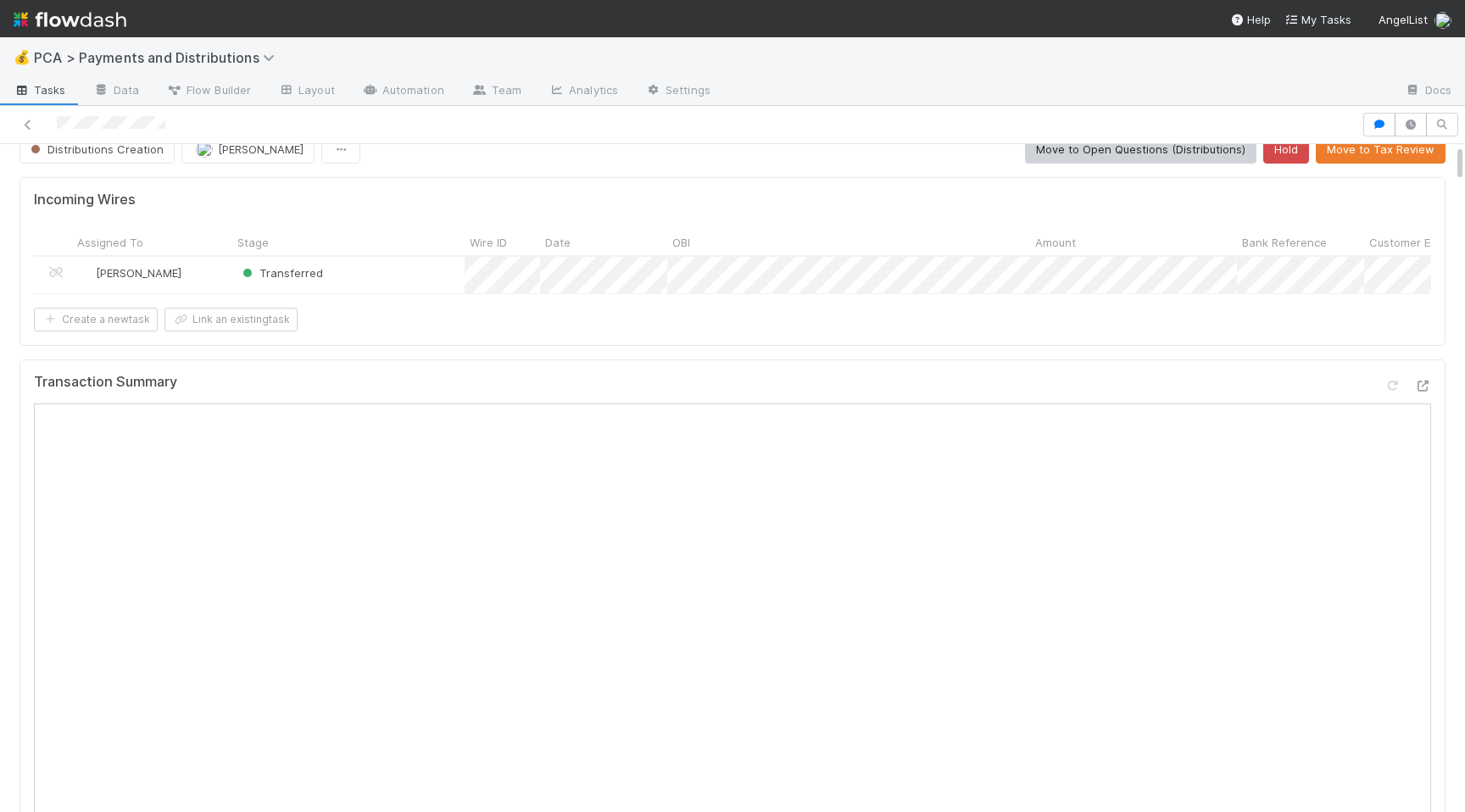
scroll to position [0, 0]
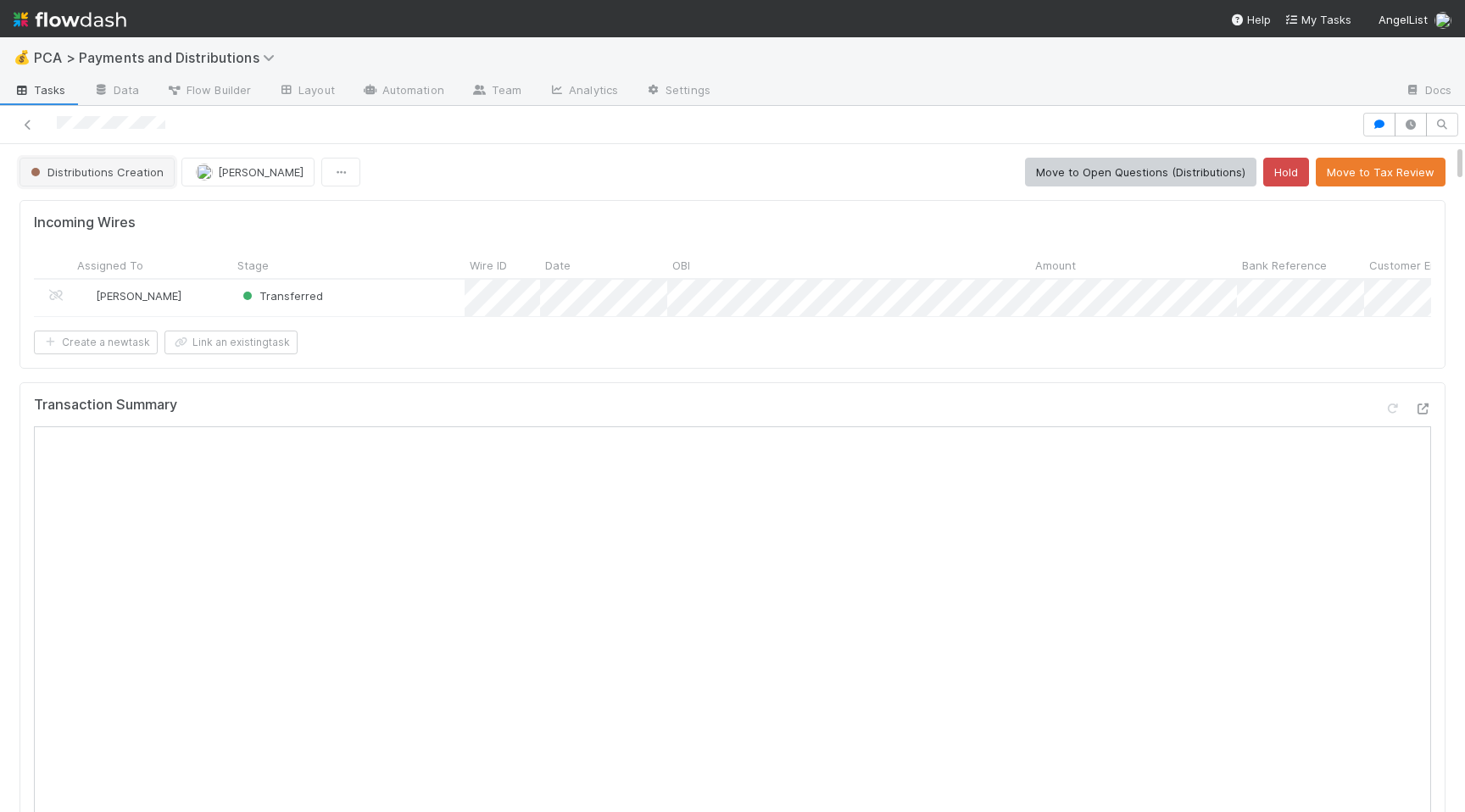
click at [120, 175] on span "Distributions Creation" at bounding box center [96, 172] width 137 height 14
click at [125, 210] on span "Finance ECC Creation" at bounding box center [93, 215] width 138 height 14
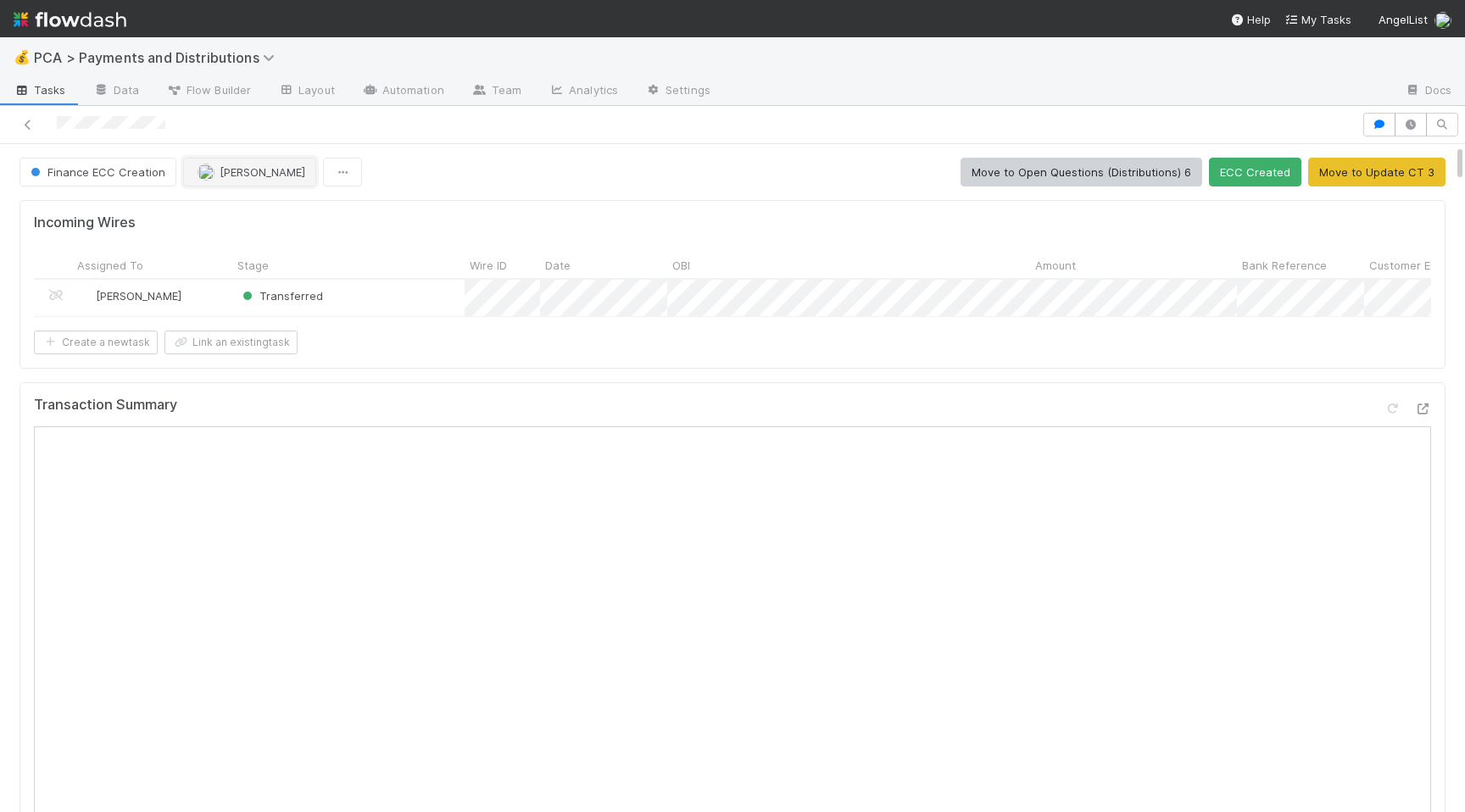
click at [274, 172] on span "[PERSON_NAME]" at bounding box center [262, 172] width 85 height 14
click at [273, 222] on div "Ronalie Nova" at bounding box center [292, 215] width 239 height 31
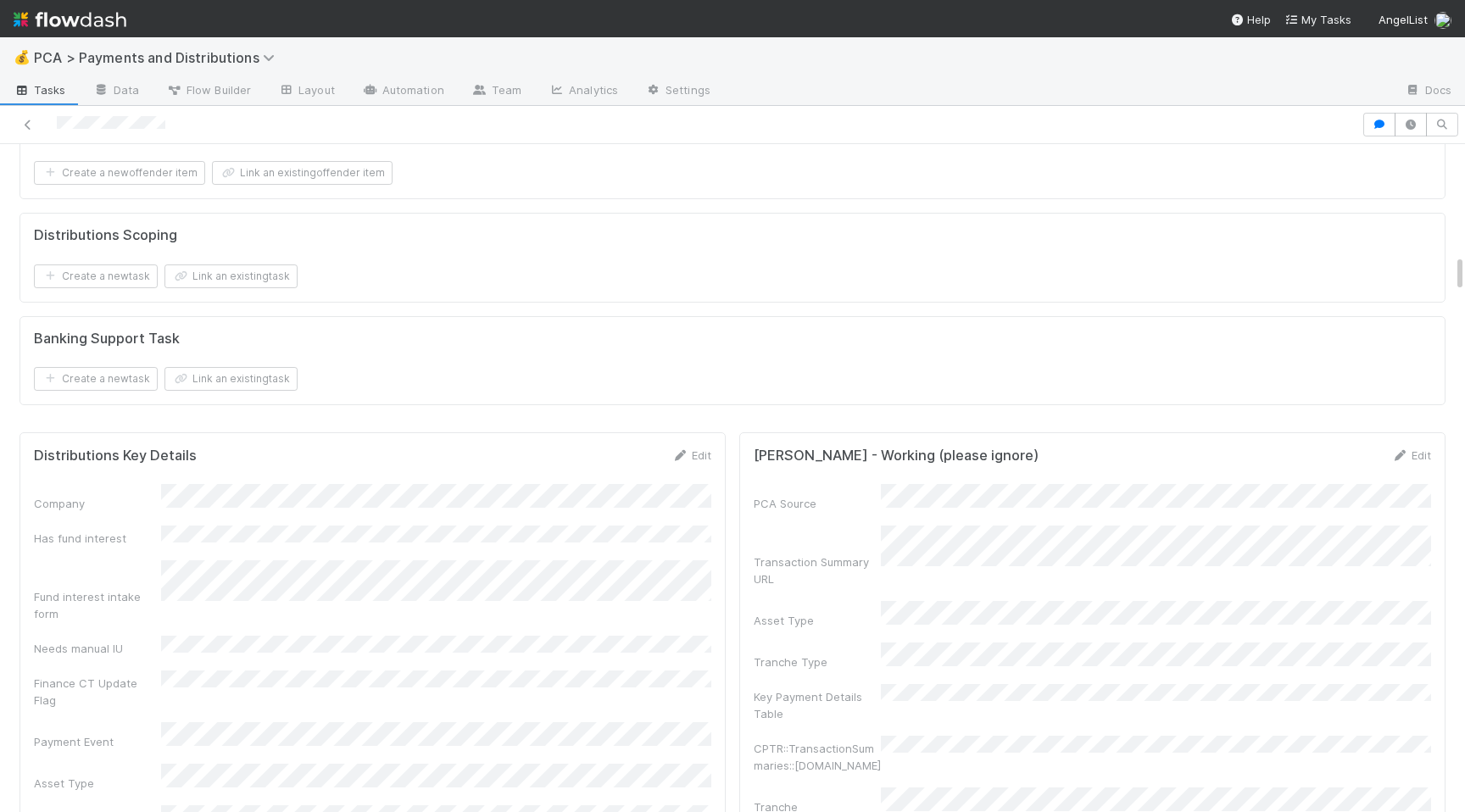
scroll to position [2071, 0]
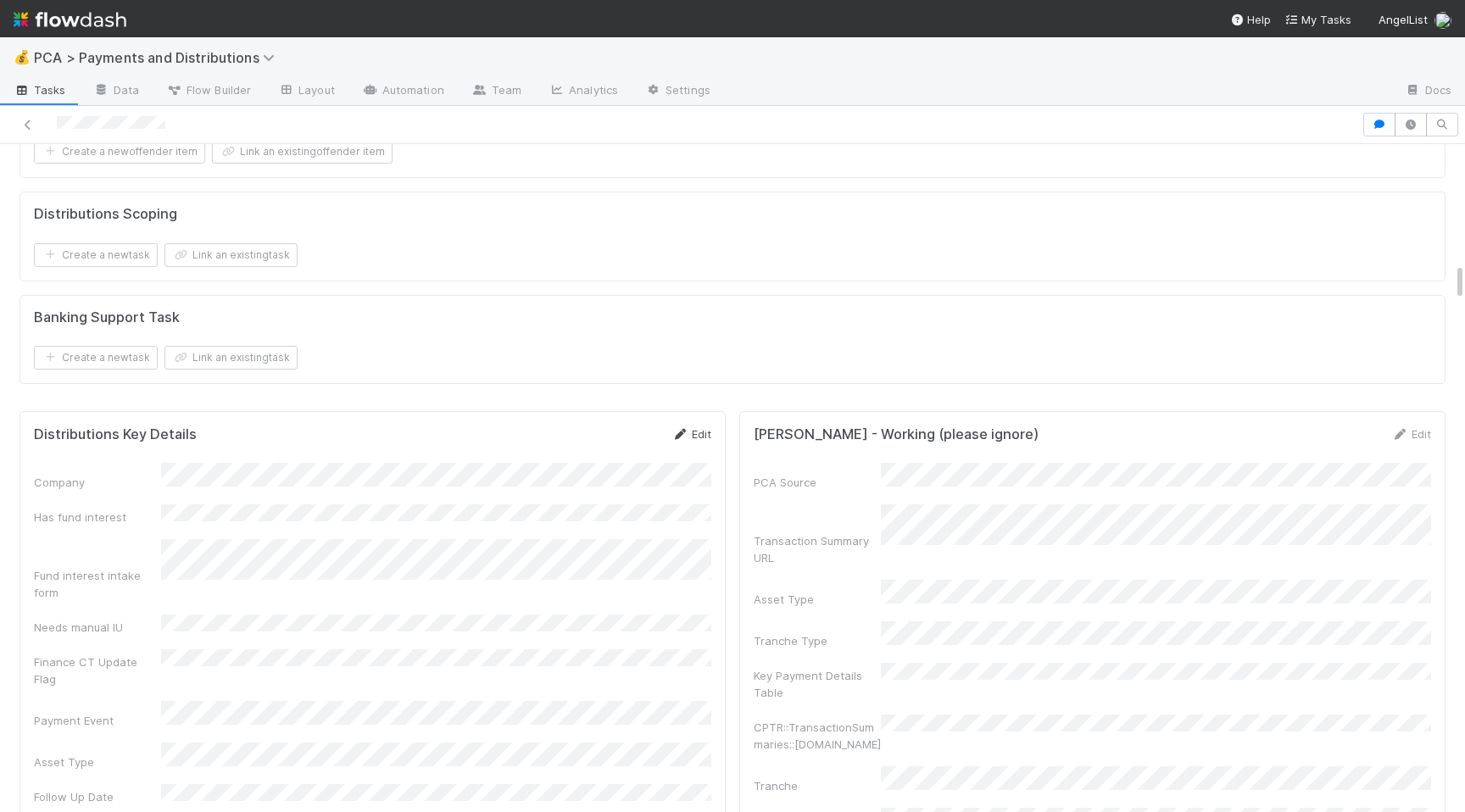
click at [691, 438] on link "Edit" at bounding box center [691, 434] width 40 height 14
click at [619, 431] on button "Save" at bounding box center [621, 440] width 49 height 29
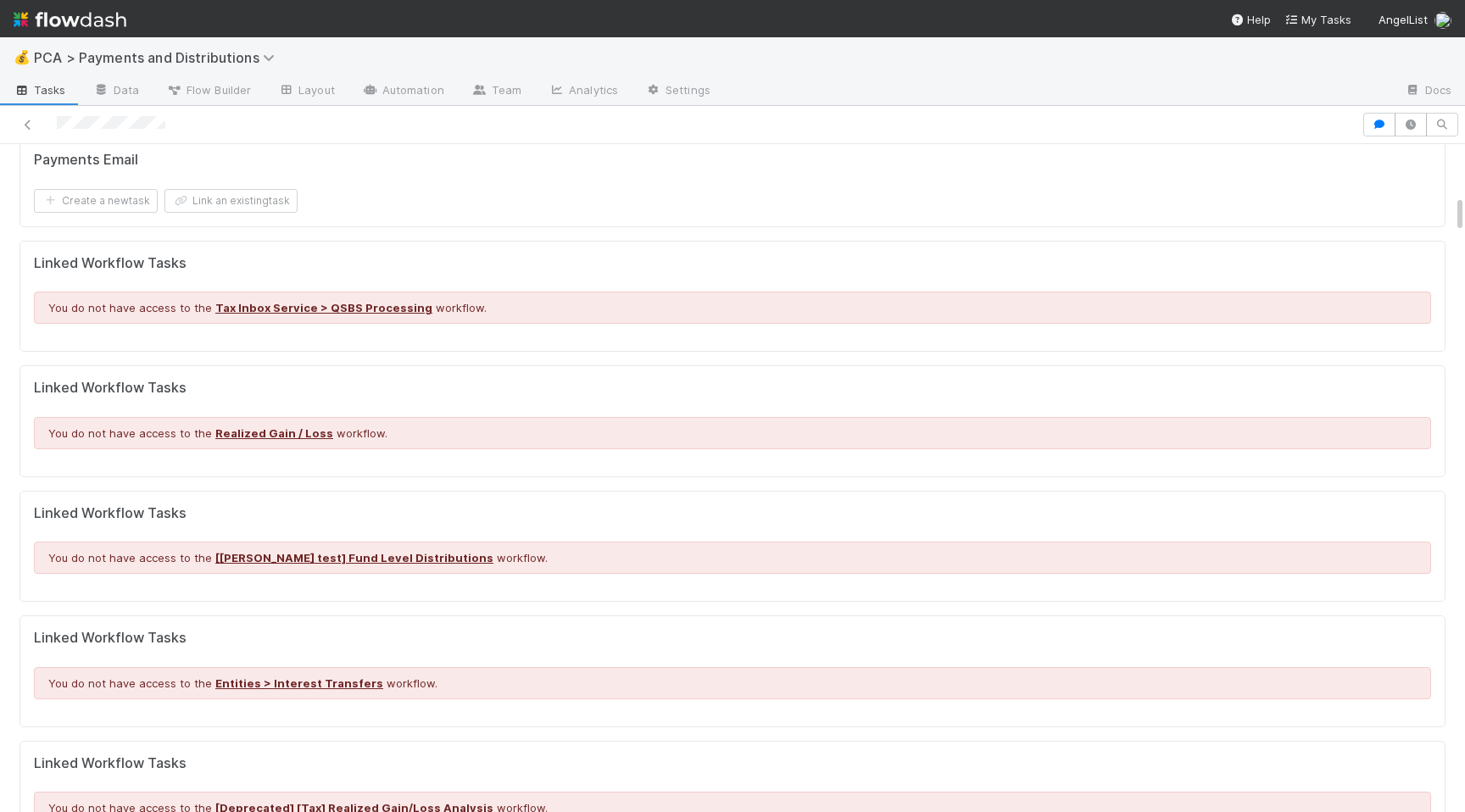
scroll to position [845, 0]
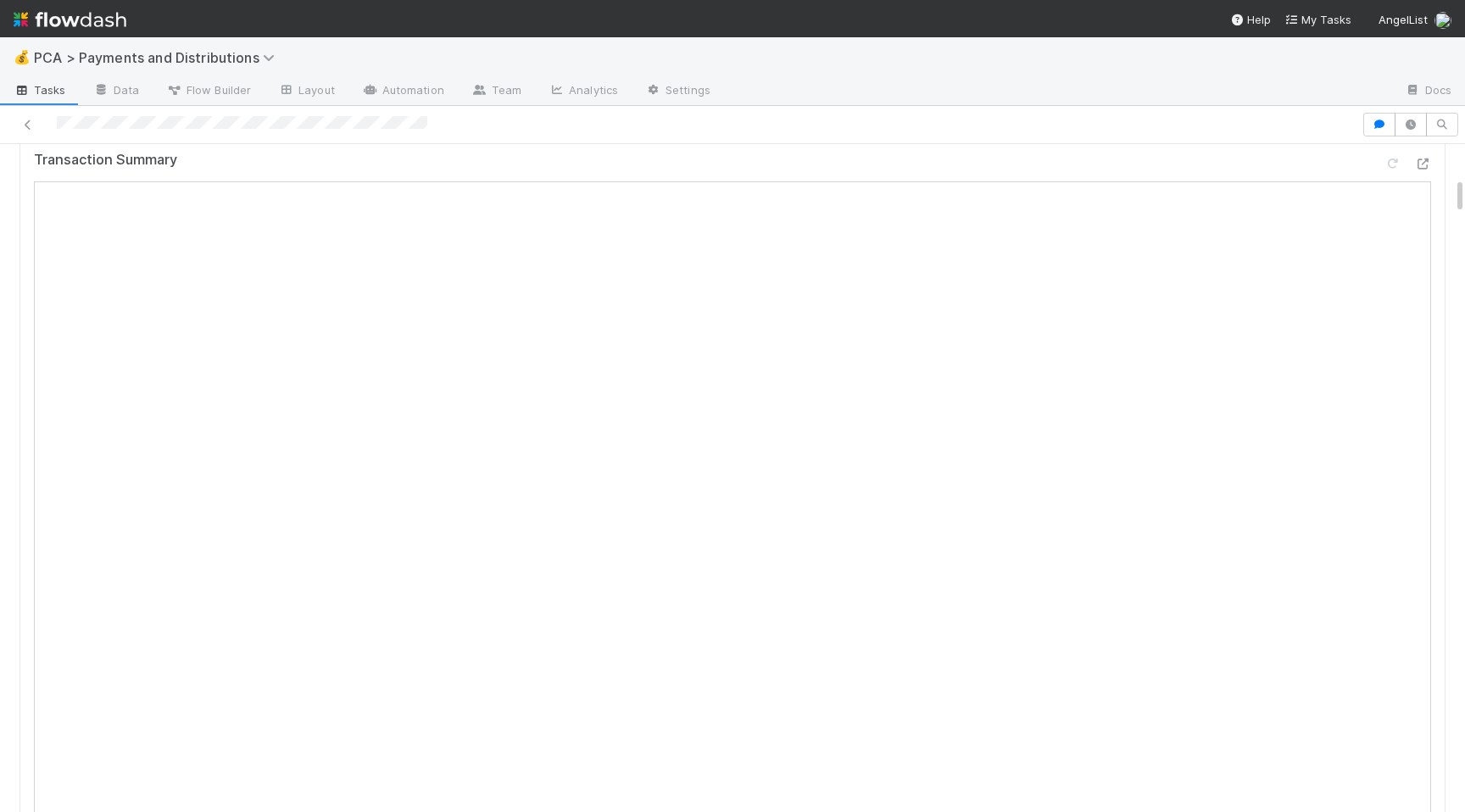
scroll to position [570, 0]
